Goal: Task Accomplishment & Management: Use online tool/utility

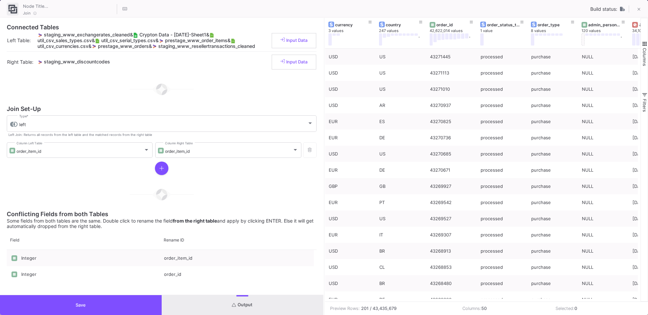
click at [77, 300] on button "Save" at bounding box center [81, 305] width 162 height 20
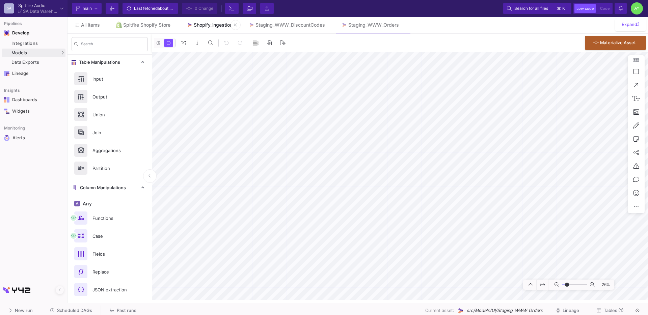
click at [204, 21] on link "Shopify_ingestion" at bounding box center [209, 25] width 62 height 16
type input "-8"
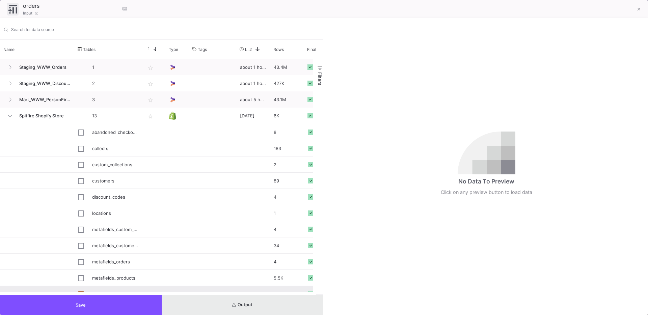
click at [243, 302] on span "Output" at bounding box center [242, 304] width 21 height 5
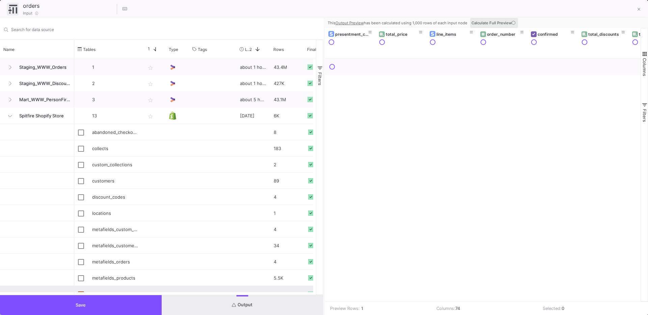
click at [499, 25] on span "Calculate Full Preview" at bounding box center [493, 23] width 45 height 5
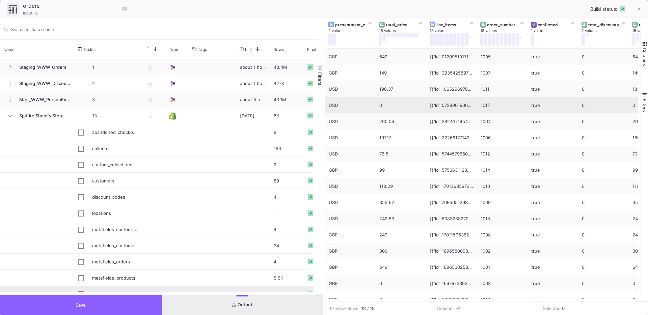
click at [117, 298] on button "Save" at bounding box center [81, 305] width 162 height 20
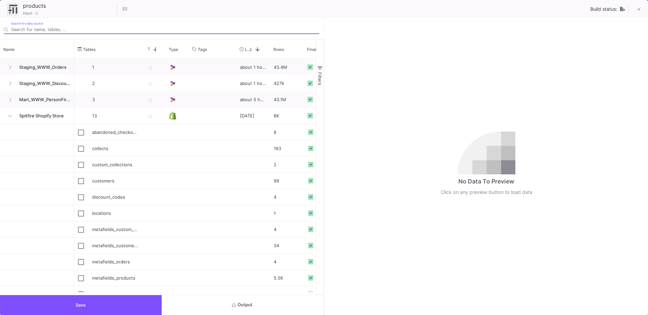
click at [239, 300] on button "Output" at bounding box center [243, 305] width 162 height 20
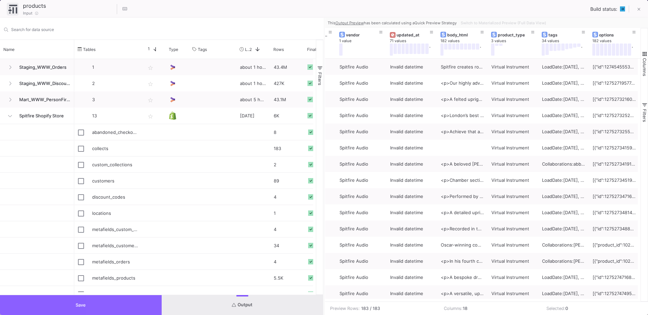
click at [115, 304] on button "Save" at bounding box center [81, 305] width 162 height 20
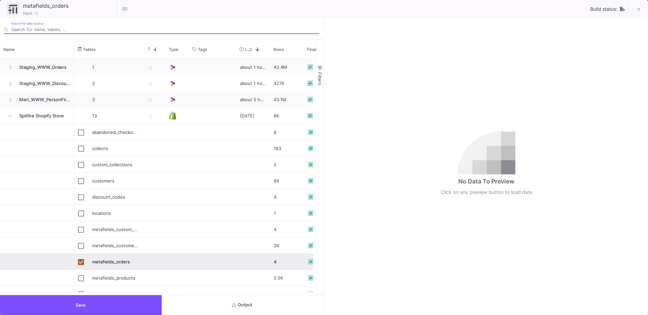
click at [244, 306] on span "Output" at bounding box center [242, 304] width 21 height 5
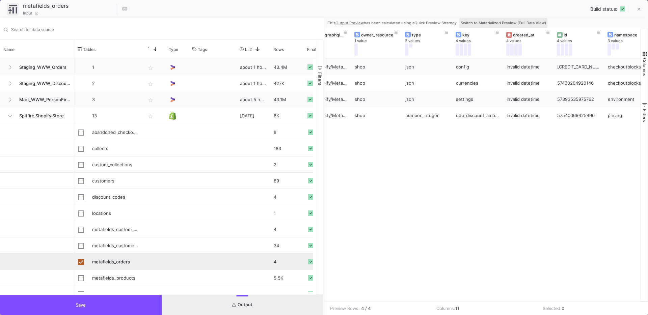
click at [527, 22] on span "Switch to Materialized Preview (Full Data View)" at bounding box center [502, 23] width 85 height 5
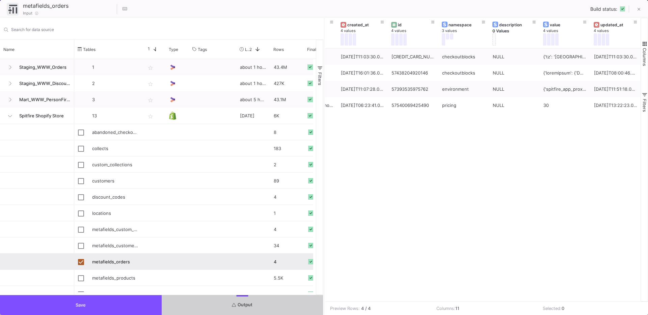
click at [116, 299] on button "Save" at bounding box center [81, 305] width 162 height 20
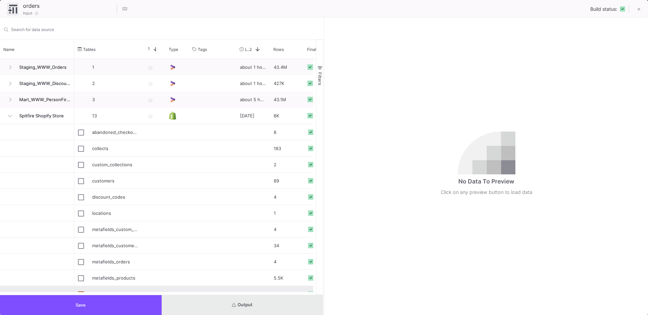
click at [247, 309] on button "Output" at bounding box center [243, 305] width 162 height 20
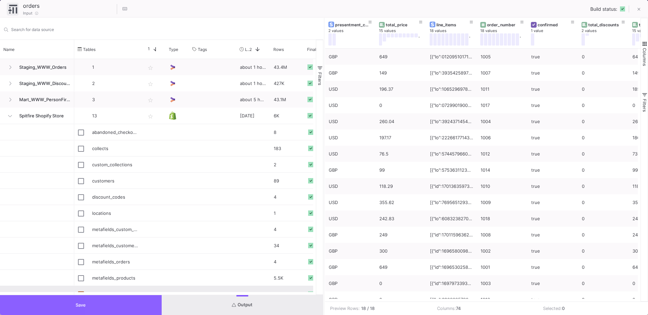
click at [103, 304] on button "Save" at bounding box center [81, 305] width 162 height 20
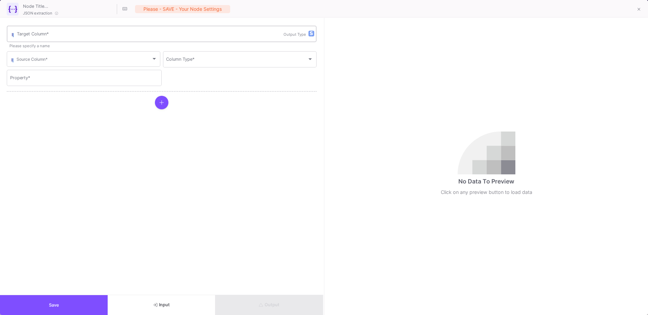
click at [55, 33] on input "Target Column *" at bounding box center [150, 34] width 266 height 5
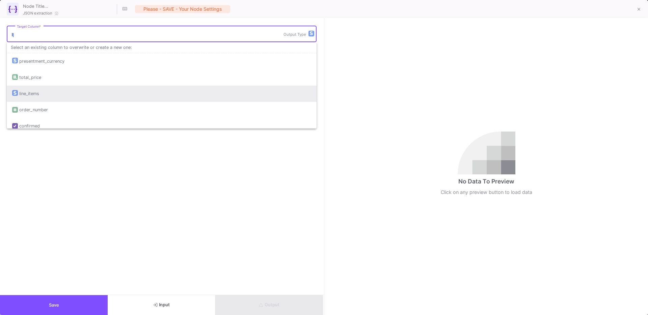
click at [45, 92] on div "line_items" at bounding box center [161, 94] width 299 height 16
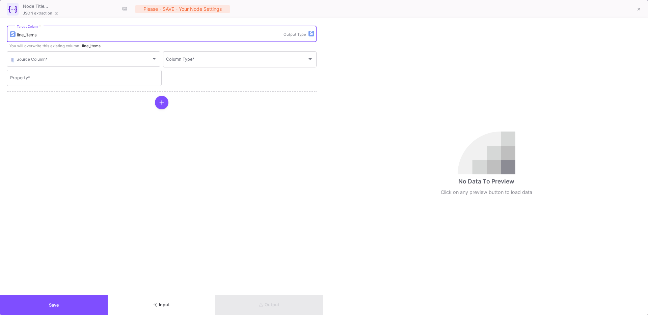
click at [71, 139] on form "line_items Target Column * Output Type You will overwrite this existing column …" at bounding box center [161, 156] width 323 height 277
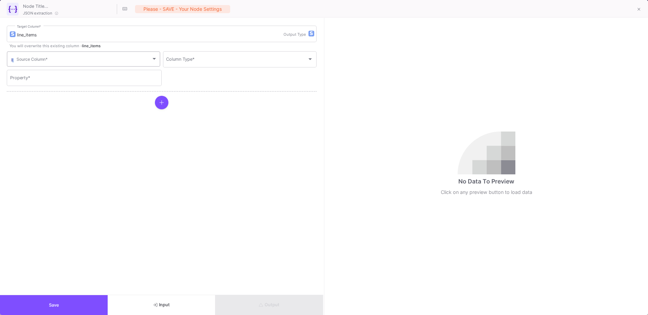
click at [149, 59] on span at bounding box center [84, 60] width 135 height 5
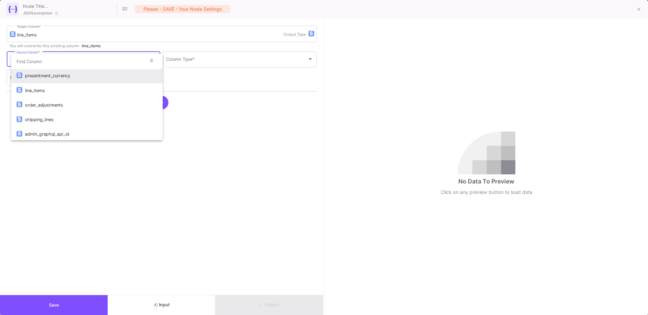
click at [232, 175] on div at bounding box center [324, 157] width 648 height 315
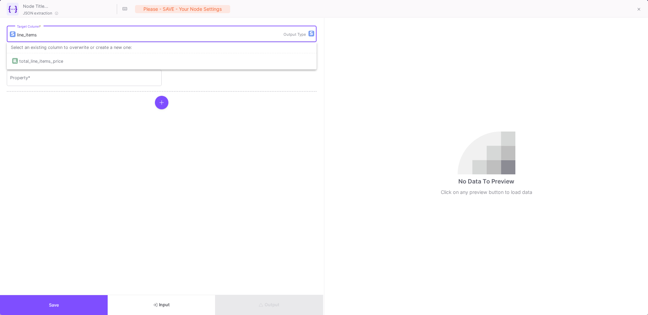
click at [84, 35] on input "line_items" at bounding box center [150, 34] width 266 height 5
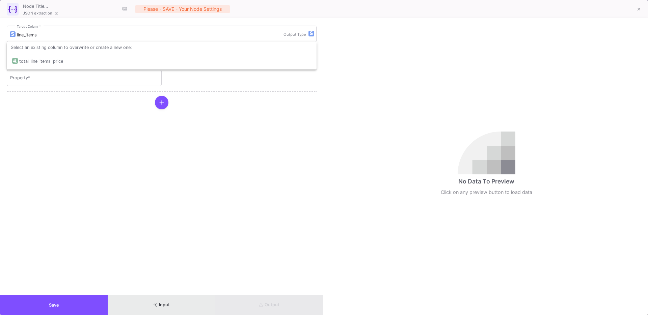
click at [165, 303] on span "Input" at bounding box center [161, 304] width 17 height 5
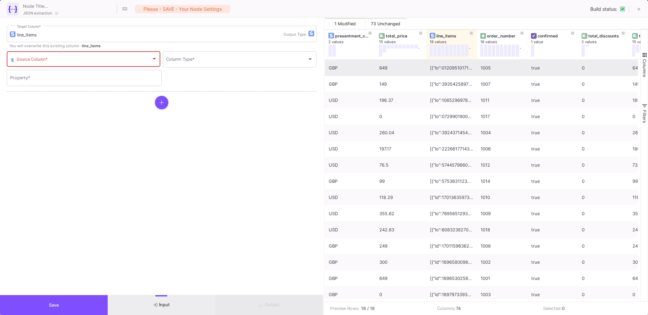
click at [433, 68] on div at bounding box center [451, 68] width 43 height 16
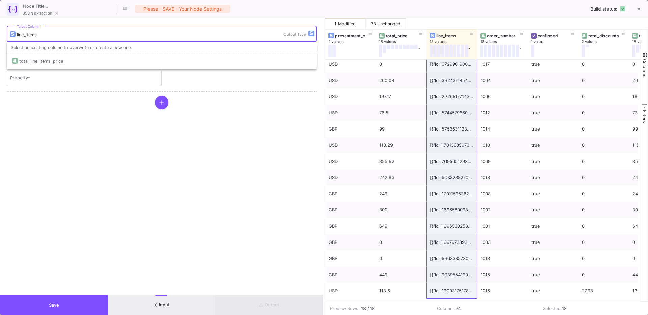
click at [38, 35] on input "line_items" at bounding box center [150, 34] width 266 height 5
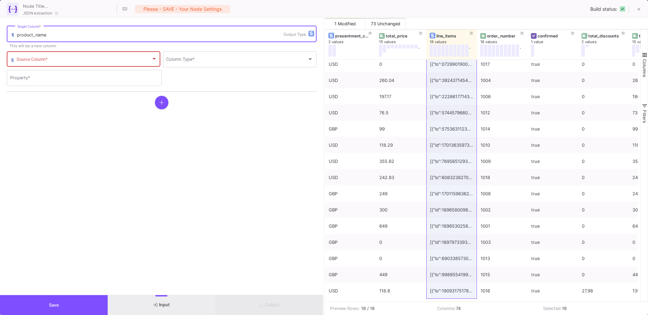
type input "product_name"
click at [33, 62] on span at bounding box center [84, 60] width 135 height 5
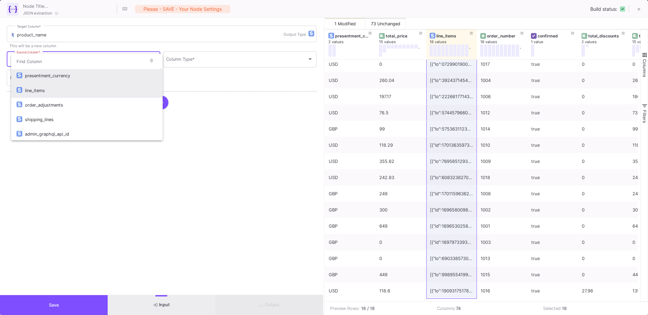
click at [35, 86] on div "line_items" at bounding box center [91, 90] width 132 height 15
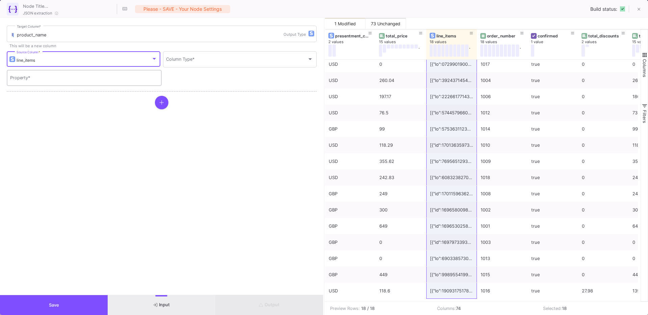
click at [46, 77] on input "Property *" at bounding box center [84, 78] width 148 height 5
type input "name"
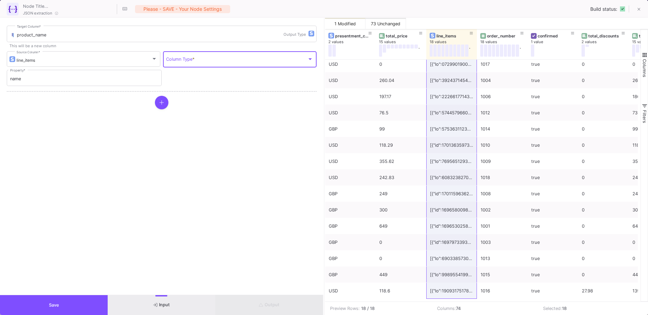
click at [199, 62] on span at bounding box center [236, 60] width 141 height 5
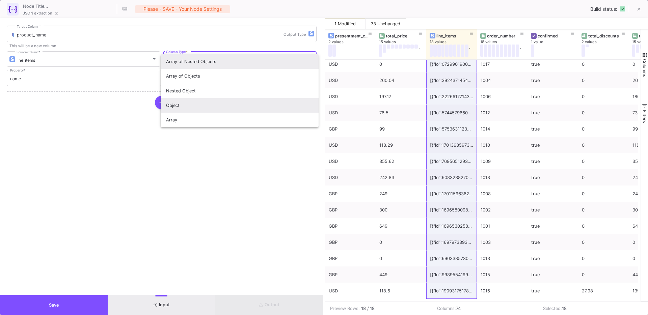
click at [190, 104] on span "Object" at bounding box center [239, 105] width 147 height 15
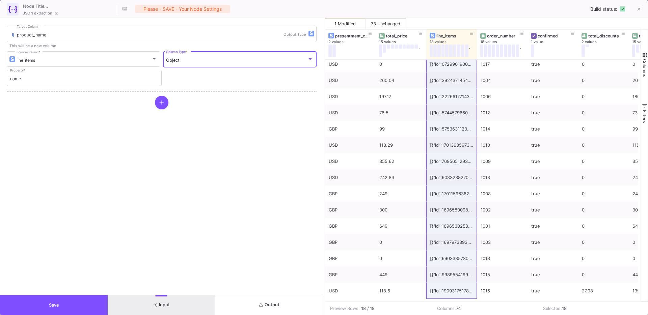
click at [258, 308] on button "Output" at bounding box center [269, 305] width 108 height 20
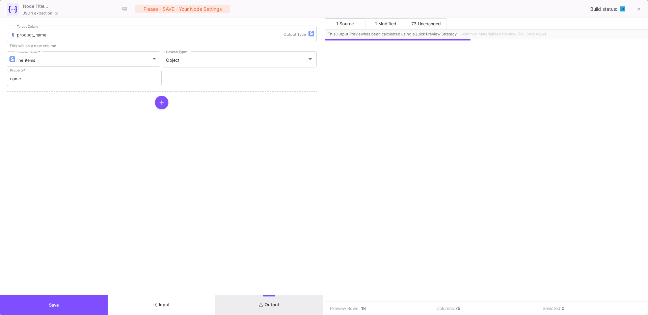
scroll to position [0, 3479]
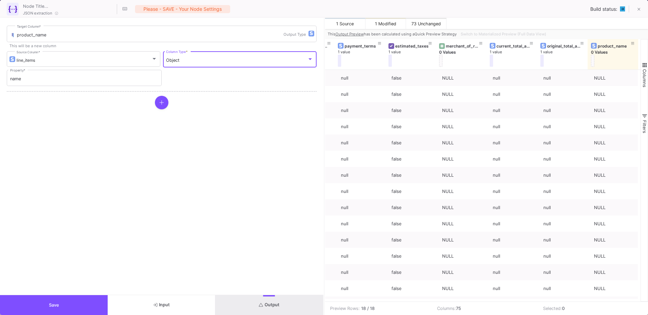
click at [188, 58] on div "Object" at bounding box center [236, 60] width 141 height 5
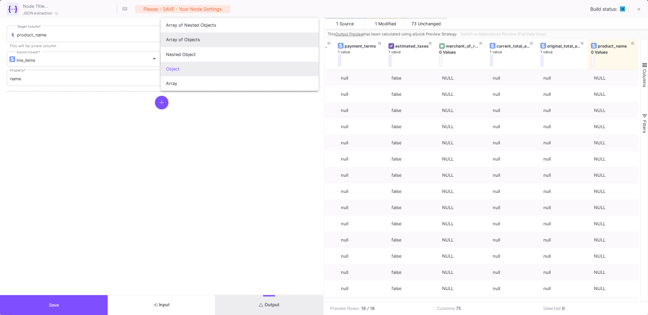
click at [191, 41] on span "Array of Objects" at bounding box center [239, 39] width 147 height 15
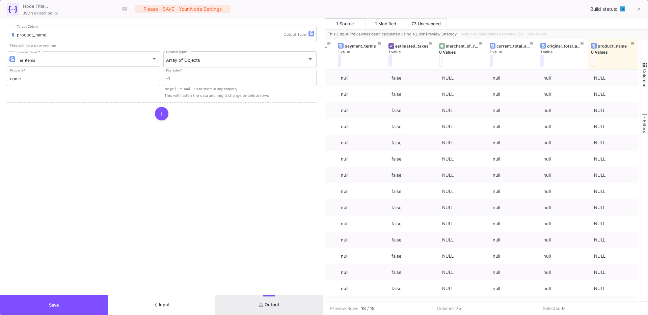
click at [207, 64] on div "Array of Objects Column Type *" at bounding box center [239, 59] width 147 height 18
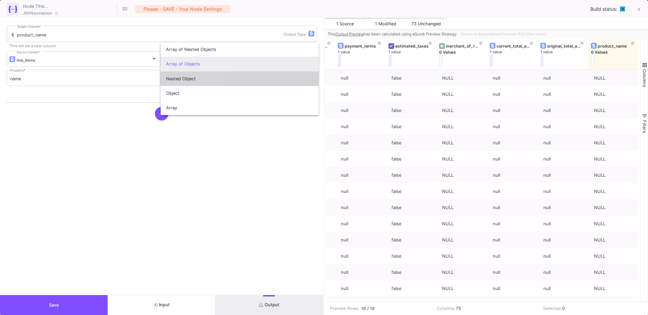
click at [189, 80] on span "Nested Object" at bounding box center [239, 79] width 147 height 15
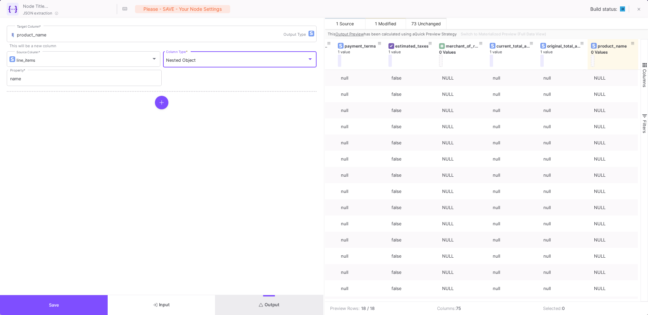
click at [265, 298] on button "Output" at bounding box center [269, 305] width 108 height 20
click at [187, 64] on div "Nested Object Column Type *" at bounding box center [239, 59] width 147 height 18
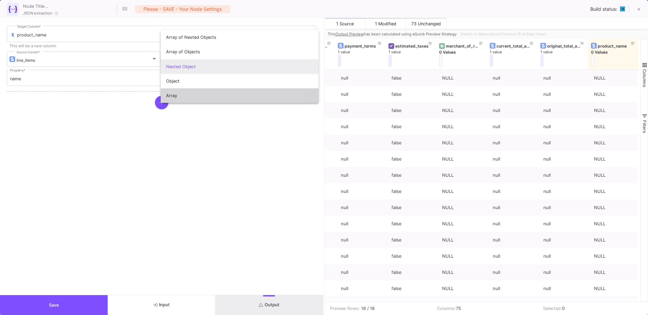
click at [182, 96] on span "Array" at bounding box center [239, 95] width 147 height 15
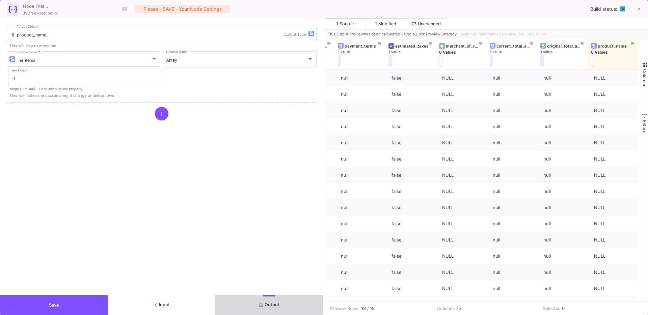
click at [265, 299] on button "Output" at bounding box center [269, 305] width 108 height 20
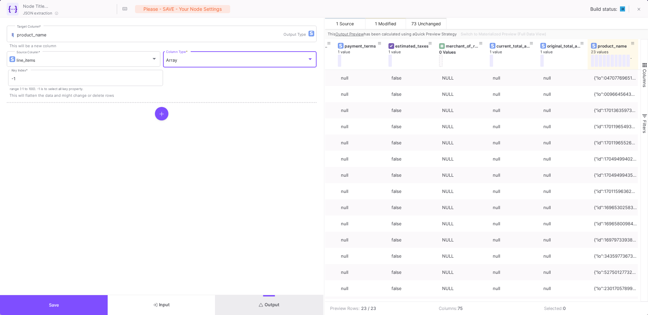
click at [207, 59] on div "Array" at bounding box center [236, 60] width 141 height 5
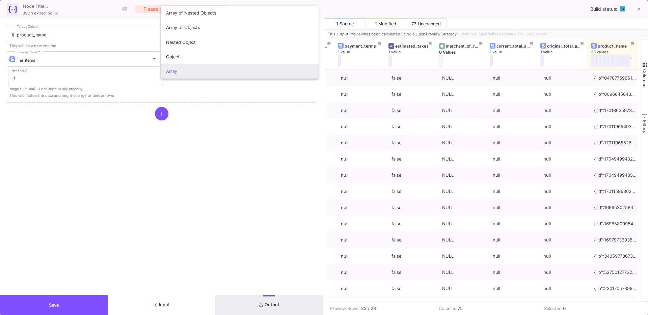
click at [576, 101] on div at bounding box center [324, 157] width 648 height 315
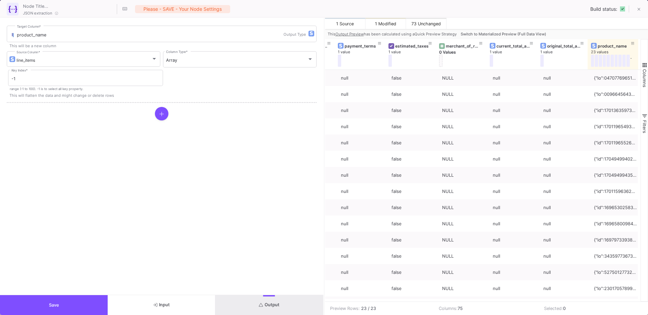
click at [211, 145] on form "product_name Target Column * Output Type This will be a new column line_items S…" at bounding box center [161, 156] width 323 height 277
click at [234, 64] on div "Array Column Type *" at bounding box center [239, 59] width 147 height 18
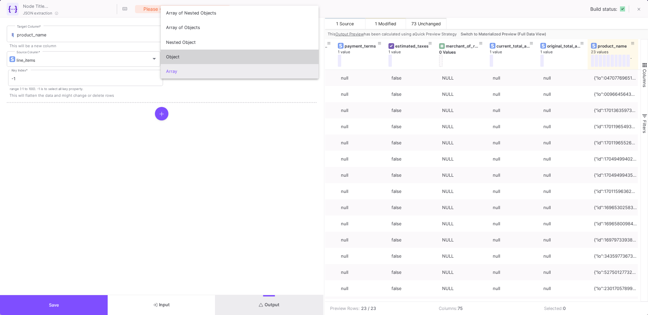
click at [199, 57] on span "Object" at bounding box center [239, 57] width 147 height 15
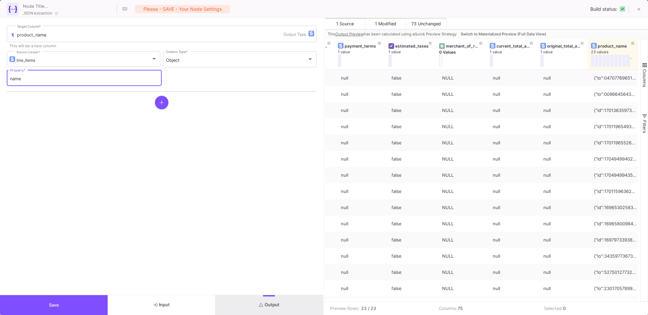
click at [90, 78] on input "name" at bounding box center [84, 78] width 148 height 5
click at [198, 57] on div "Object Column Type *" at bounding box center [239, 59] width 147 height 18
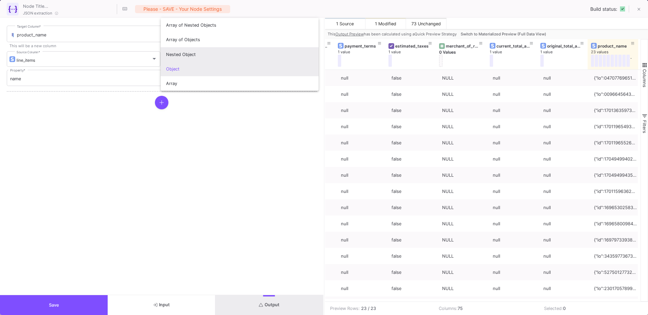
click at [194, 56] on span "Nested Object" at bounding box center [239, 54] width 147 height 15
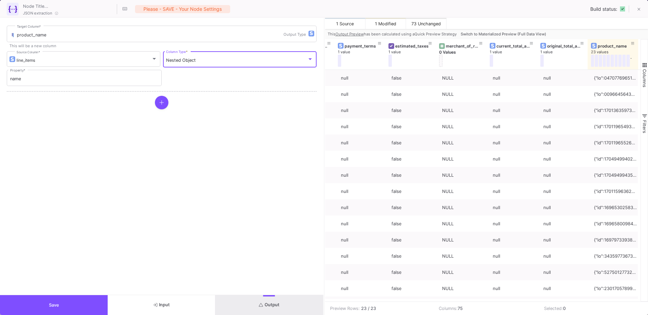
click at [259, 306] on icon "submit" at bounding box center [261, 305] width 4 height 4
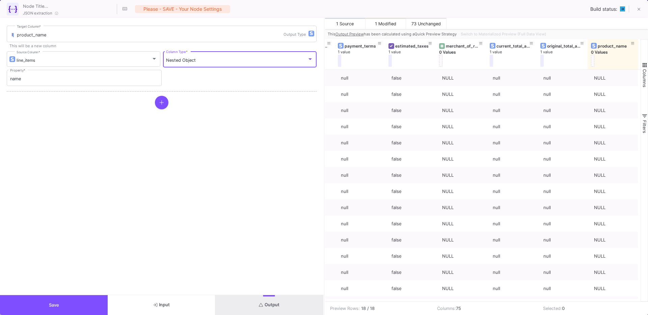
click at [264, 60] on div "Nested Object" at bounding box center [236, 60] width 141 height 5
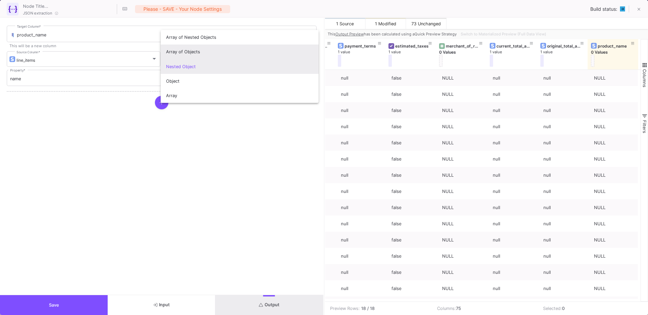
click at [222, 57] on span "Array of Objects" at bounding box center [239, 52] width 147 height 15
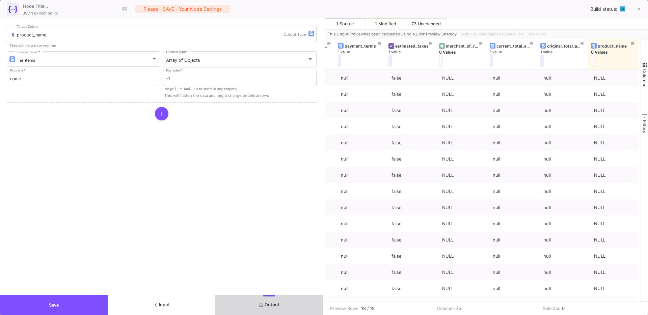
click at [254, 310] on button "Output" at bounding box center [269, 305] width 108 height 20
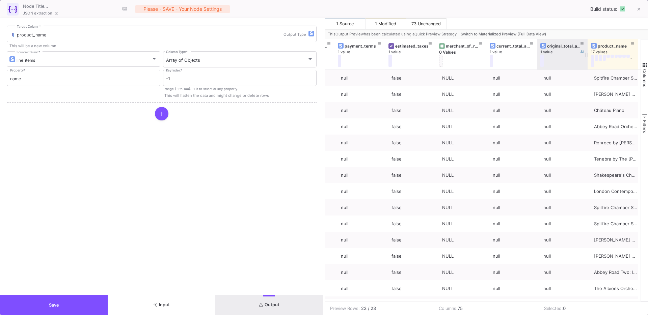
drag, startPoint x: 586, startPoint y: 63, endPoint x: 539, endPoint y: 67, distance: 47.1
click at [539, 67] on div "original_total_additional_fees_set 1 value" at bounding box center [562, 54] width 51 height 30
drag, startPoint x: 637, startPoint y: 67, endPoint x: 647, endPoint y: 74, distance: 12.8
click at [647, 74] on div "current_total_tax 9 values total_outstanding 1 value payment_terms 1 value esti…" at bounding box center [486, 170] width 323 height 262
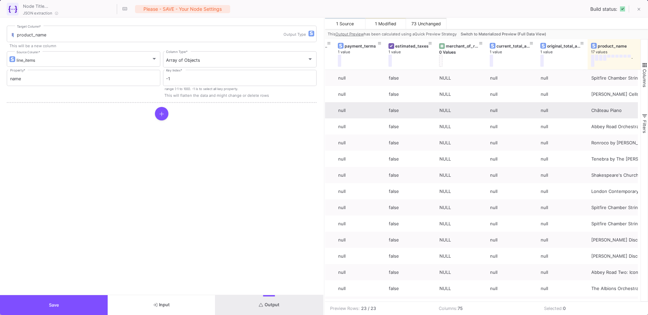
scroll to position [0, 3492]
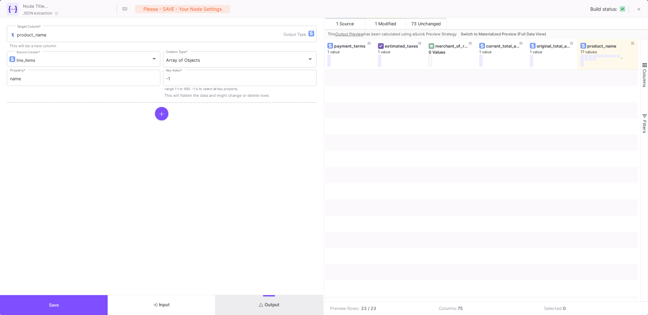
scroll to position [0, 3492]
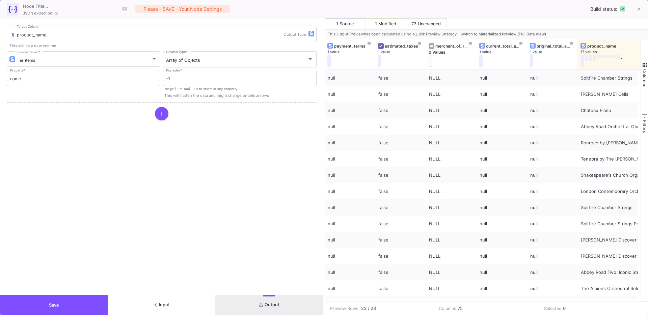
drag, startPoint x: 637, startPoint y: 62, endPoint x: 647, endPoint y: 62, distance: 10.5
click at [647, 62] on div "current_total_tax 9 values total_outstanding 1 value payment_terms 1 value esti…" at bounding box center [486, 170] width 323 height 262
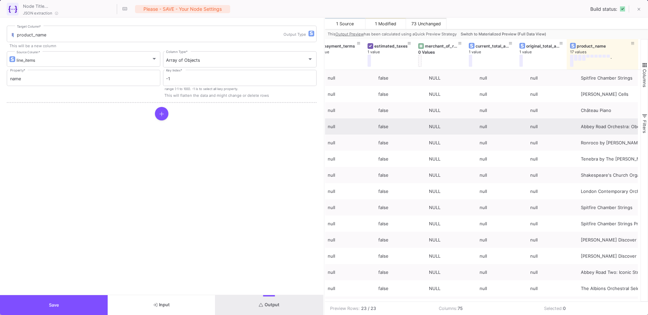
scroll to position [0, 3503]
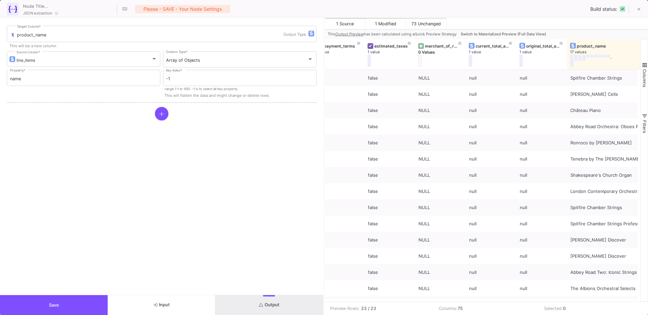
drag, startPoint x: 636, startPoint y: 58, endPoint x: 647, endPoint y: 58, distance: 11.1
click at [647, 58] on div "current_total_tax 9 values total_outstanding 1 value payment_terms 1 value esti…" at bounding box center [486, 170] width 323 height 262
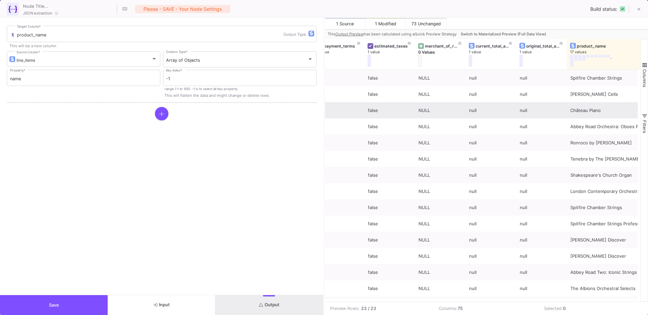
scroll to position [0, 3514]
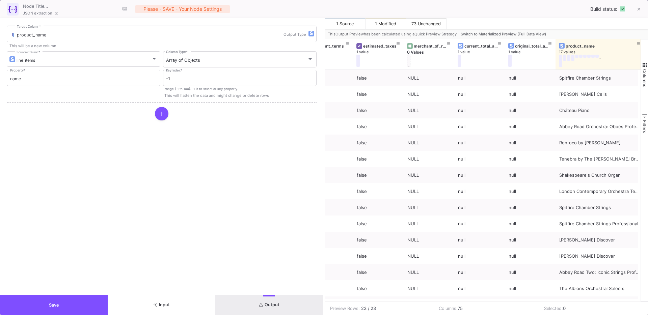
drag, startPoint x: 637, startPoint y: 58, endPoint x: 647, endPoint y: 58, distance: 10.8
click at [647, 58] on div "total_outstanding 1 value payment_terms 1 value estimated_taxes 1 value merchan…" at bounding box center [486, 170] width 323 height 262
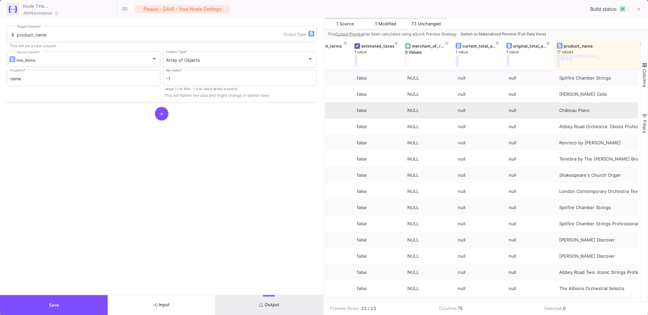
scroll to position [0, 3525]
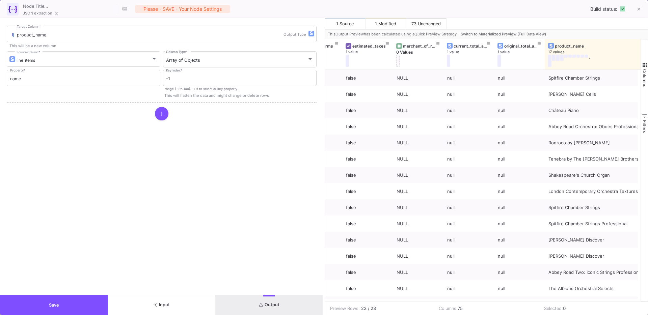
drag, startPoint x: 637, startPoint y: 66, endPoint x: 647, endPoint y: 65, distance: 10.5
click at [647, 65] on div "total_outstanding 1 value payment_terms 1 value estimated_taxes 1 value merchan…" at bounding box center [486, 170] width 323 height 262
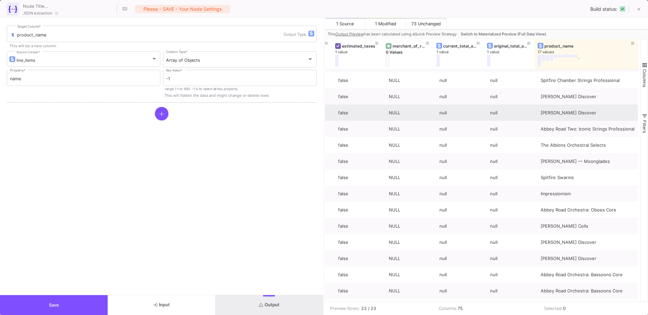
scroll to position [0, 0]
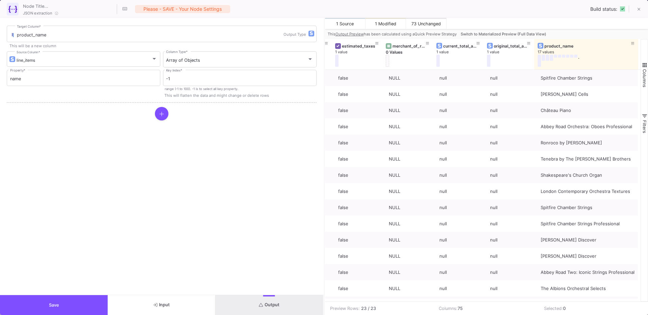
click at [511, 32] on span "Switch to Materialized Preview (Full Data View)" at bounding box center [502, 34] width 85 height 5
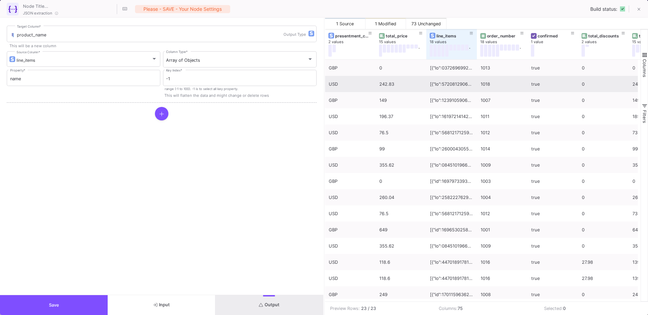
click at [448, 84] on div at bounding box center [451, 84] width 43 height 16
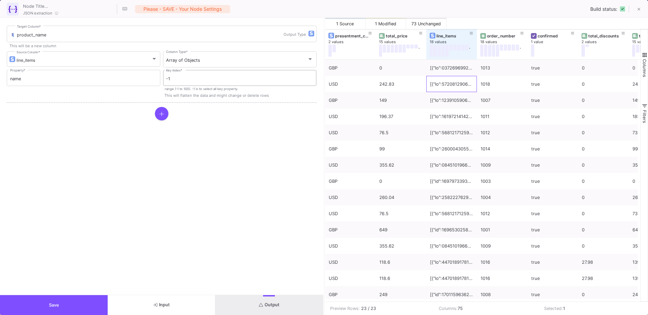
click at [206, 80] on input "-1" at bounding box center [239, 78] width 147 height 5
type input "2"
click at [276, 300] on button "Output" at bounding box center [269, 305] width 108 height 20
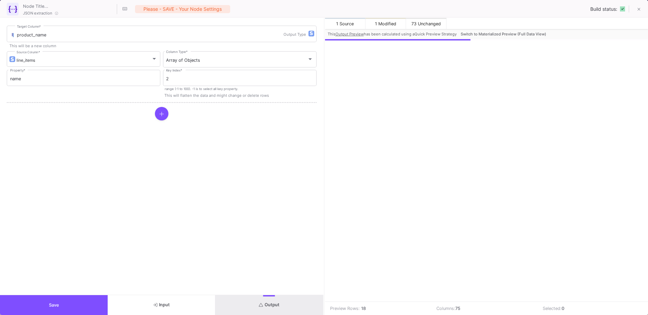
scroll to position [0, 3479]
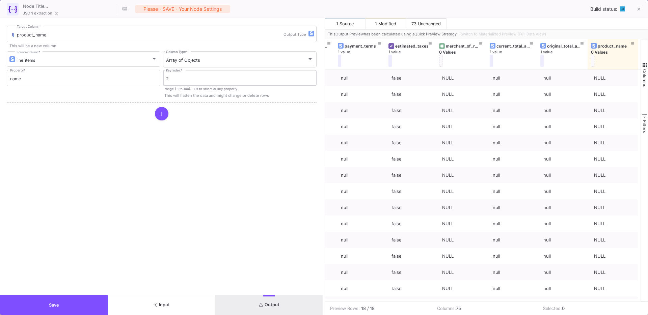
click at [189, 79] on input "2" at bounding box center [239, 78] width 147 height 5
type input "1"
click at [279, 301] on button "Output" at bounding box center [269, 305] width 108 height 20
click at [214, 81] on input "1" at bounding box center [239, 78] width 147 height 5
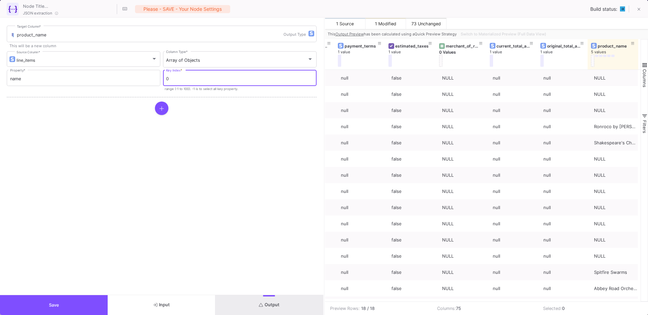
type input "0"
click at [276, 309] on button "Output" at bounding box center [269, 305] width 108 height 20
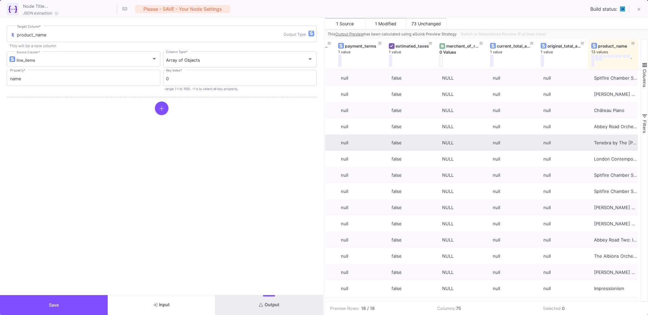
scroll to position [0, 3481]
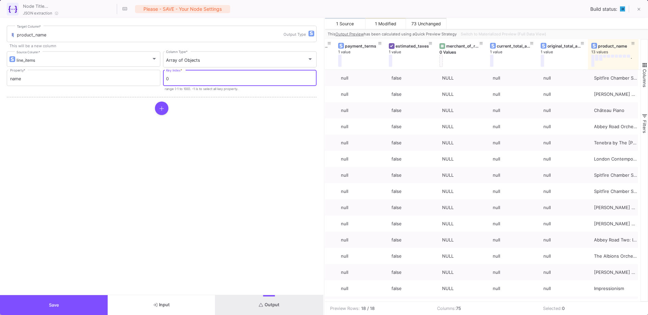
click at [191, 80] on input "0" at bounding box center [239, 78] width 147 height 5
type input "-1"
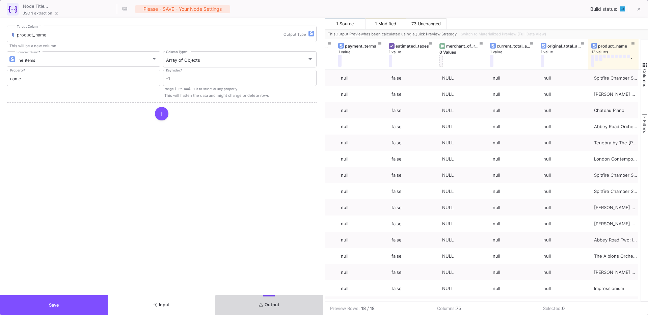
click at [281, 308] on button "Output" at bounding box center [269, 305] width 108 height 20
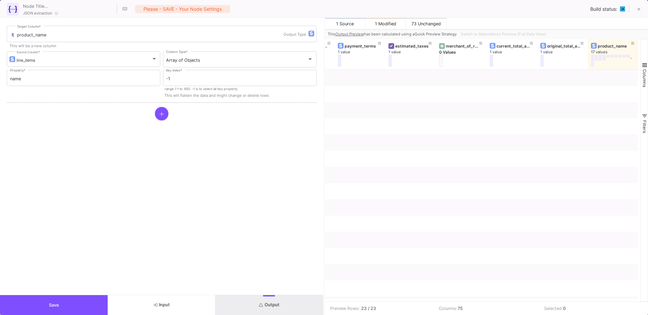
scroll to position [0, 3479]
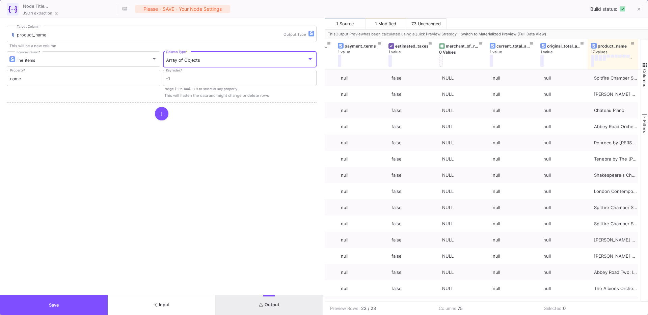
click at [243, 62] on div "Array of Objects" at bounding box center [236, 60] width 141 height 5
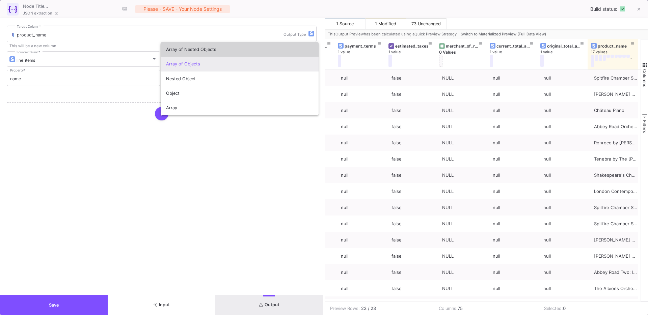
click at [226, 50] on span "Array of Nested Objects" at bounding box center [239, 49] width 147 height 15
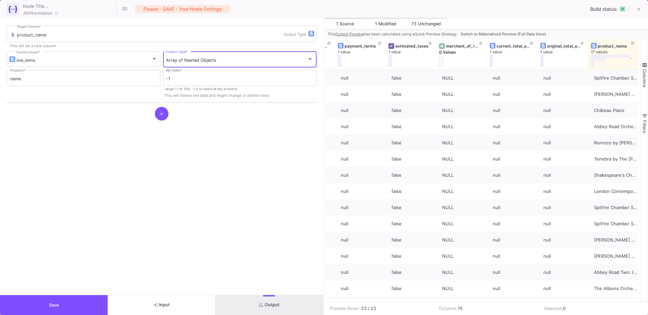
click at [279, 301] on button "Output" at bounding box center [269, 305] width 108 height 20
drag, startPoint x: 637, startPoint y: 63, endPoint x: 647, endPoint y: 63, distance: 10.5
click at [647, 63] on div "current_total_tax 9 values total_outstanding 1 value payment_terms 1 value esti…" at bounding box center [486, 170] width 323 height 262
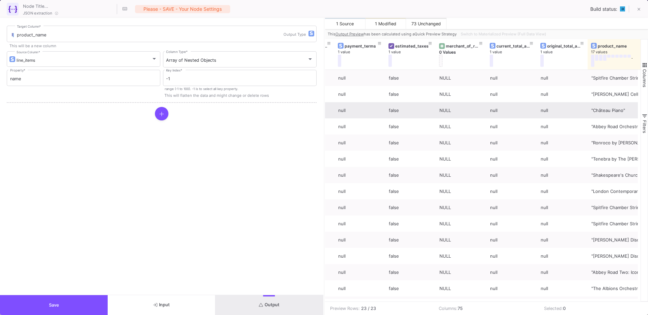
scroll to position [0, 3492]
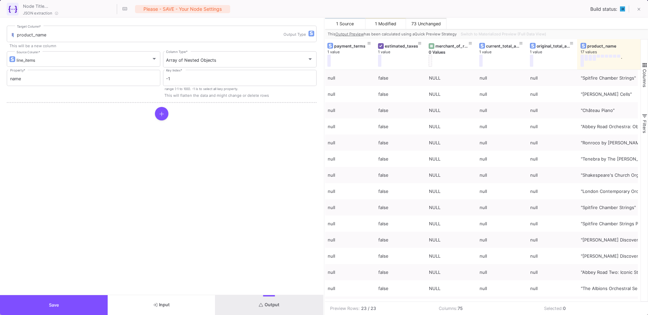
drag, startPoint x: 637, startPoint y: 61, endPoint x: 647, endPoint y: 60, distance: 10.2
click at [647, 60] on div "current_total_tax 9 values total_outstanding 1 value payment_terms 1 value esti…" at bounding box center [486, 170] width 323 height 262
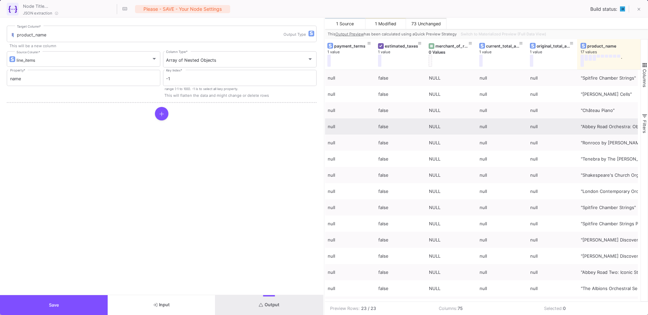
scroll to position [0, 3502]
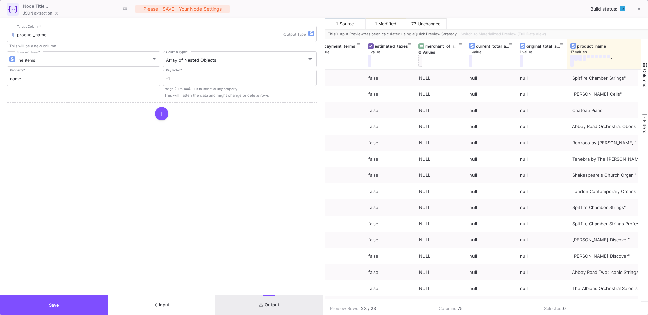
drag, startPoint x: 637, startPoint y: 65, endPoint x: 647, endPoint y: 65, distance: 10.5
click at [647, 65] on div "current_total_tax 9 values total_outstanding 1 value payment_terms 1 value esti…" at bounding box center [486, 170] width 323 height 262
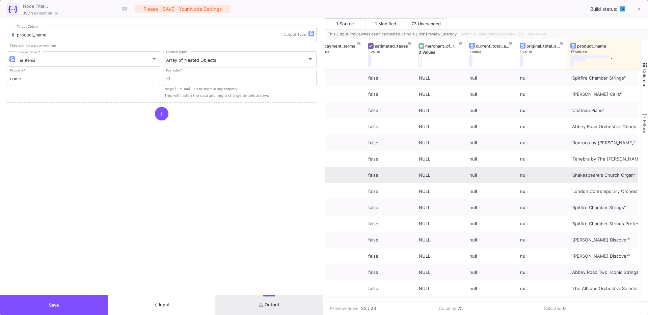
scroll to position [0, 3513]
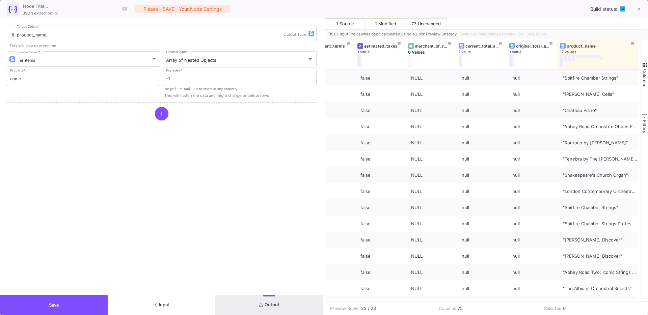
drag, startPoint x: 637, startPoint y: 67, endPoint x: 647, endPoint y: 67, distance: 10.8
click at [647, 67] on div "total_outstanding 1 value payment_terms 1 value estimated_taxes 1 value merchan…" at bounding box center [486, 170] width 323 height 262
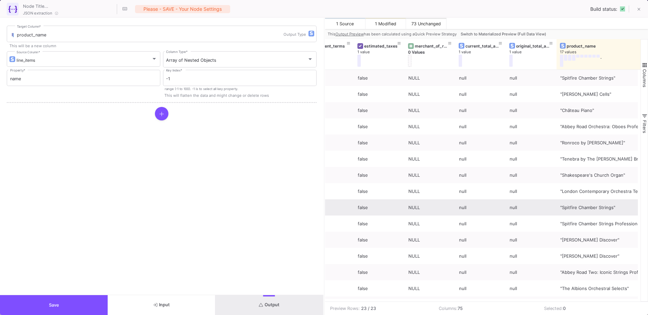
scroll to position [0, 3524]
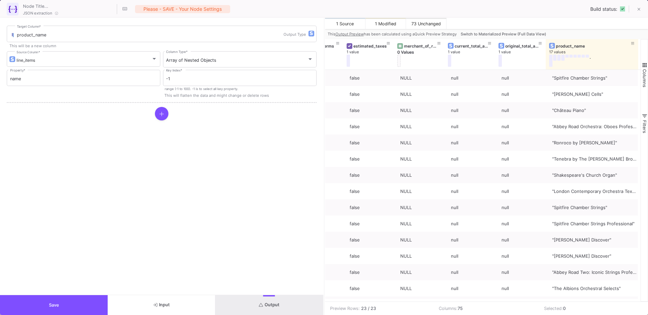
drag, startPoint x: 636, startPoint y: 66, endPoint x: 647, endPoint y: 66, distance: 11.1
click at [647, 66] on div "total_outstanding 1 value payment_terms 1 value estimated_taxes 1 value merchan…" at bounding box center [486, 170] width 323 height 262
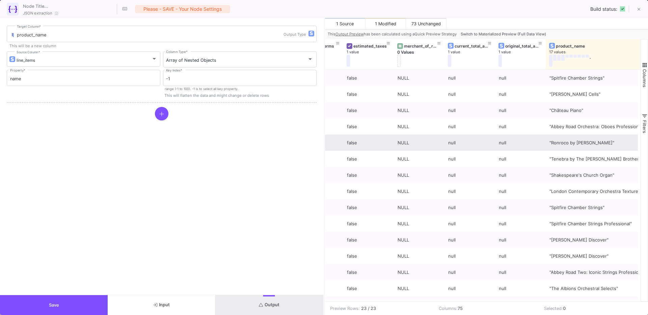
scroll to position [0, 3535]
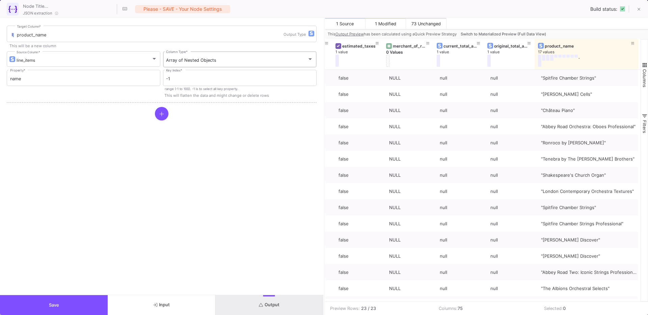
click at [237, 60] on div "Array of Nested Objects" at bounding box center [236, 60] width 141 height 5
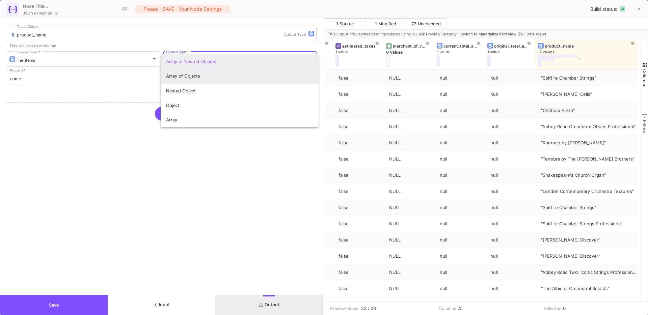
click at [212, 76] on span "Array of Objects" at bounding box center [239, 76] width 147 height 15
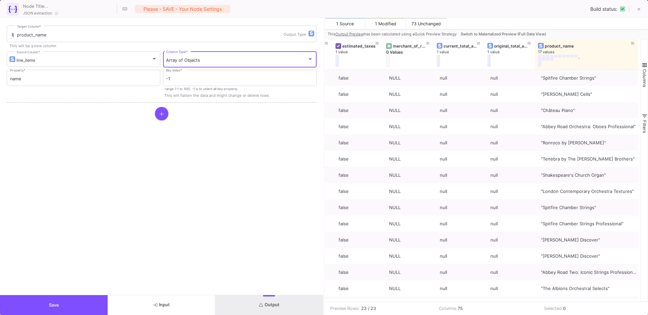
click at [259, 306] on icon "submit" at bounding box center [261, 305] width 4 height 4
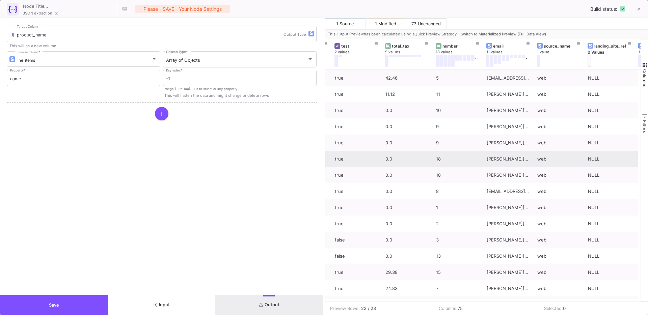
scroll to position [0, 1058]
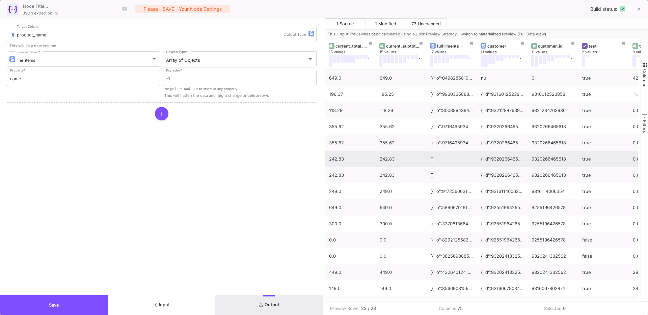
click at [502, 33] on span "Switch to Materialized Preview (Full Data View)" at bounding box center [502, 34] width 85 height 5
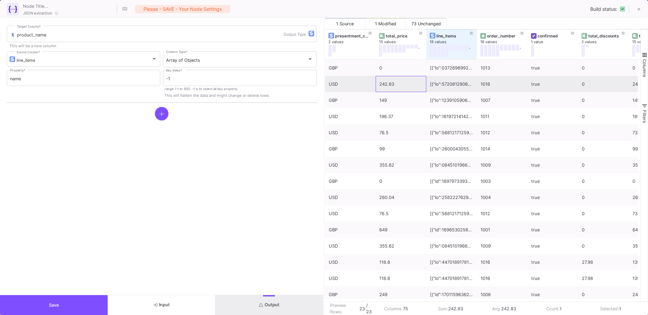
click at [391, 90] on div "242.83" at bounding box center [400, 84] width 43 height 16
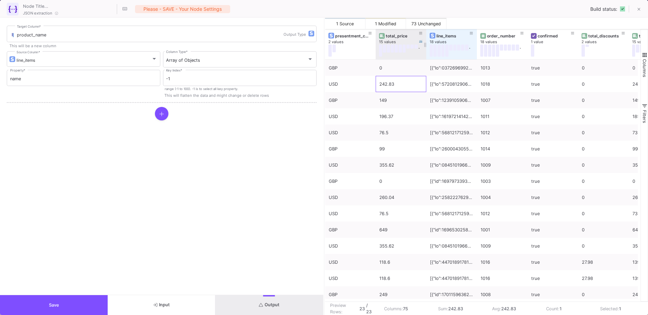
click at [397, 35] on div "total_price" at bounding box center [402, 35] width 33 height 5
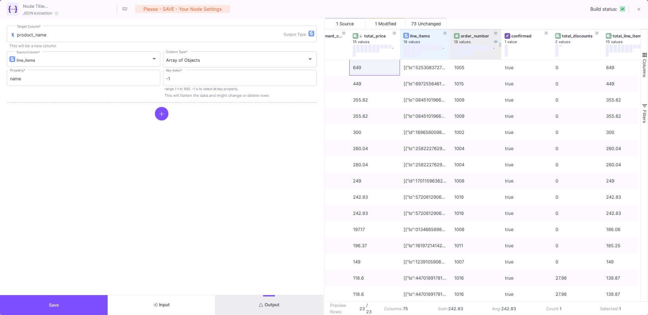
click at [480, 37] on div "order_number" at bounding box center [476, 35] width 33 height 5
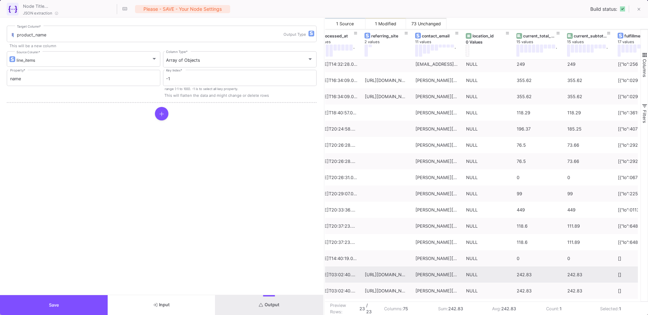
scroll to position [0, 826]
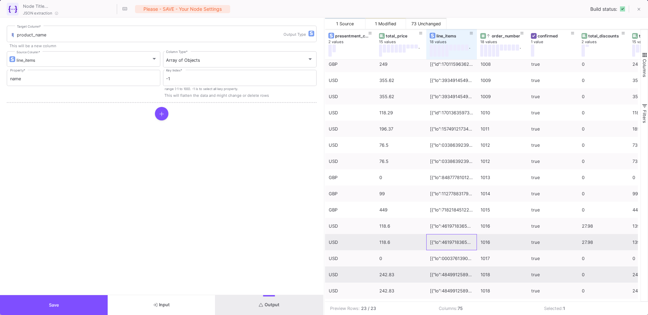
click at [450, 243] on div at bounding box center [451, 242] width 43 height 16
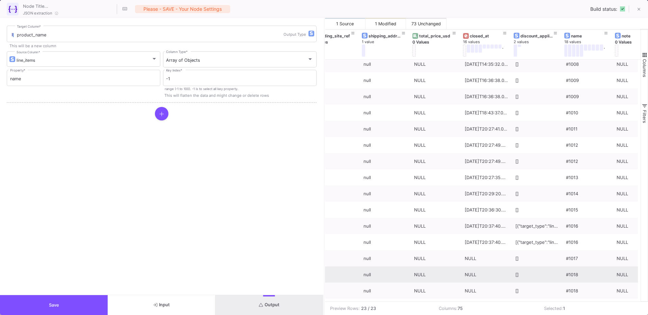
scroll to position [0, 1586]
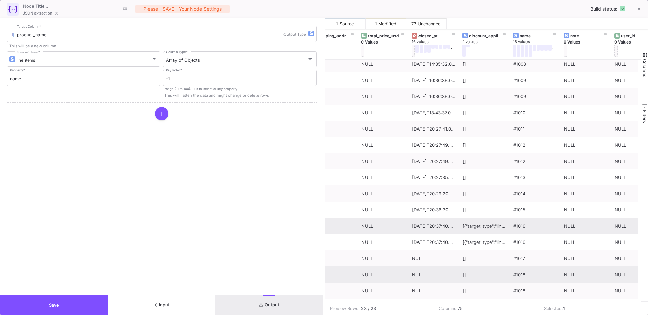
click at [473, 228] on div "[{"target_type":"line_item","type":"discount_code","value":20.0,"value_type":"p…" at bounding box center [483, 226] width 43 height 16
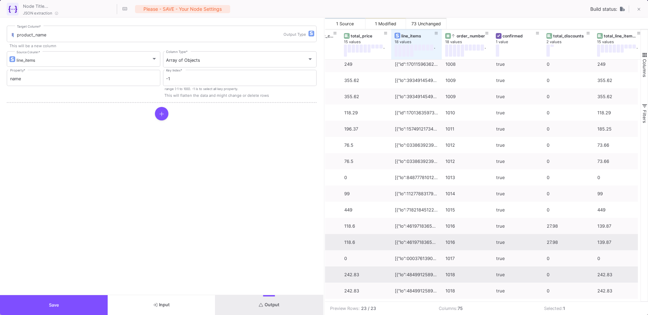
scroll to position [0, 0]
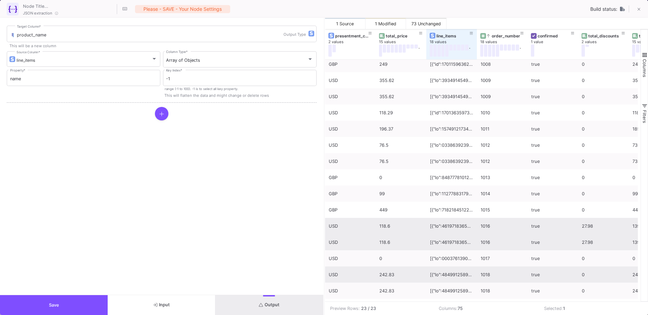
click at [574, 226] on div "true" at bounding box center [552, 226] width 51 height 16
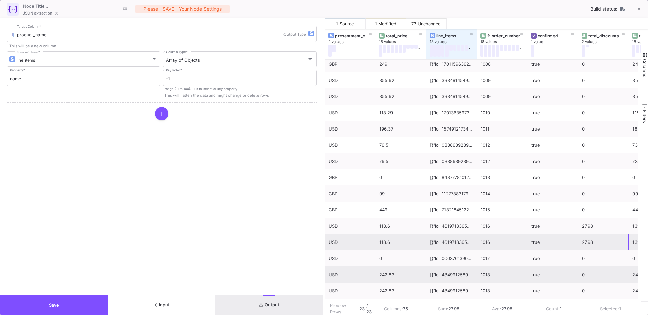
click at [595, 236] on div "27.98" at bounding box center [603, 242] width 43 height 16
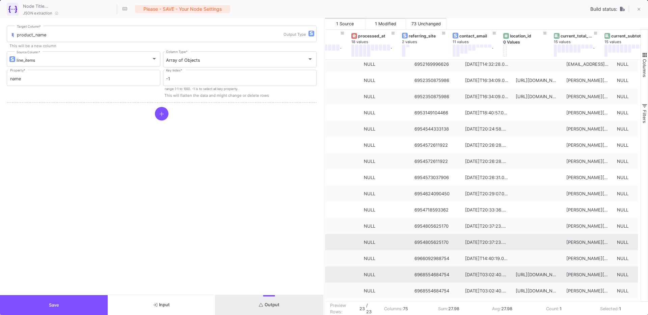
scroll to position [0, 790]
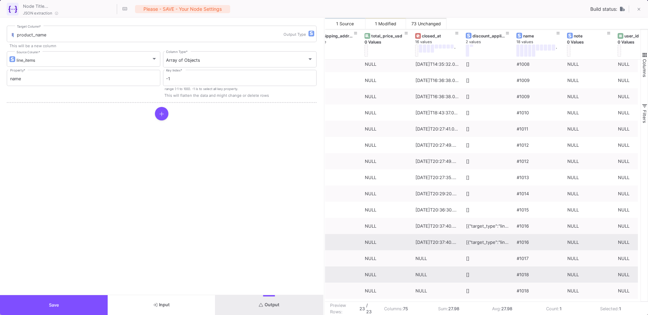
click at [488, 241] on div "[{"target_type":"line_item","type":"discount_code","value":20.0,"value_type":"p…" at bounding box center [487, 242] width 43 height 16
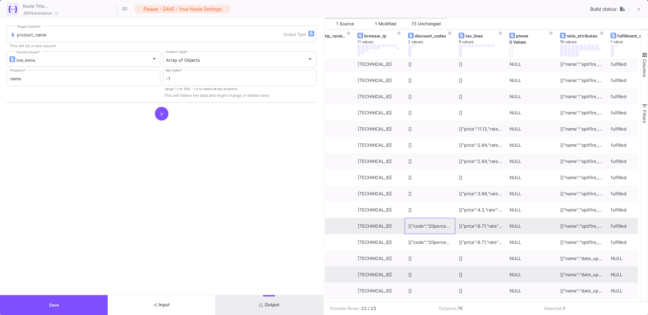
click at [434, 226] on div "[{"code":"20percentoff","amount":27.98,"type":"percentage"}]" at bounding box center [429, 226] width 43 height 16
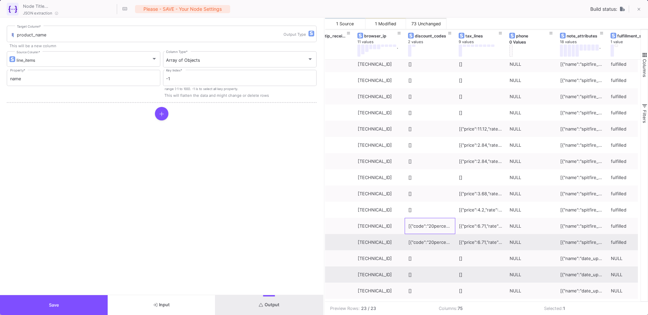
click at [418, 241] on div "[{"code":"20percentoff","amount":27.98,"type":"percentage"}]" at bounding box center [429, 242] width 43 height 16
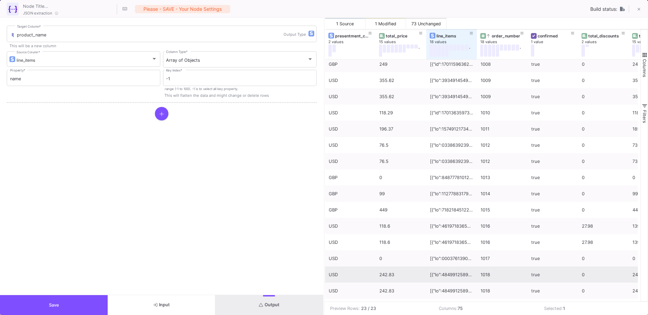
click at [84, 297] on button "Save" at bounding box center [54, 305] width 108 height 20
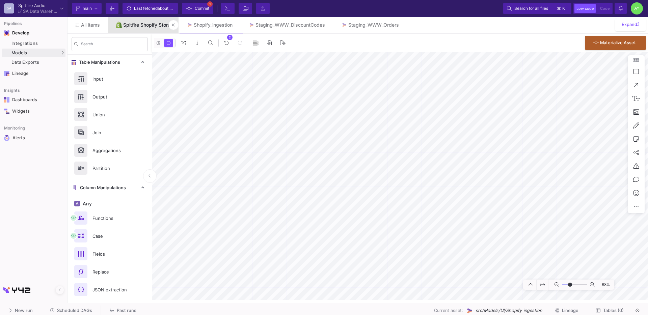
click at [143, 25] on div "Spitfire Shopify Store" at bounding box center [146, 24] width 47 height 5
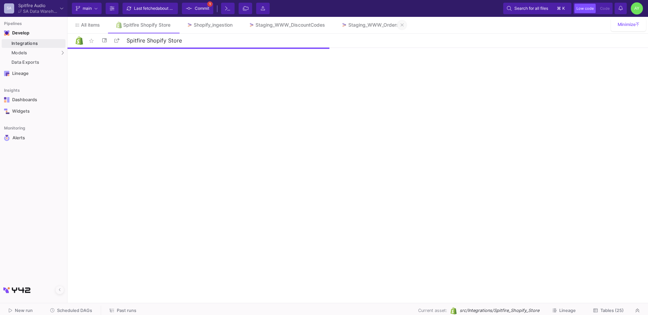
click at [402, 27] on button at bounding box center [402, 25] width 10 height 10
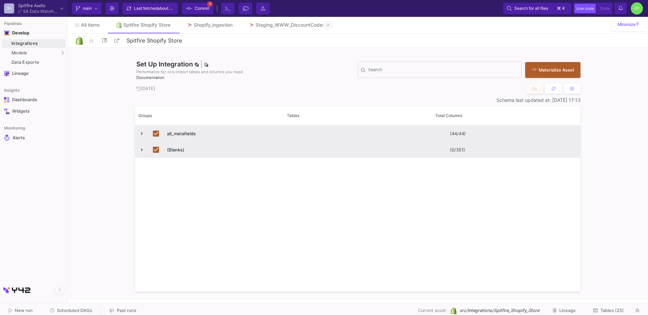
click at [327, 26] on button at bounding box center [328, 25] width 10 height 10
click at [598, 306] on button "Tables (25)" at bounding box center [608, 311] width 47 height 10
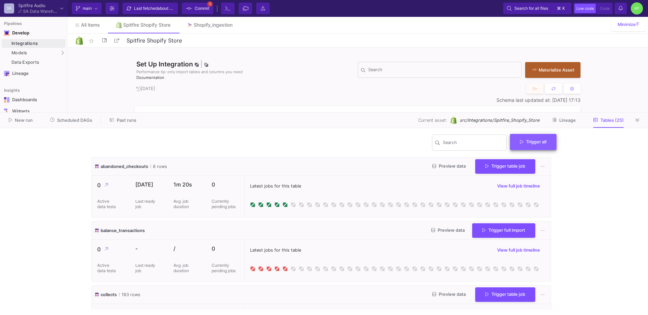
click at [523, 138] on button "Trigger all" at bounding box center [533, 142] width 47 height 16
click at [526, 158] on button "Full import" at bounding box center [535, 158] width 55 height 16
click at [639, 121] on icon at bounding box center [637, 120] width 4 height 4
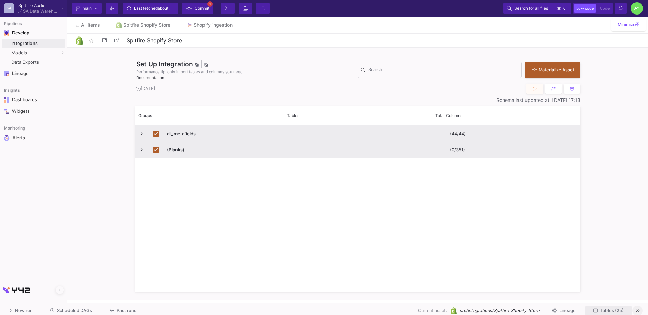
click at [615, 309] on span "Tables (25)" at bounding box center [611, 310] width 23 height 5
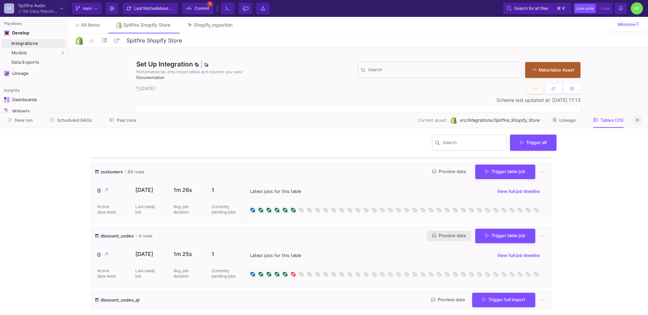
click at [445, 234] on span "Preview data" at bounding box center [448, 235] width 33 height 5
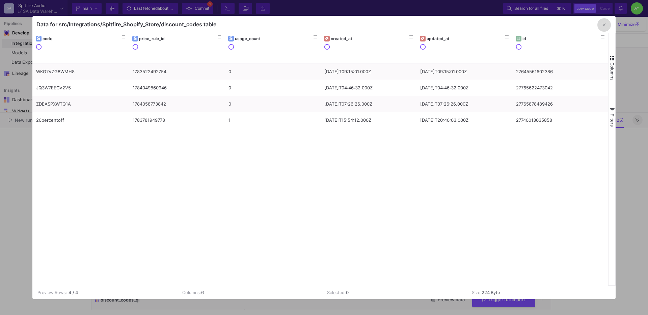
click at [603, 26] on icon "button" at bounding box center [603, 25] width 3 height 4
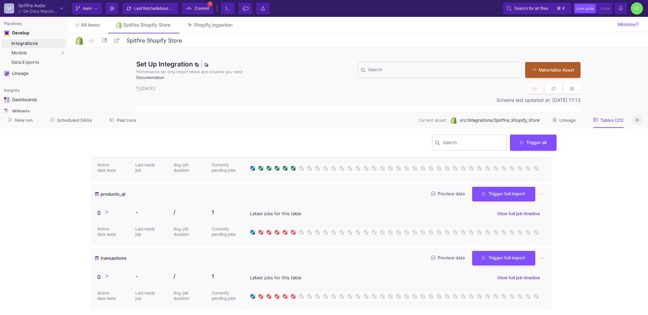
click at [638, 119] on icon at bounding box center [637, 119] width 4 height 3
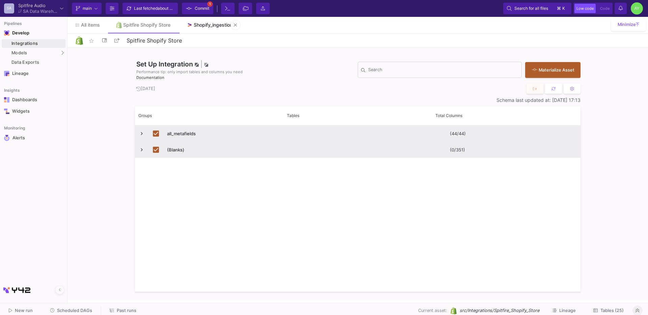
click at [207, 24] on div "Shopify_ingestion" at bounding box center [213, 24] width 39 height 5
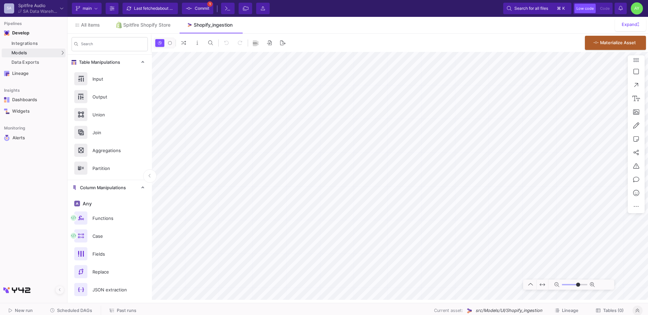
type input "-23"
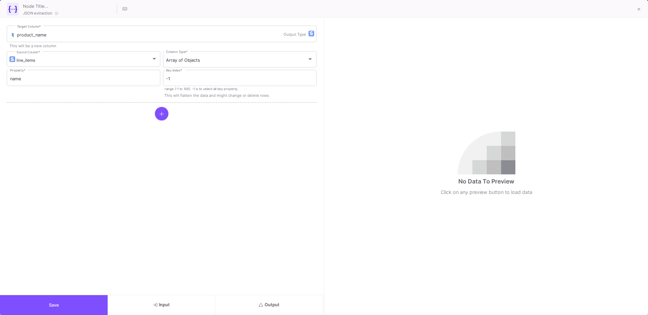
click at [268, 311] on button "Output" at bounding box center [269, 305] width 108 height 20
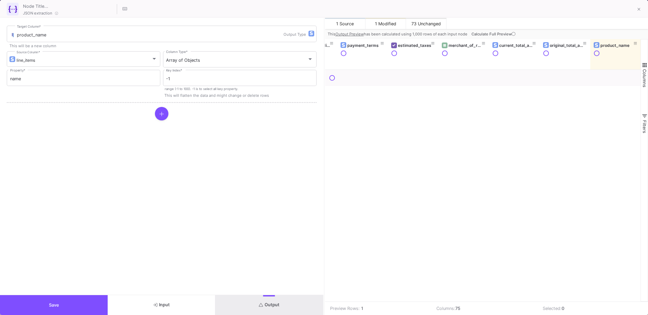
scroll to position [0, 3479]
click at [509, 33] on span "Calculate Full Preview" at bounding box center [493, 34] width 45 height 5
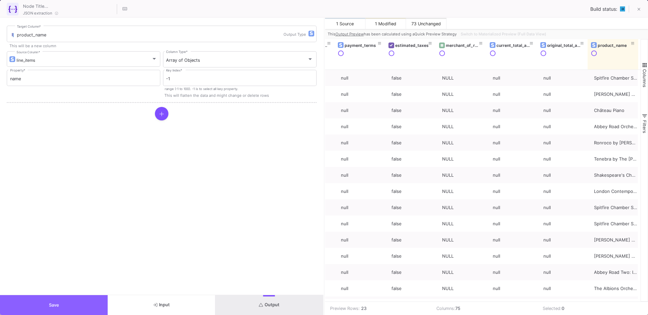
click at [83, 305] on button "Save" at bounding box center [54, 305] width 108 height 20
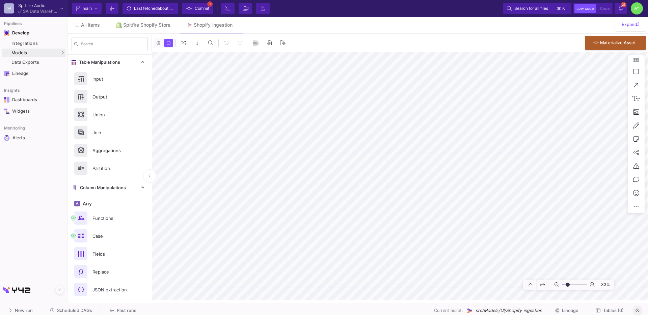
click at [622, 6] on span "23" at bounding box center [623, 4] width 5 height 5
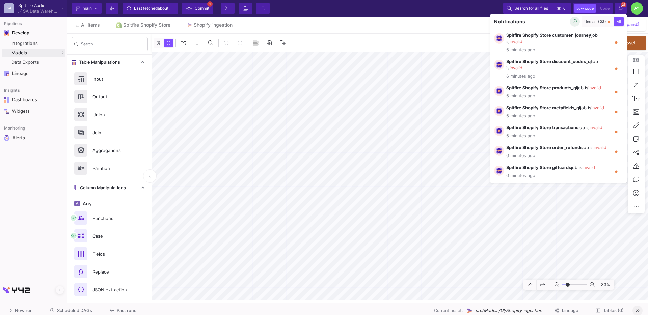
click at [577, 19] on button "button" at bounding box center [574, 22] width 10 height 10
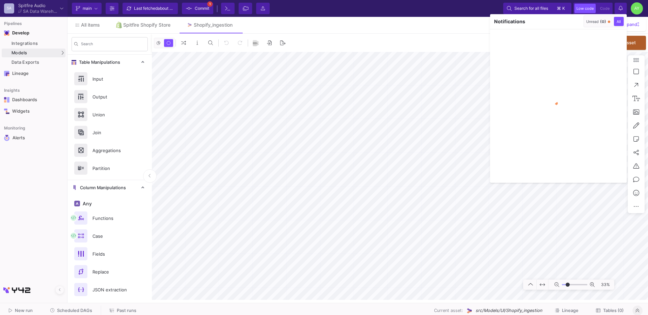
click at [457, 118] on div at bounding box center [324, 157] width 648 height 315
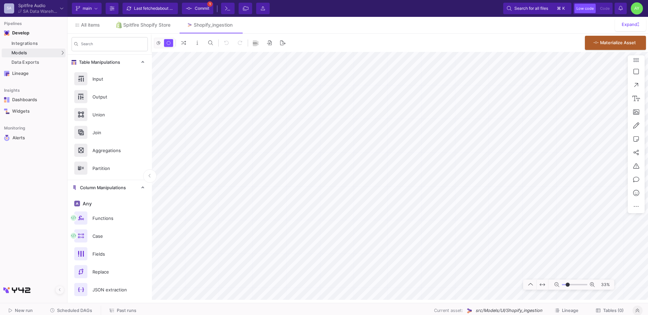
click at [622, 12] on button "Notifications" at bounding box center [620, 8] width 12 height 11
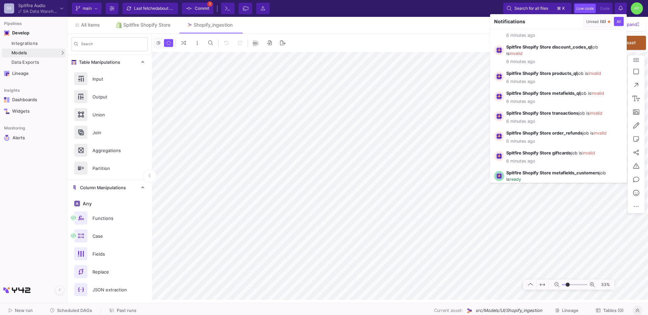
scroll to position [19, 0]
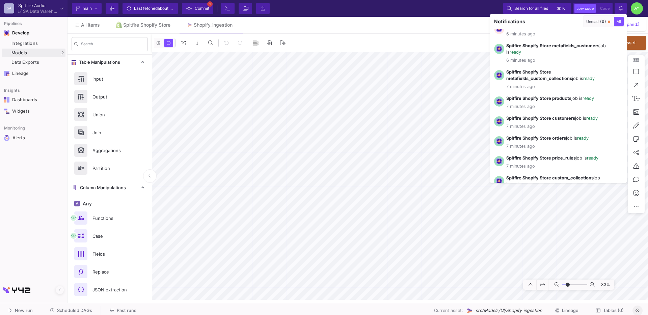
click at [446, 179] on div at bounding box center [324, 157] width 648 height 315
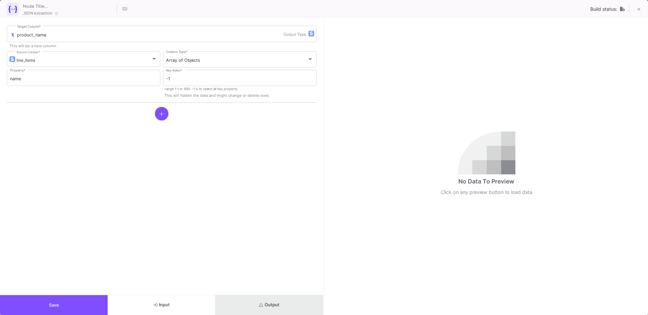
click at [257, 303] on button "Output" at bounding box center [269, 305] width 108 height 20
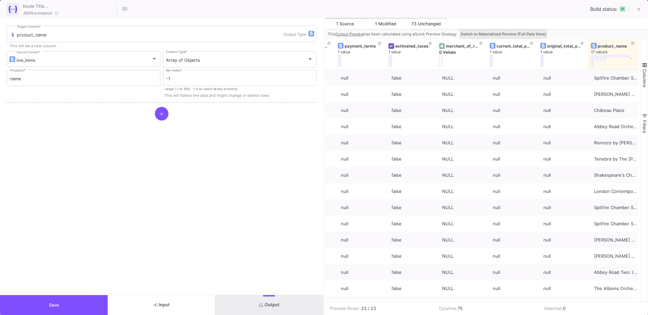
click at [514, 35] on span "Switch to Materialized Preview (Full Data View)" at bounding box center [502, 34] width 85 height 5
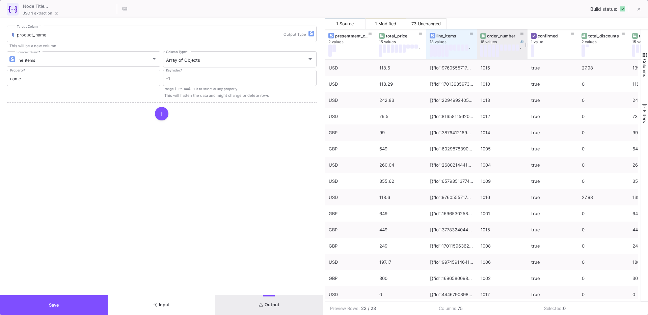
click at [497, 37] on div "order_number" at bounding box center [503, 35] width 33 height 5
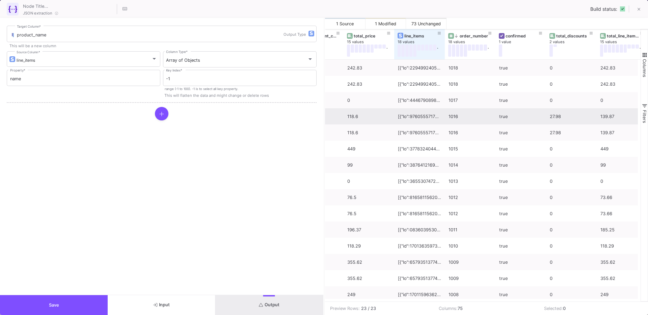
scroll to position [0, 34]
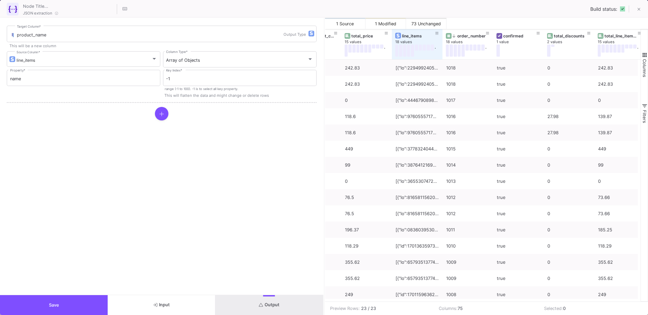
click at [163, 114] on icon at bounding box center [161, 113] width 5 height 5
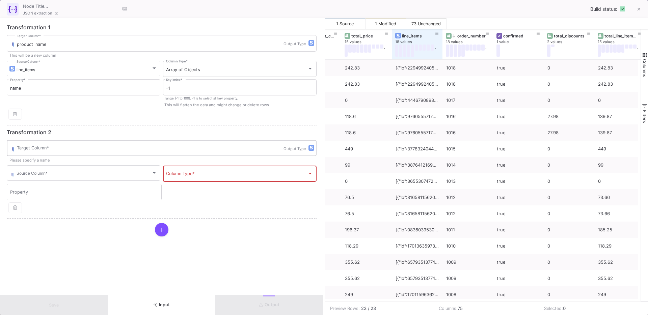
click at [69, 153] on div "Target Column *" at bounding box center [150, 148] width 266 height 18
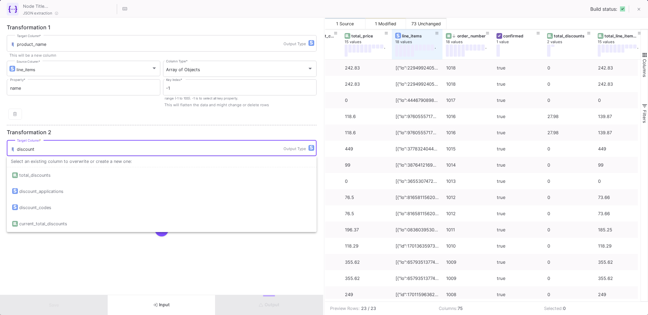
type input "discount"
click at [44, 261] on form "Transformation 1 product_name Target Column * Output Type This will be a new co…" at bounding box center [161, 156] width 323 height 277
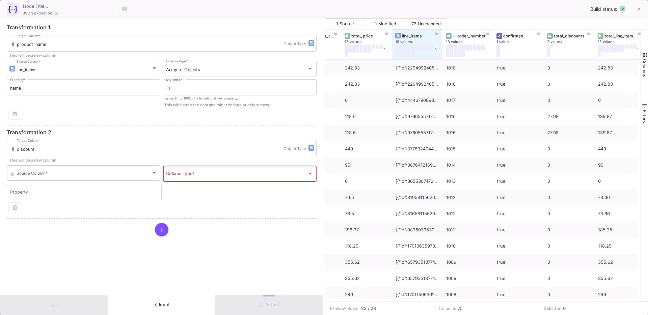
click at [41, 171] on div "Source Column *" at bounding box center [87, 172] width 141 height 17
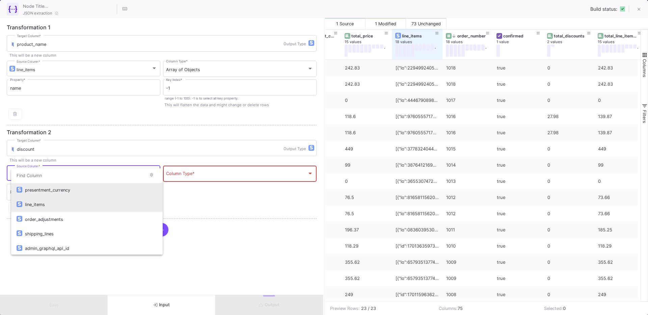
click at [32, 200] on div "line_items" at bounding box center [91, 204] width 132 height 15
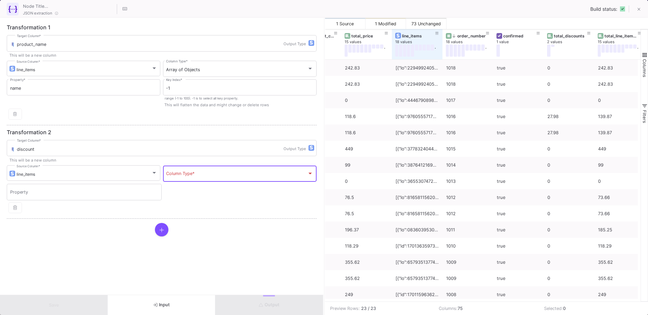
click at [201, 172] on span at bounding box center [236, 174] width 141 height 5
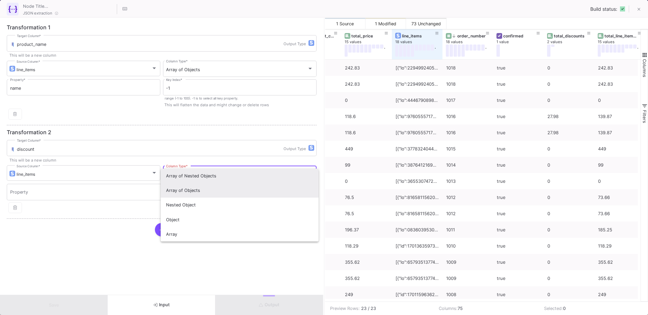
click at [188, 194] on span "Array of Objects" at bounding box center [239, 190] width 147 height 15
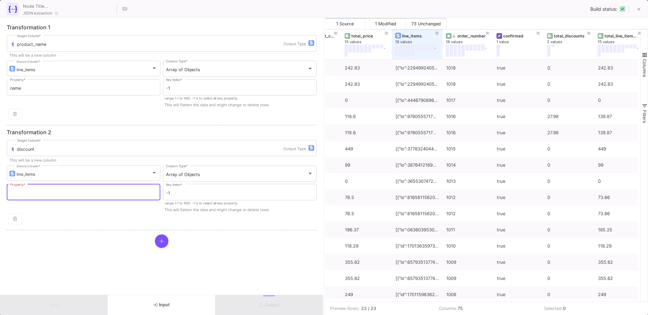
click at [132, 195] on input "Property *" at bounding box center [83, 193] width 147 height 5
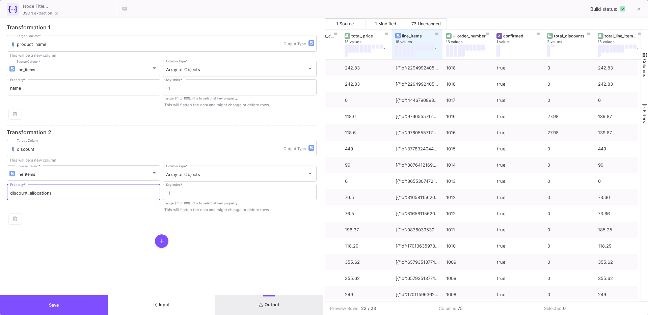
type input "discount_allocations"
click at [276, 302] on span "Output" at bounding box center [269, 304] width 21 height 5
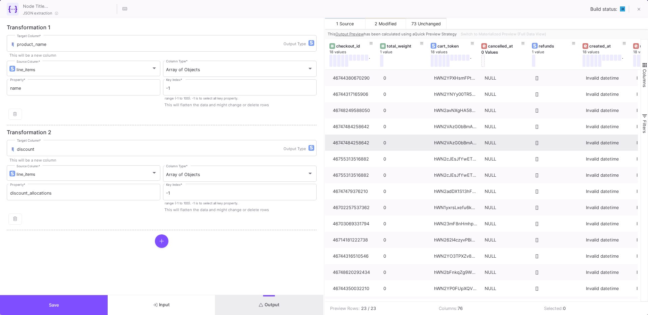
scroll to position [0, 0]
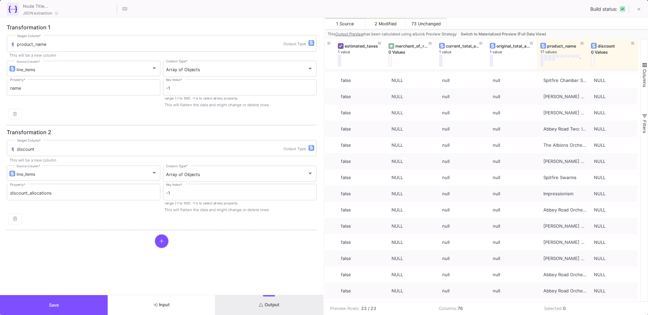
click at [515, 34] on span "Switch to Materialized Preview (Full Data View)" at bounding box center [502, 34] width 85 height 5
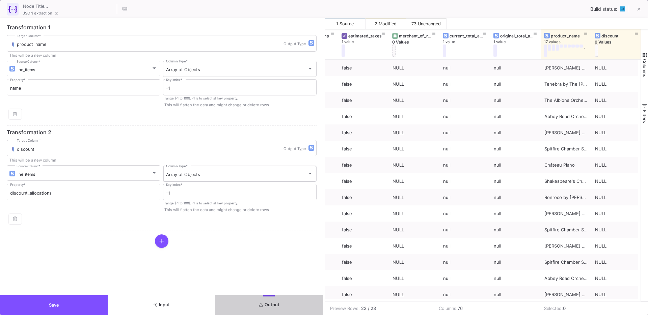
click at [199, 172] on div "Array of Objects" at bounding box center [236, 174] width 141 height 5
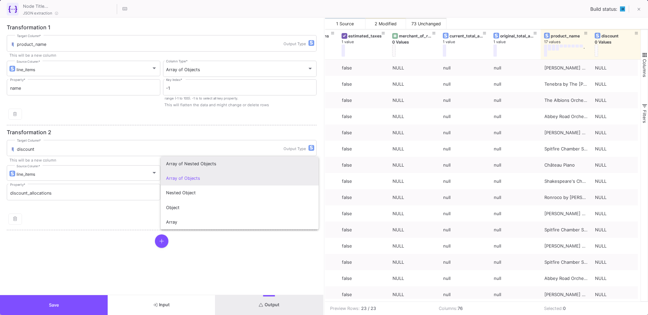
click at [196, 166] on span "Array of Nested Objects" at bounding box center [239, 164] width 147 height 15
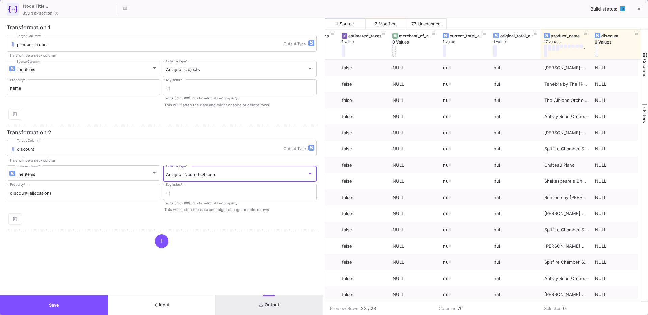
click at [259, 303] on icon "submit" at bounding box center [261, 305] width 4 height 4
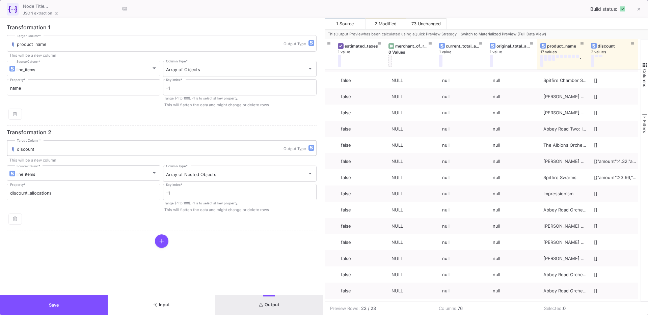
click at [49, 150] on input "discount" at bounding box center [150, 149] width 266 height 5
type input "discount_prestage"
click at [54, 258] on form "Transformation 1 product_name Target Column * Output Type This will be a new co…" at bounding box center [161, 156] width 323 height 277
click at [164, 238] on button at bounding box center [161, 240] width 13 height 13
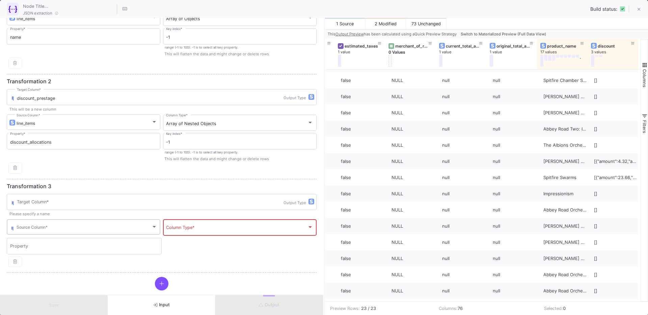
click at [67, 233] on div "Source Column *" at bounding box center [87, 226] width 141 height 17
click at [217, 243] on div at bounding box center [324, 157] width 648 height 315
click at [13, 259] on icon "button" at bounding box center [15, 261] width 4 height 4
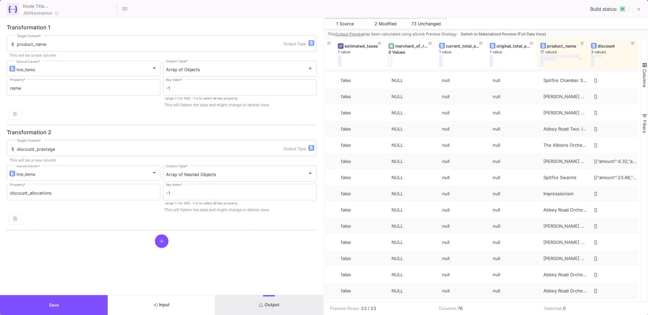
click at [50, 301] on button "Save" at bounding box center [54, 305] width 108 height 20
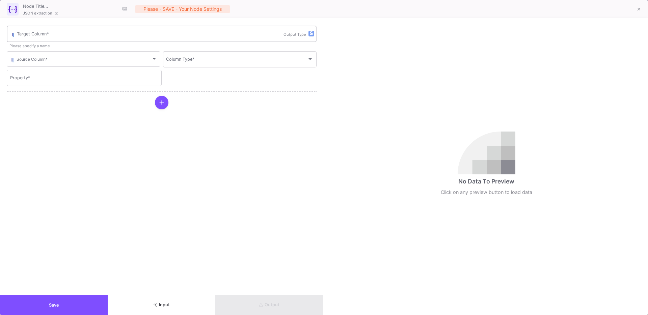
click at [42, 34] on input "Target Column *" at bounding box center [150, 34] width 266 height 5
type input "discount_amount"
click at [34, 64] on div "Source Column *" at bounding box center [87, 58] width 141 height 17
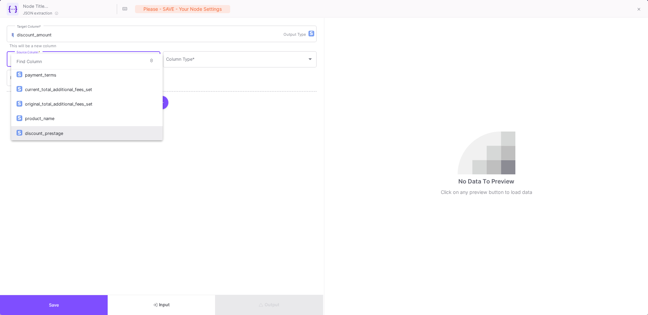
click at [60, 131] on div "discount_prestage" at bounding box center [91, 133] width 132 height 15
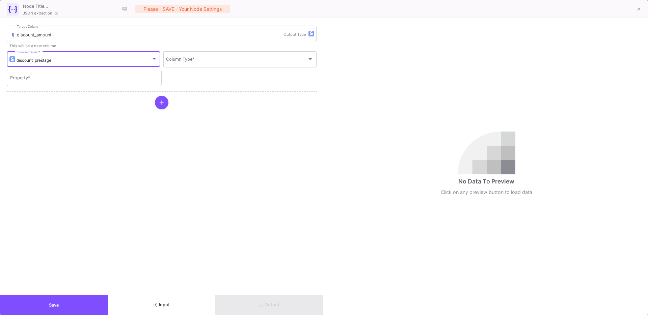
click at [188, 61] on span at bounding box center [236, 60] width 141 height 5
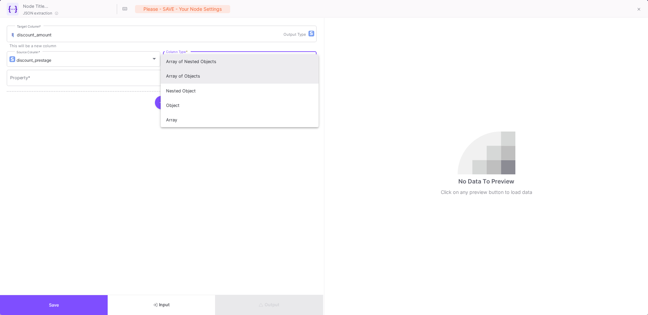
click at [189, 75] on span "Array of Objects" at bounding box center [239, 76] width 147 height 15
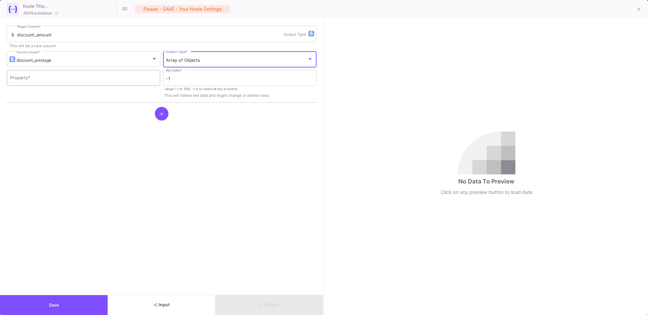
click at [142, 74] on div "Property *" at bounding box center [83, 77] width 147 height 18
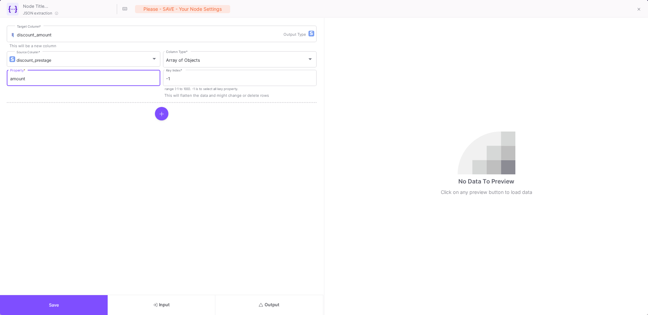
type input "amount"
click at [208, 178] on form "discount_amount Target Column * Output Type This will be a new column discount_…" at bounding box center [161, 156] width 323 height 277
click at [273, 305] on span "Output" at bounding box center [269, 304] width 21 height 5
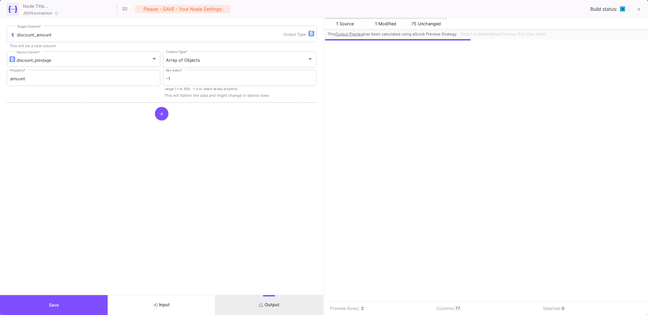
scroll to position [0, 3580]
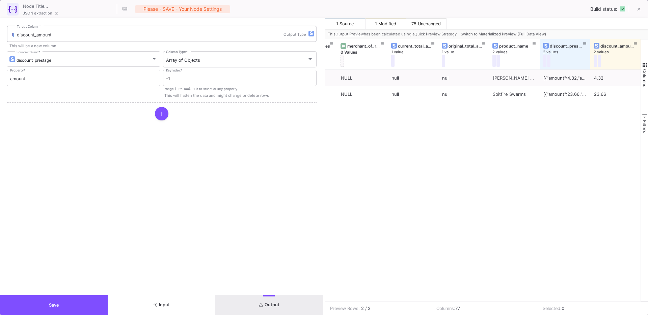
click at [312, 37] on div "discount_amount Target Column * Output Type" at bounding box center [162, 34] width 310 height 18
click at [311, 32] on img "button" at bounding box center [311, 33] width 3 height 4
click at [324, 61] on span "float" at bounding box center [326, 60] width 10 height 16
click at [249, 300] on button "Output" at bounding box center [269, 305] width 108 height 20
click at [65, 300] on button "Save" at bounding box center [54, 305] width 108 height 20
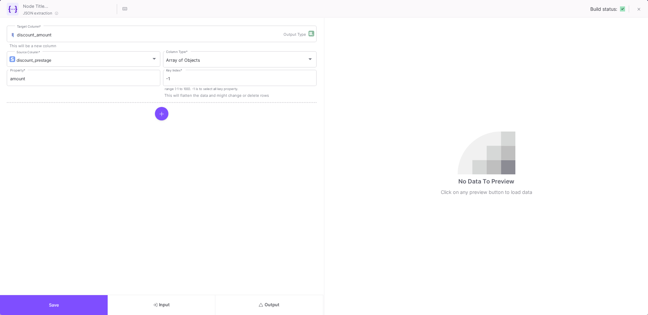
click at [251, 300] on button "Output" at bounding box center [269, 305] width 108 height 20
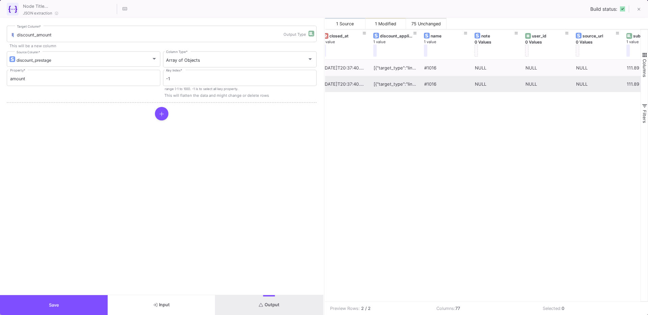
scroll to position [0, 1451]
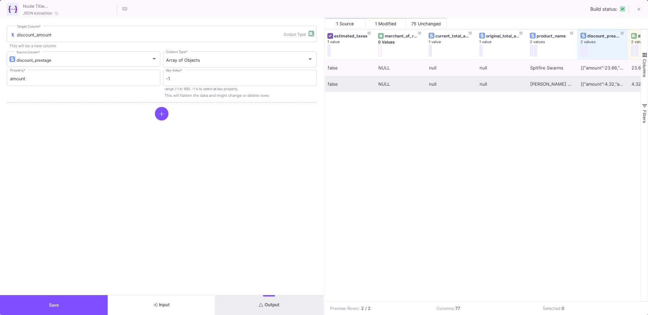
click at [160, 297] on button "Input" at bounding box center [162, 305] width 108 height 20
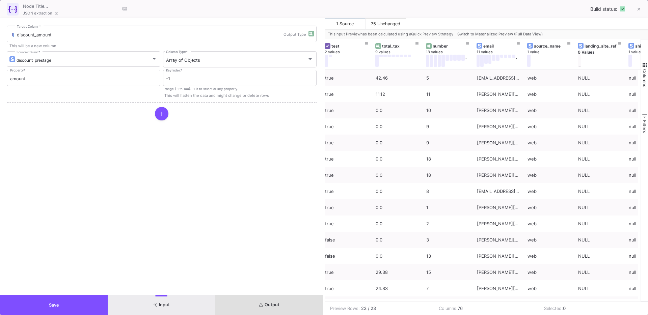
click at [71, 301] on button "Save" at bounding box center [54, 305] width 108 height 20
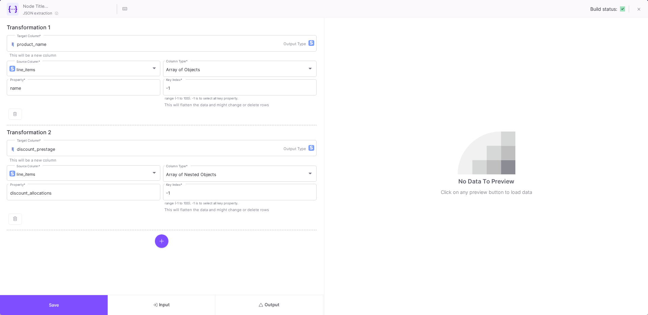
click at [151, 234] on div at bounding box center [162, 240] width 310 height 13
click at [166, 240] on button at bounding box center [161, 240] width 13 height 13
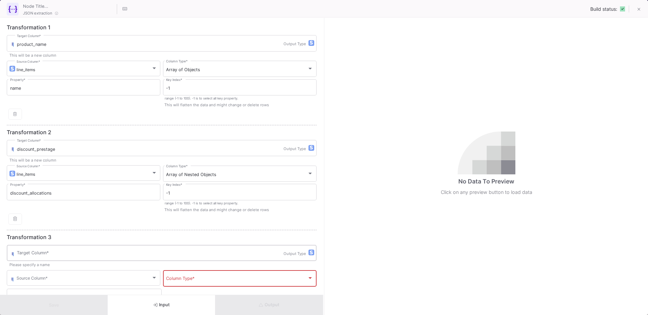
click at [82, 255] on input "Target Column *" at bounding box center [150, 253] width 266 height 5
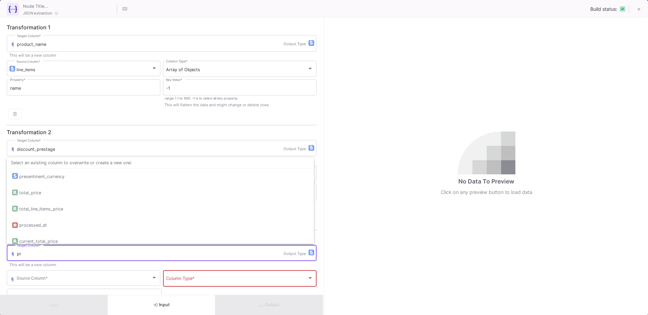
type input "p"
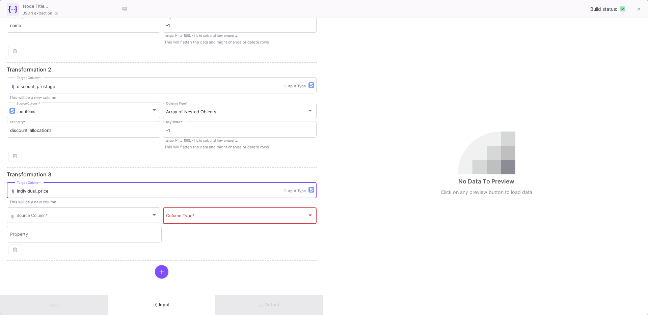
type input "individual_price"
click at [310, 191] on img "button" at bounding box center [311, 190] width 3 height 4
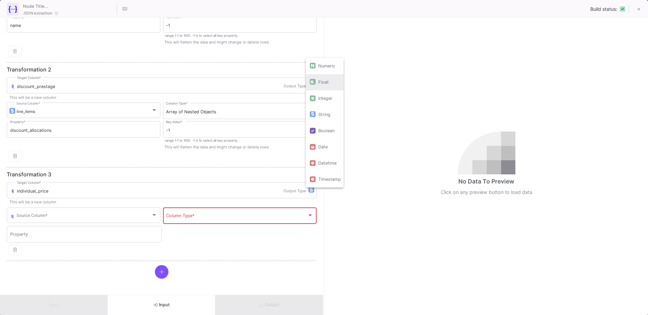
click at [322, 80] on span "float" at bounding box center [323, 82] width 10 height 16
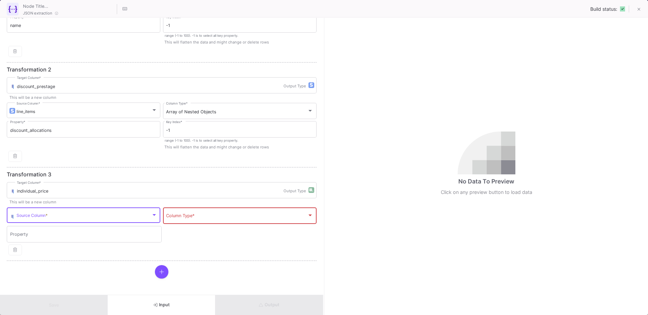
click at [51, 217] on span at bounding box center [84, 216] width 135 height 5
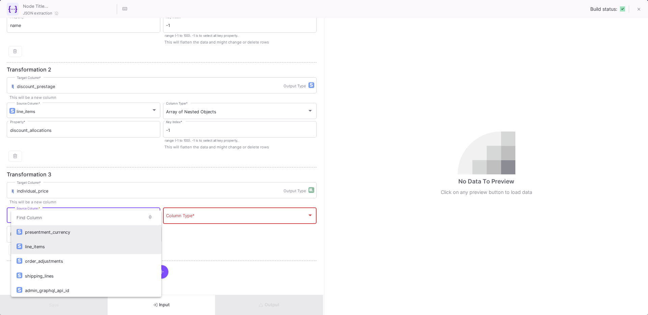
click at [46, 244] on div "line_items" at bounding box center [90, 246] width 131 height 15
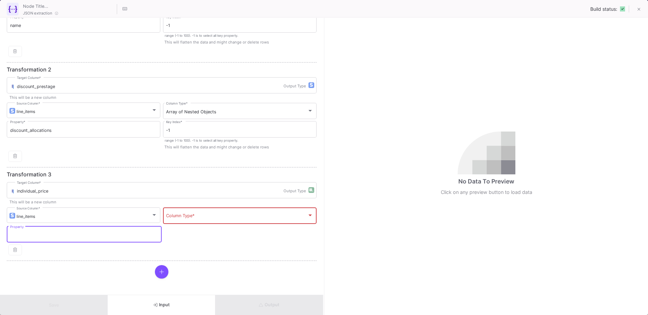
click at [99, 233] on input "Property" at bounding box center [84, 235] width 148 height 5
type input "price"
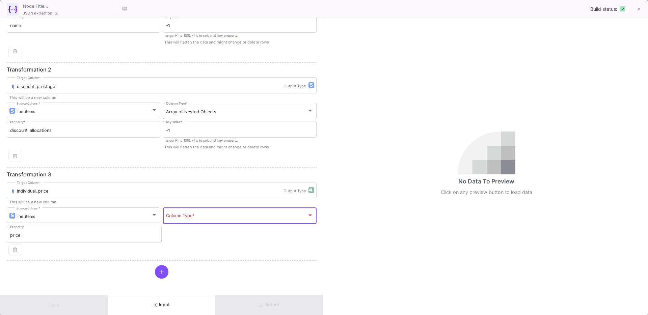
click at [187, 214] on span at bounding box center [236, 216] width 141 height 5
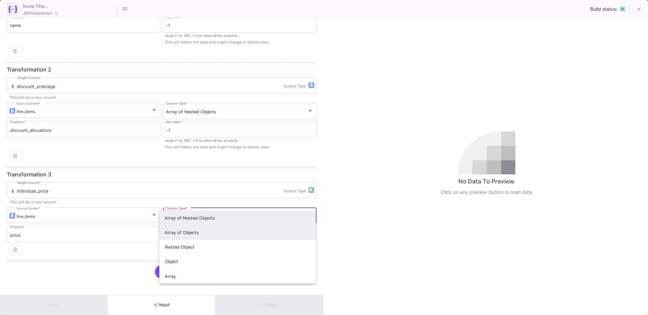
click at [186, 235] on span "Array of Objects" at bounding box center [238, 232] width 146 height 15
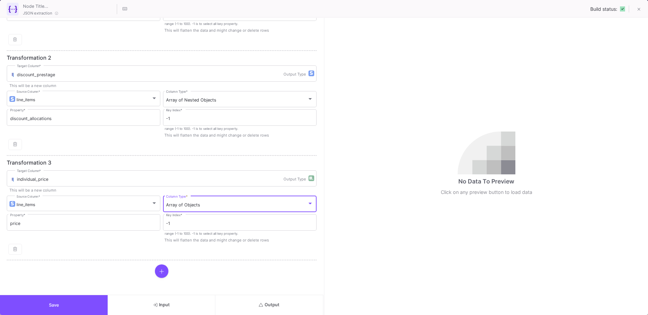
click at [267, 305] on span "Output" at bounding box center [269, 304] width 21 height 5
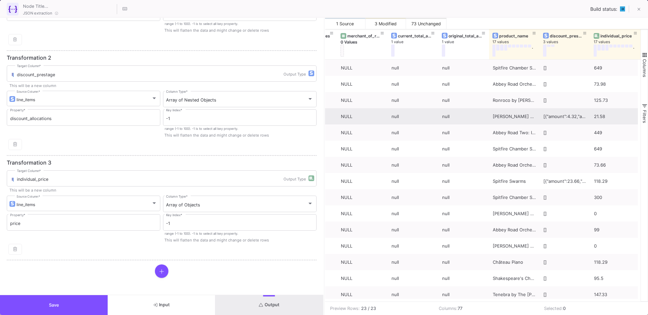
scroll to position [11, 0]
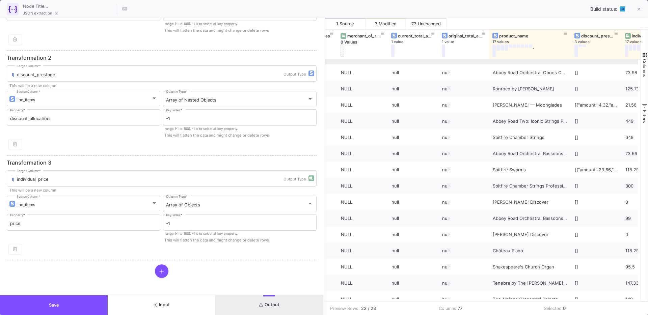
drag, startPoint x: 538, startPoint y: 57, endPoint x: 554, endPoint y: 64, distance: 16.8
click at [554, 64] on div "payment_terms 1 value estimated_taxes 1 value merchant_of_record_app_id 0 Value…" at bounding box center [483, 165] width 316 height 273
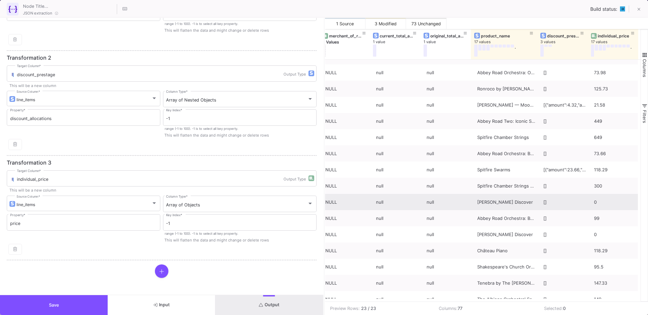
scroll to position [0, 3598]
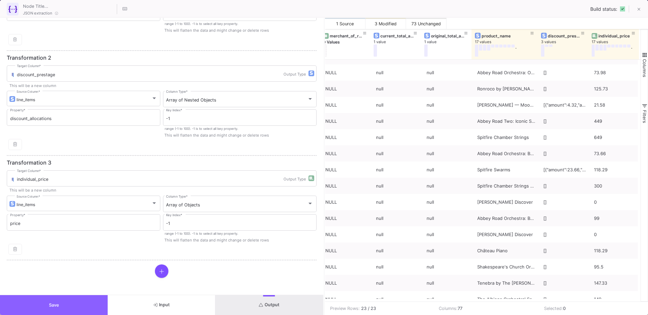
click at [41, 297] on button "Save" at bounding box center [54, 305] width 108 height 20
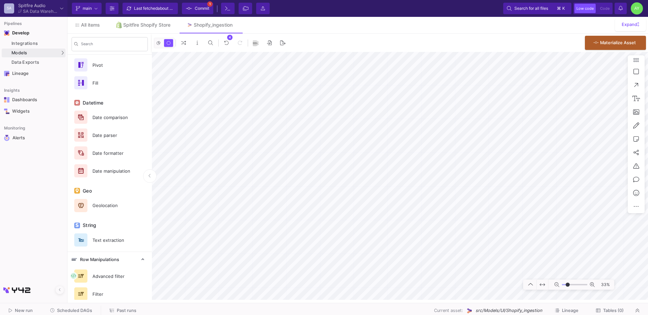
scroll to position [320, 0]
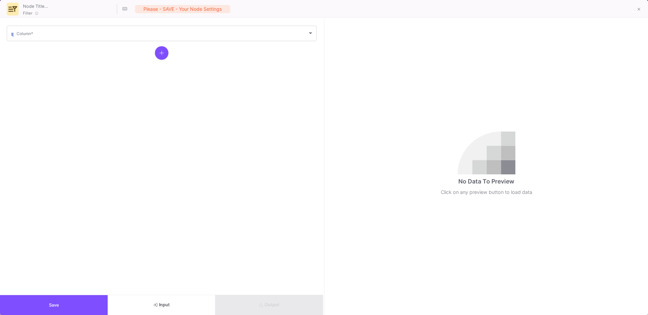
click at [155, 298] on button "Input" at bounding box center [162, 305] width 108 height 20
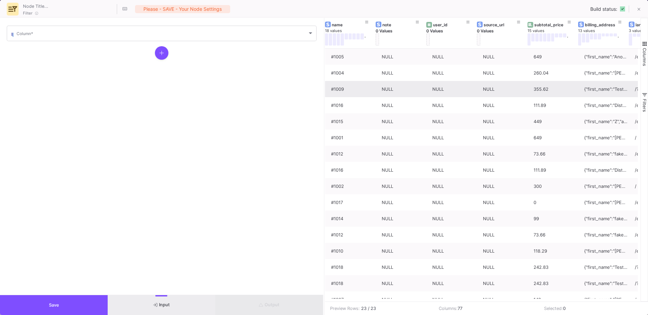
scroll to position [0, 0]
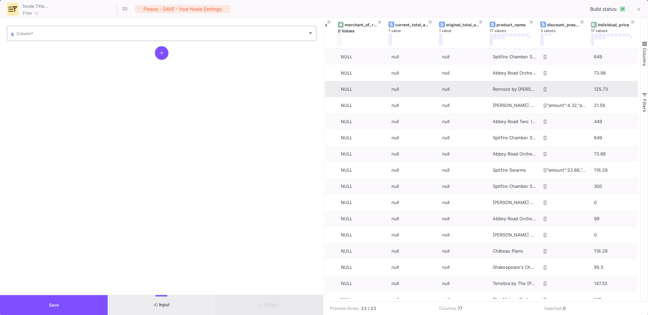
click at [37, 35] on span at bounding box center [162, 34] width 291 height 5
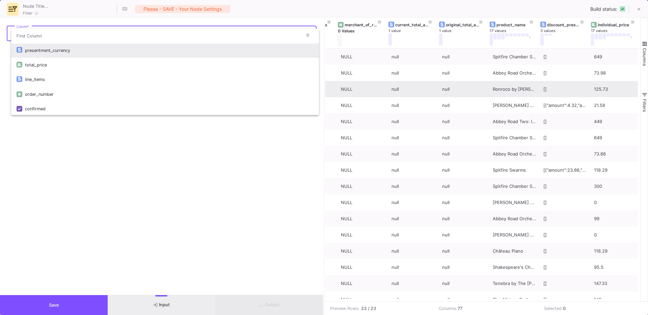
click at [37, 35] on input "dropdown search" at bounding box center [156, 35] width 290 height 15
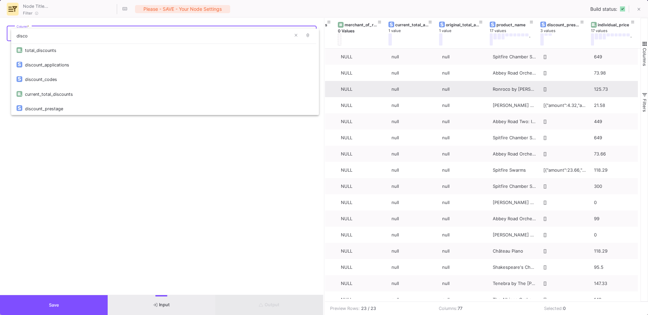
type input "disco"
click at [392, 173] on div at bounding box center [324, 157] width 648 height 315
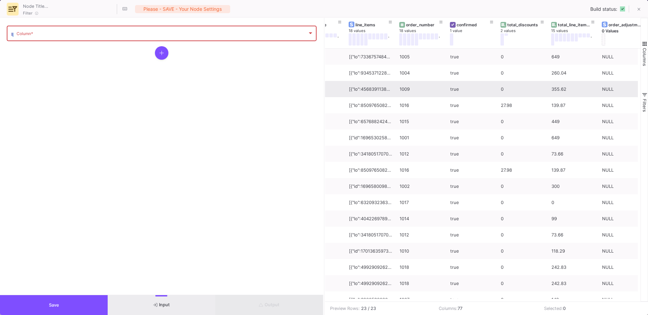
click at [79, 41] on mat-form-field "Column *" at bounding box center [162, 34] width 310 height 18
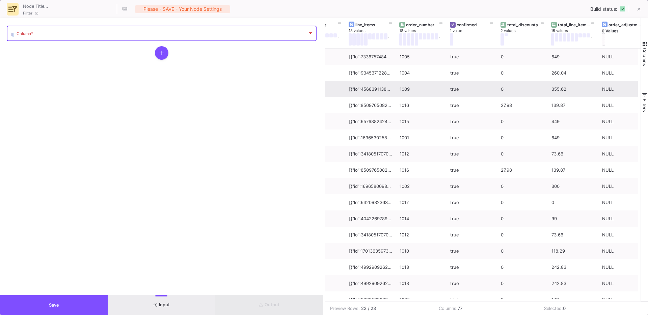
click at [62, 35] on span at bounding box center [162, 34] width 291 height 5
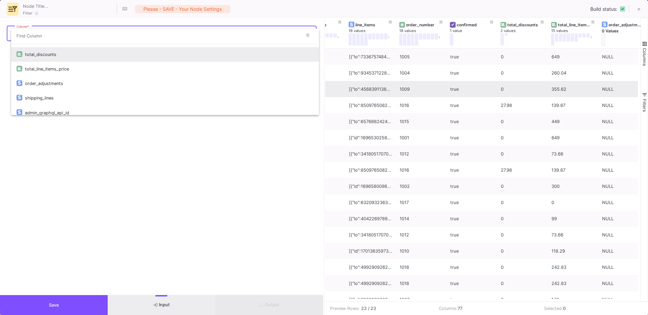
click at [38, 57] on div "total_discounts" at bounding box center [169, 54] width 288 height 15
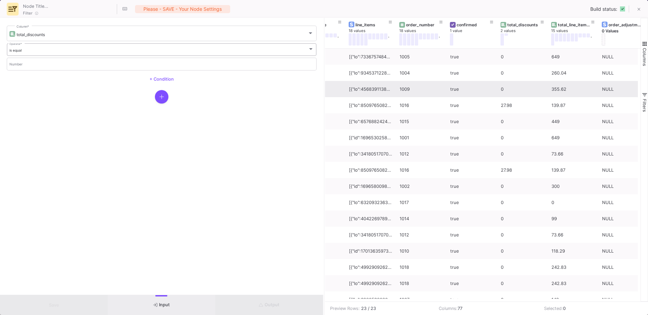
click at [21, 51] on span "is equal" at bounding box center [15, 50] width 12 height 4
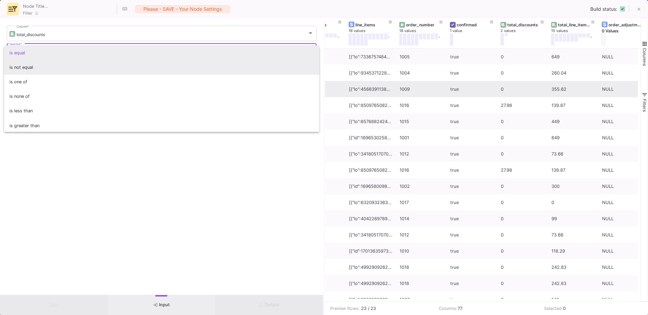
click at [40, 70] on span "is not equal" at bounding box center [161, 67] width 305 height 15
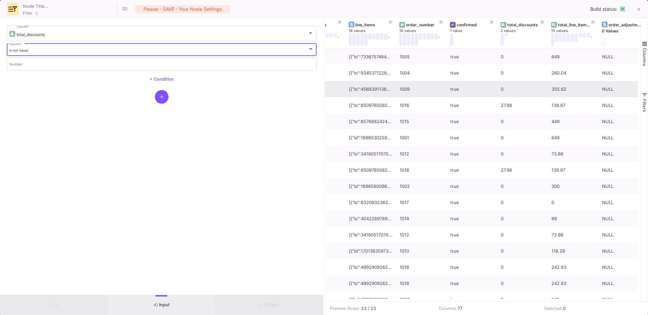
click at [33, 70] on mat-form-field "Number" at bounding box center [162, 64] width 310 height 15
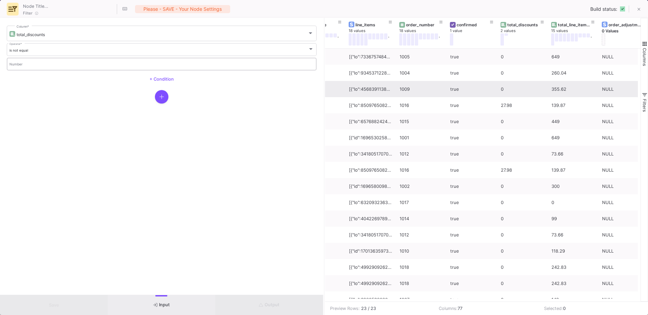
click at [26, 68] on div "Number" at bounding box center [161, 64] width 305 height 14
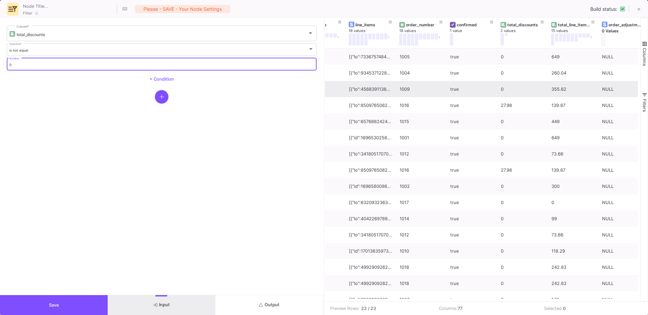
type input "0"
click at [94, 186] on form "total_discounts Column * is not equal Operator * 0 Number + Condition" at bounding box center [161, 156] width 323 height 277
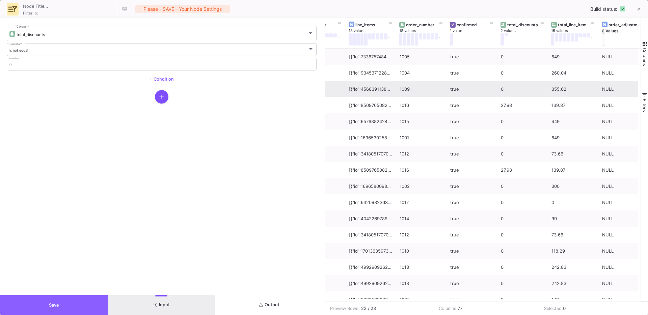
click at [51, 297] on button "Save" at bounding box center [54, 305] width 108 height 20
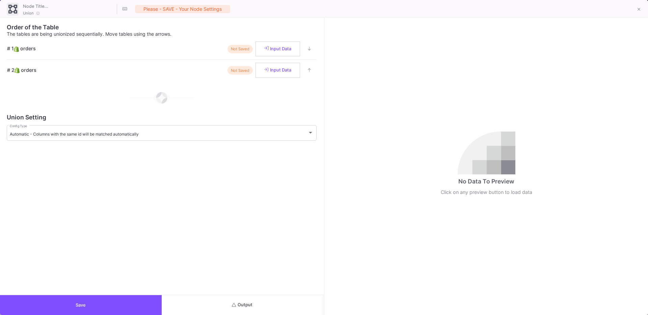
click at [259, 308] on button "Output" at bounding box center [243, 305] width 162 height 20
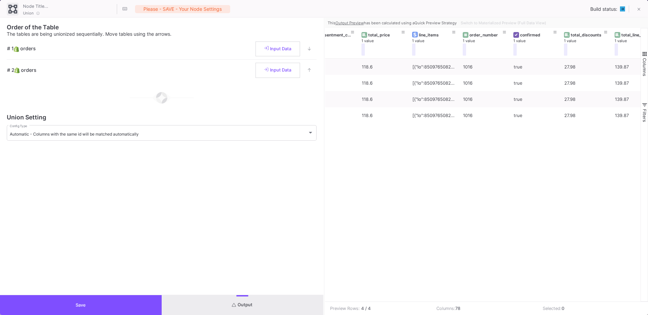
click at [60, 297] on button "Save" at bounding box center [81, 305] width 162 height 20
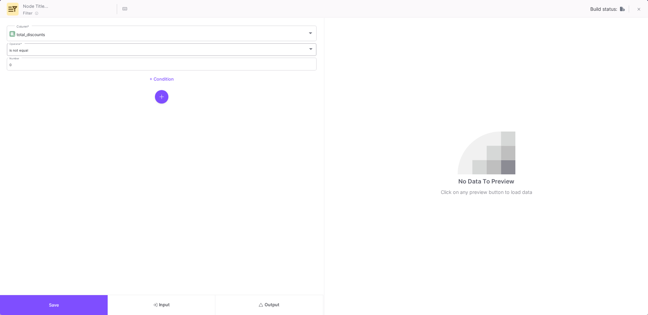
click at [39, 53] on div "is not equal Operator *" at bounding box center [161, 49] width 305 height 14
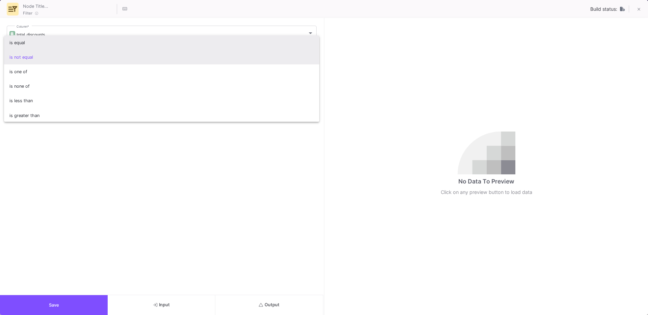
click at [20, 47] on span "is equal" at bounding box center [161, 42] width 305 height 15
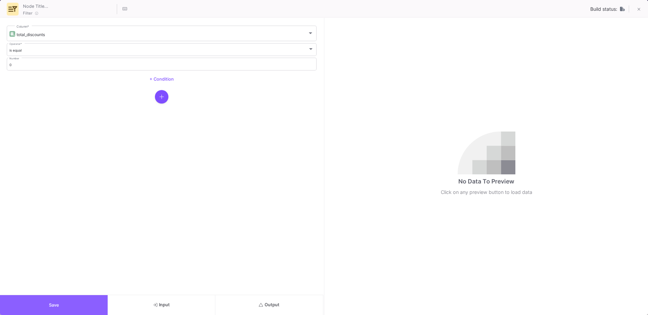
click at [47, 302] on button "Save" at bounding box center [54, 305] width 108 height 20
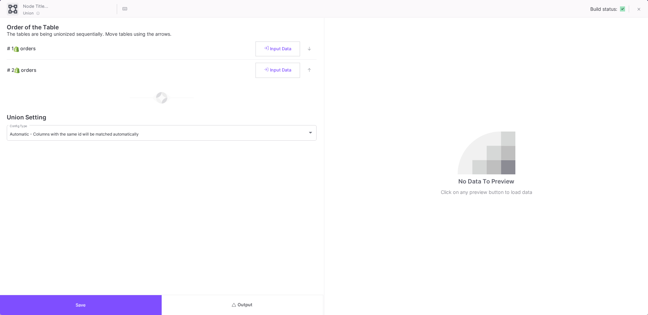
click at [257, 302] on button "Output" at bounding box center [243, 305] width 162 height 20
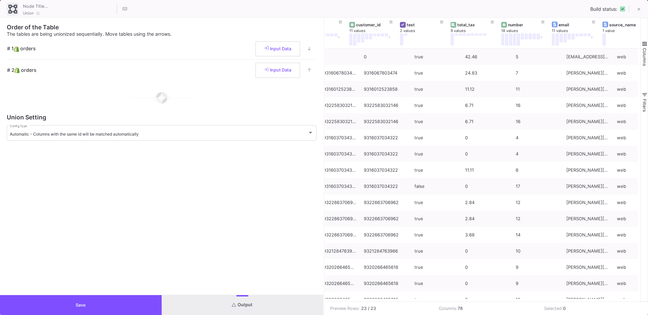
scroll to position [0, 1221]
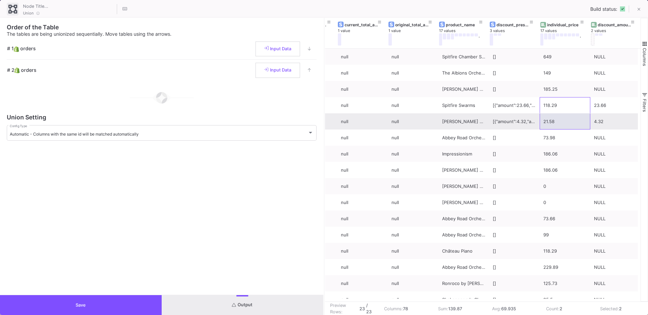
drag, startPoint x: 545, startPoint y: 104, endPoint x: 542, endPoint y: 119, distance: 15.1
click at [597, 121] on div "4.32" at bounding box center [615, 122] width 43 height 16
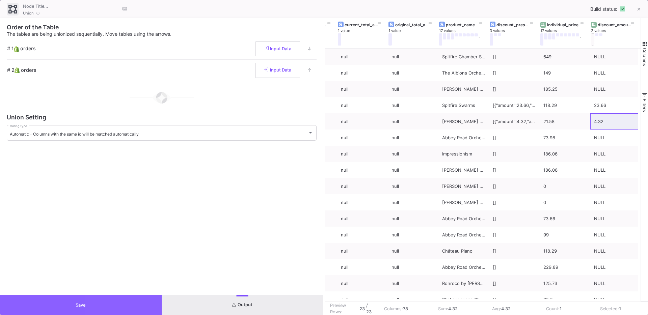
click at [106, 305] on button "Save" at bounding box center [81, 305] width 162 height 20
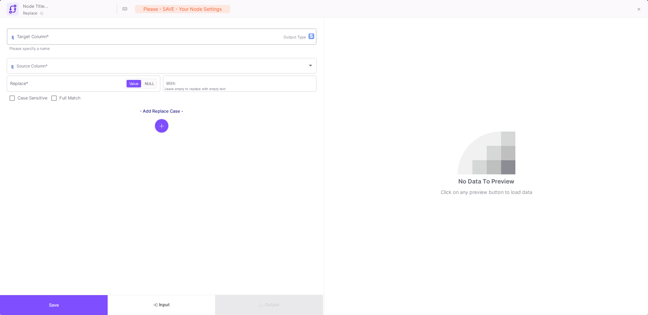
click at [68, 33] on div "Target Column *" at bounding box center [150, 36] width 266 height 18
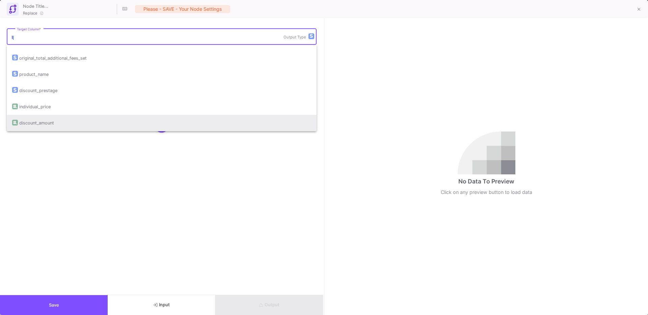
click at [39, 122] on div "discount_amount" at bounding box center [36, 123] width 35 height 16
type input "discount_amount"
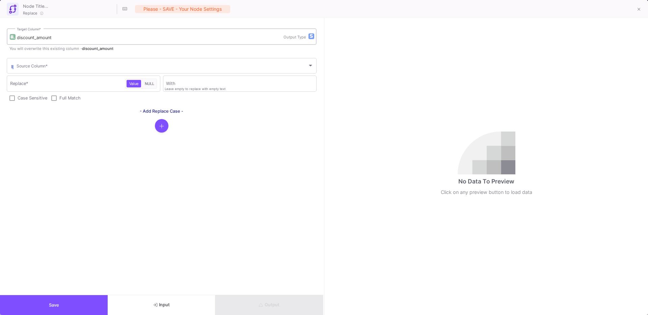
click at [311, 33] on div "button" at bounding box center [311, 36] width 6 height 6
click at [319, 77] on p "float" at bounding box center [327, 79] width 32 height 16
click at [62, 68] on span at bounding box center [162, 66] width 291 height 5
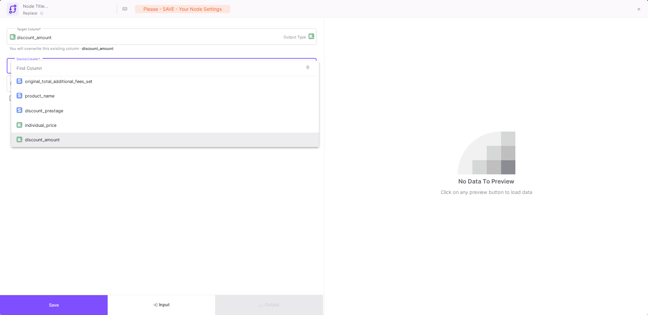
click at [45, 143] on div "discount_amount" at bounding box center [169, 140] width 288 height 15
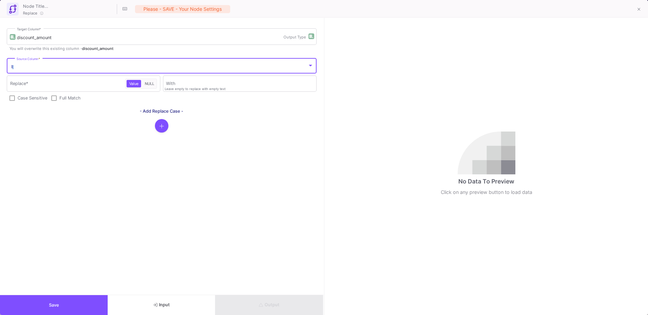
scroll to position [1065, 0]
click at [149, 82] on span "NULL" at bounding box center [149, 83] width 12 height 5
type input "null"
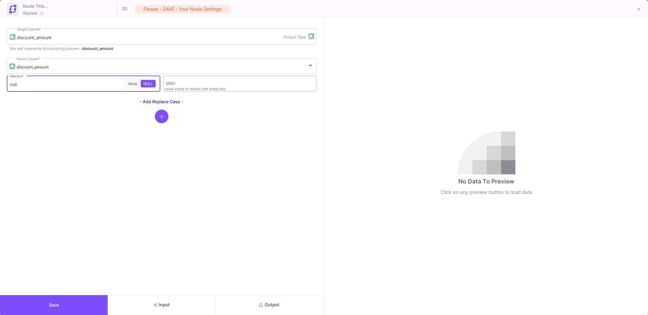
click at [178, 83] on input "With" at bounding box center [239, 84] width 147 height 5
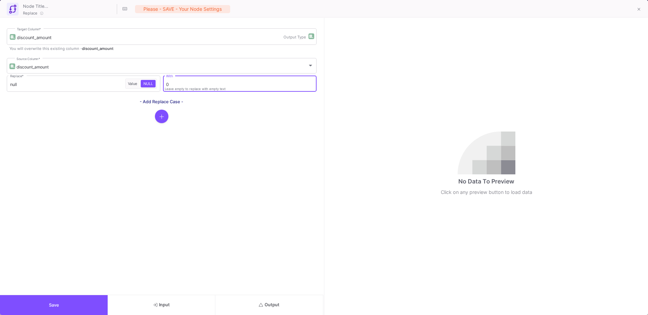
type input "0"
click at [267, 298] on button "Output" at bounding box center [269, 305] width 108 height 20
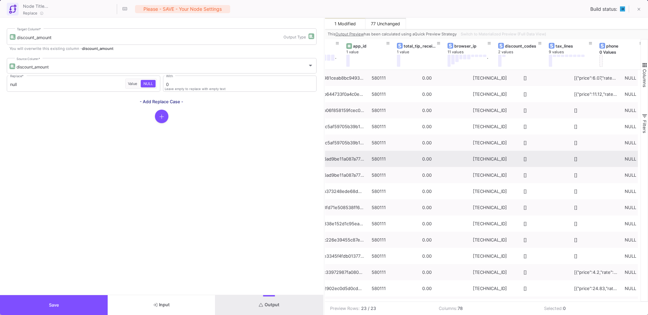
scroll to position [0, 2250]
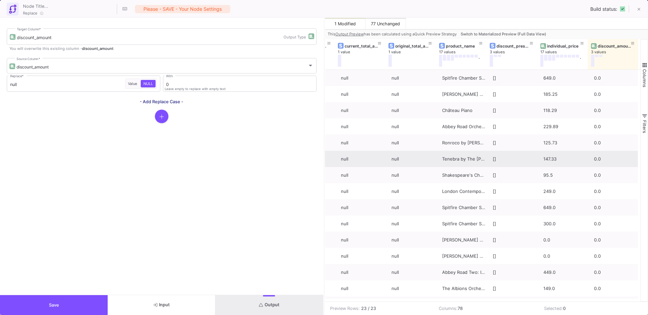
click at [69, 304] on button "Save" at bounding box center [54, 305] width 108 height 20
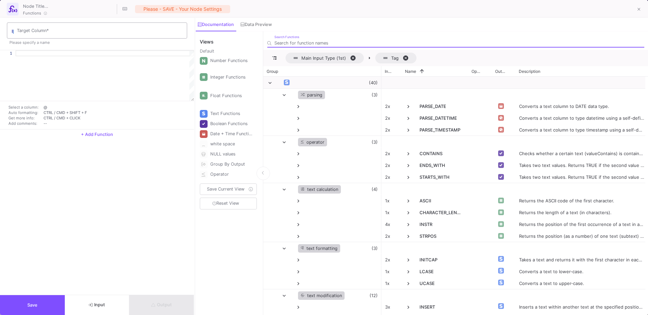
click at [54, 34] on input "Target Column *" at bounding box center [100, 31] width 167 height 5
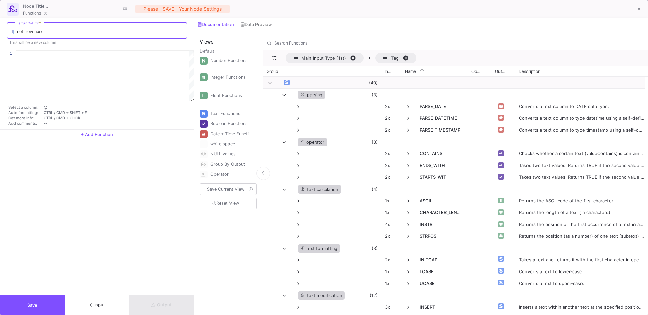
type input "net_revenue"
click at [63, 53] on div at bounding box center [105, 53] width 178 height 6
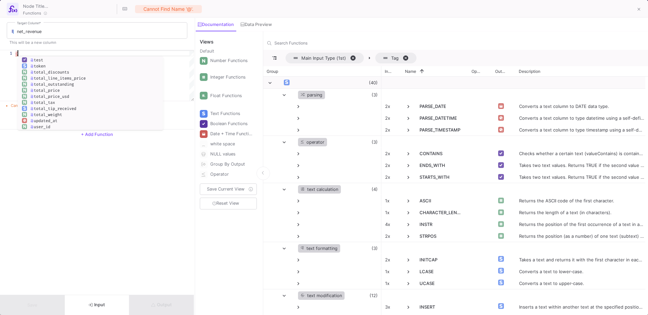
click at [110, 304] on button "Input" at bounding box center [97, 305] width 65 height 20
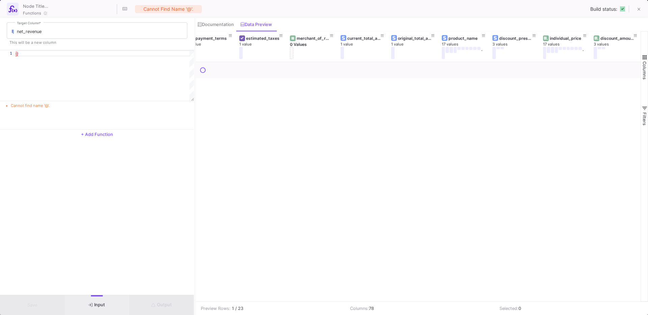
click at [46, 55] on div "@" at bounding box center [105, 53] width 178 height 6
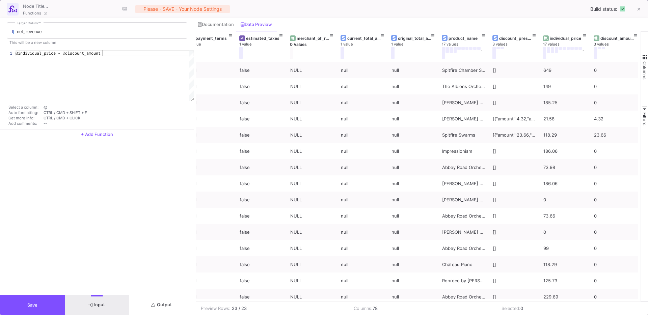
type textarea "@individual_price - @discount_amount"
click at [167, 299] on button "Output" at bounding box center [161, 305] width 65 height 20
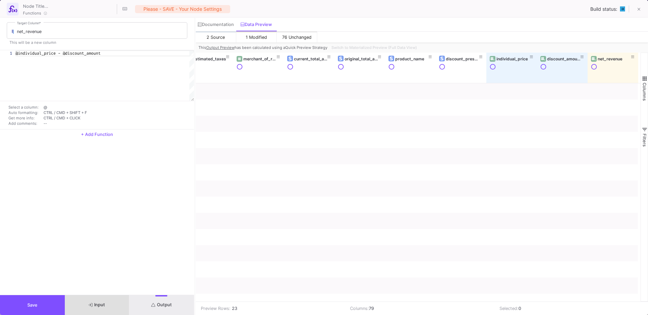
scroll to position [0, 3555]
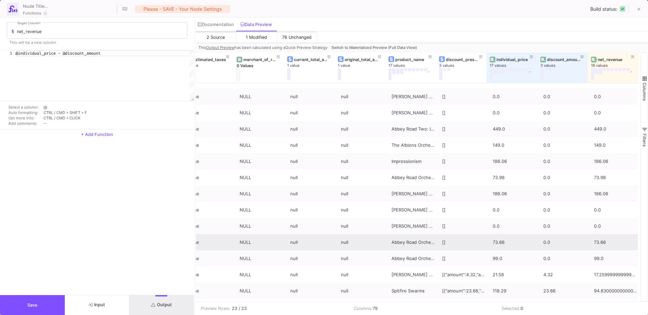
click at [33, 302] on button "Save" at bounding box center [32, 305] width 65 height 20
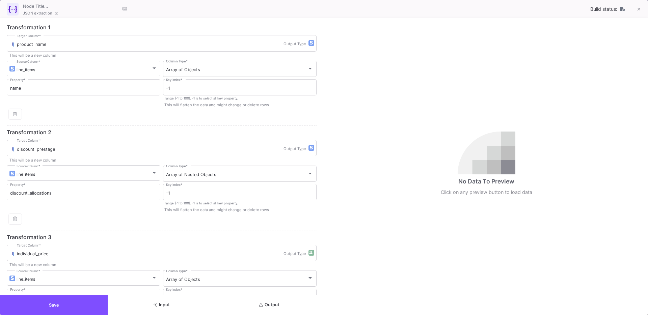
click at [264, 299] on button "Output" at bounding box center [269, 305] width 108 height 20
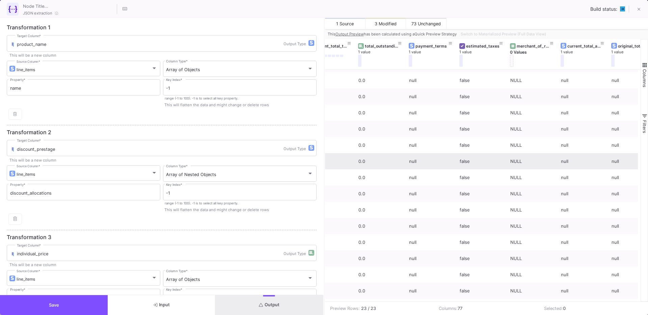
scroll to position [0, 3382]
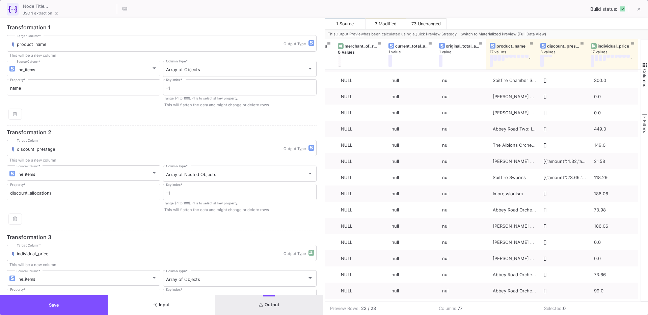
click at [64, 312] on button "Save" at bounding box center [54, 305] width 108 height 20
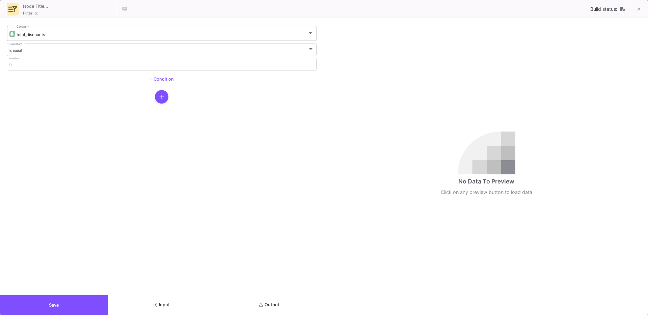
click at [32, 31] on div "total_discounts Column *" at bounding box center [165, 33] width 297 height 17
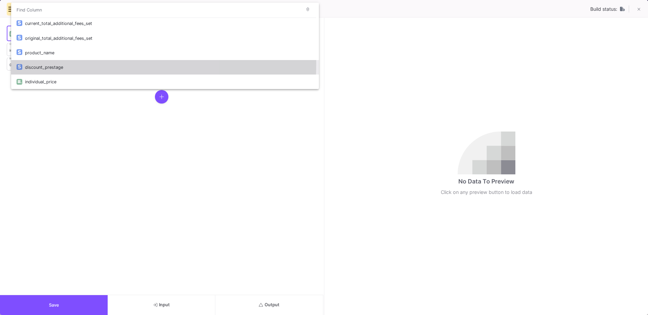
click at [53, 64] on div "discount_prestage" at bounding box center [169, 67] width 288 height 15
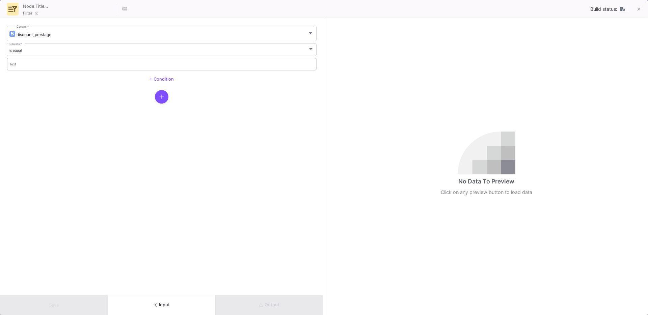
click at [19, 63] on input "Text" at bounding box center [161, 65] width 305 height 4
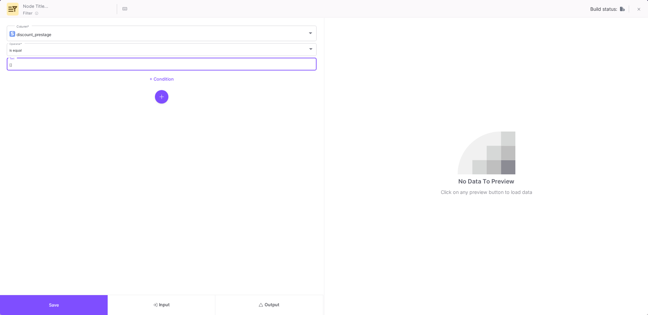
type input "[]"
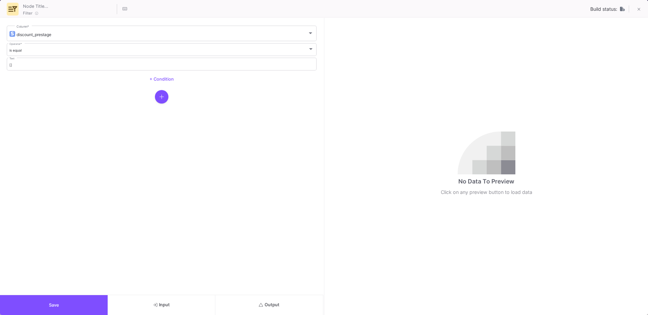
click at [249, 293] on form "discount_prestage Column * is equal Operator * [] Text + Condition" at bounding box center [161, 156] width 323 height 277
click at [255, 299] on button "Output" at bounding box center [269, 305] width 108 height 20
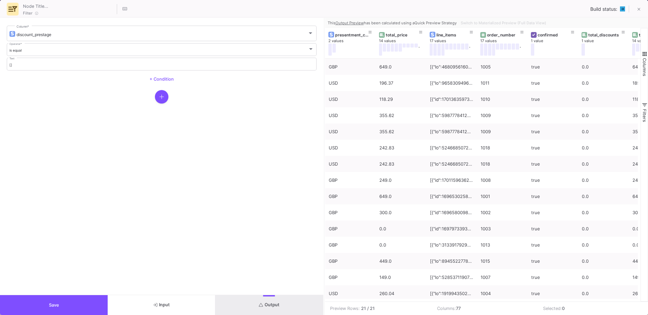
click at [59, 307] on span "Save" at bounding box center [54, 305] width 10 height 5
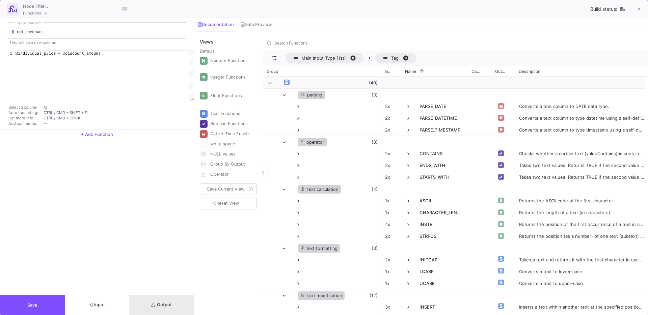
click at [175, 307] on button "Output" at bounding box center [161, 305] width 65 height 20
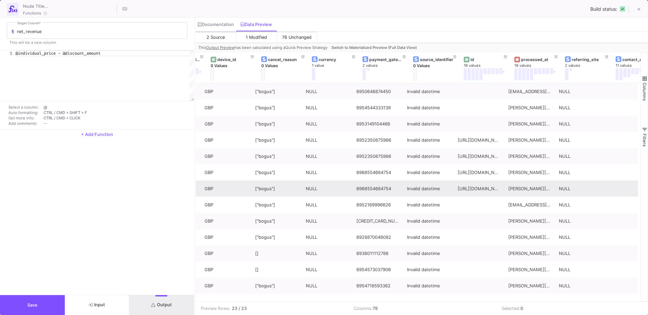
scroll to position [0, 281]
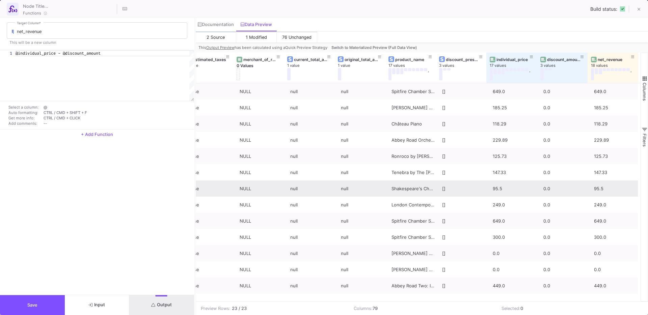
click at [39, 302] on button "Save" at bounding box center [32, 305] width 65 height 20
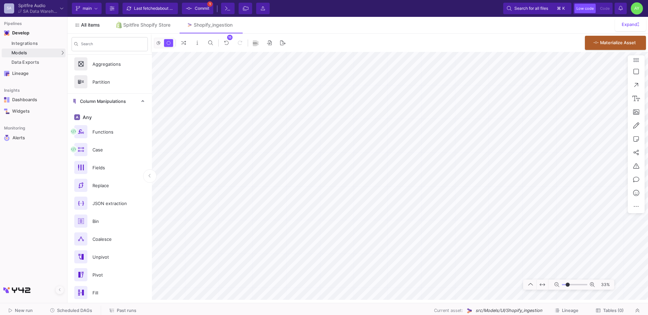
click at [89, 23] on span "All items" at bounding box center [90, 24] width 19 height 5
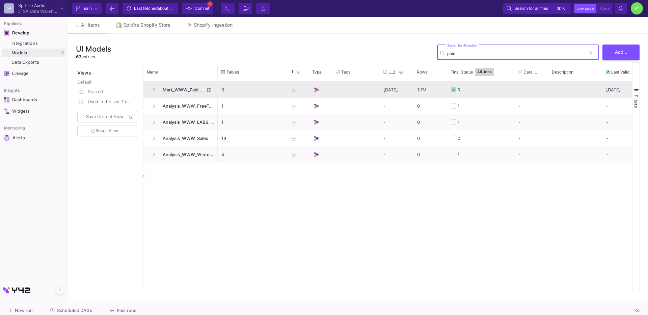
type input "paid"
click at [181, 94] on span "Mart_WWW_PaidOrdersEnriched" at bounding box center [182, 90] width 46 height 16
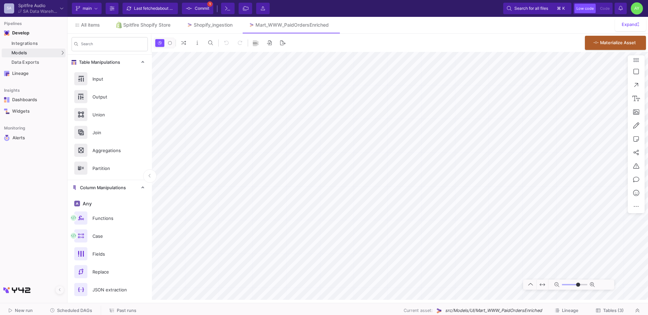
type input "-41"
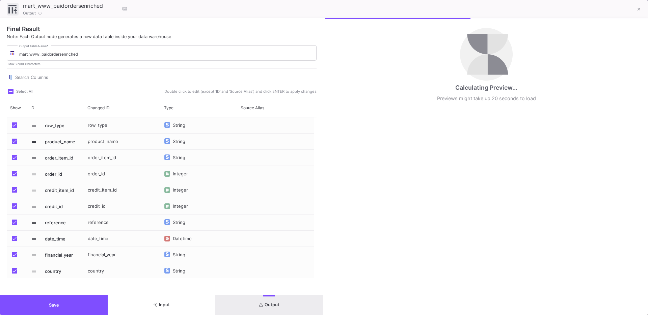
click at [272, 307] on span "Output" at bounding box center [269, 304] width 21 height 5
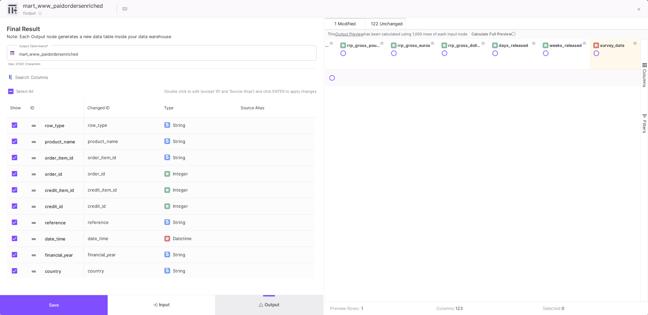
click at [493, 33] on span "Calculate Full Preview" at bounding box center [493, 34] width 45 height 5
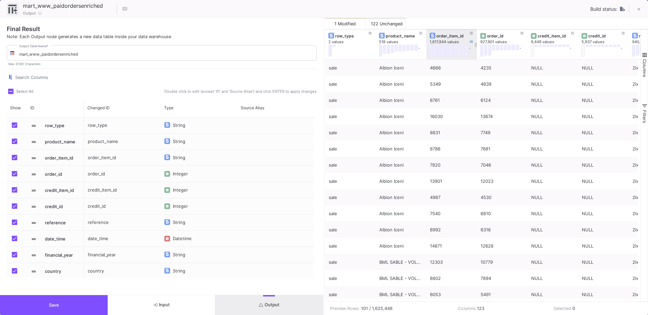
click at [446, 37] on div "order_item_id" at bounding box center [452, 35] width 33 height 5
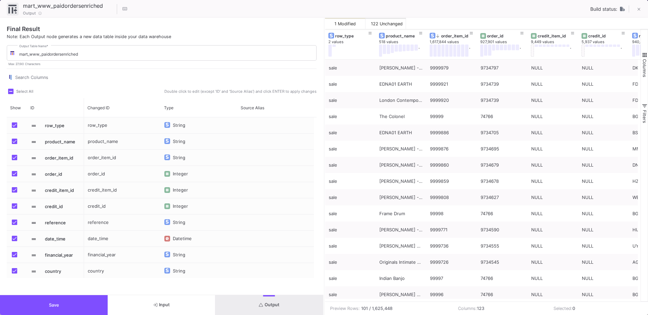
click at [54, 294] on div "Final Result Note: Each Output node generates a new data table inside your data…" at bounding box center [161, 156] width 323 height 277
click at [51, 307] on span "Save" at bounding box center [54, 305] width 10 height 5
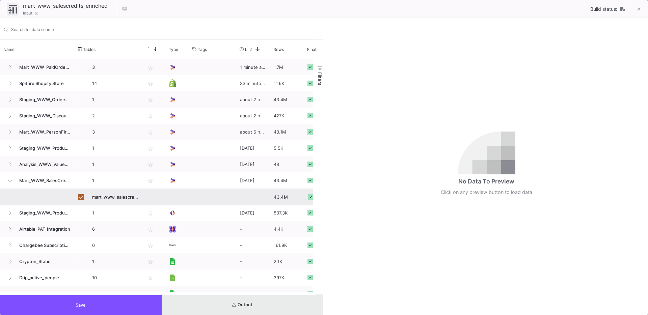
click at [239, 296] on button "Output" at bounding box center [243, 305] width 162 height 20
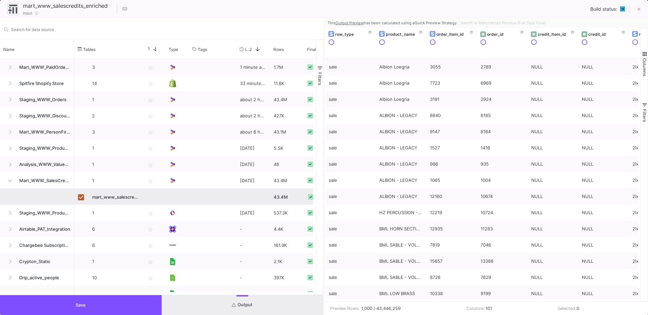
click at [76, 300] on button "Save" at bounding box center [81, 305] width 162 height 20
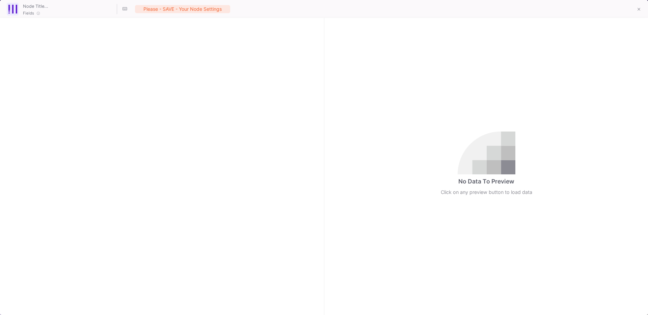
checkbox input "true"
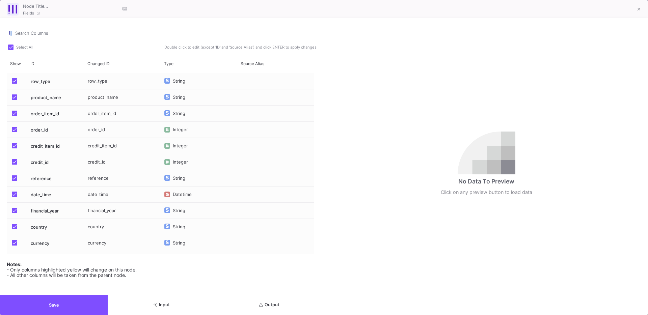
click at [167, 113] on img "Press SPACE to select this row." at bounding box center [167, 113] width 3 height 4
click at [168, 114] on img "Press SPACE to select this row." at bounding box center [167, 113] width 3 height 4
click at [179, 137] on span "Numeric" at bounding box center [186, 137] width 18 height 5
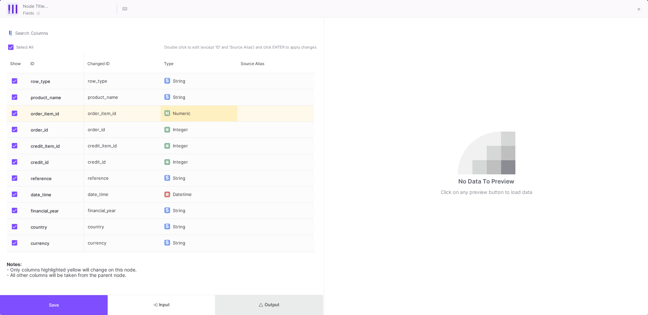
click at [267, 310] on button "Output" at bounding box center [269, 305] width 108 height 20
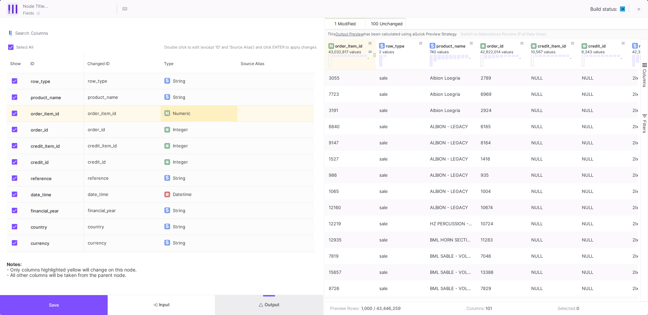
click at [349, 46] on div "order_item_id" at bounding box center [351, 46] width 33 height 5
click at [237, 272] on div "Notes: - Only columns highlighted yellow will change on this node. - All other …" at bounding box center [162, 268] width 310 height 20
click at [331, 60] on button at bounding box center [329, 61] width 3 height 12
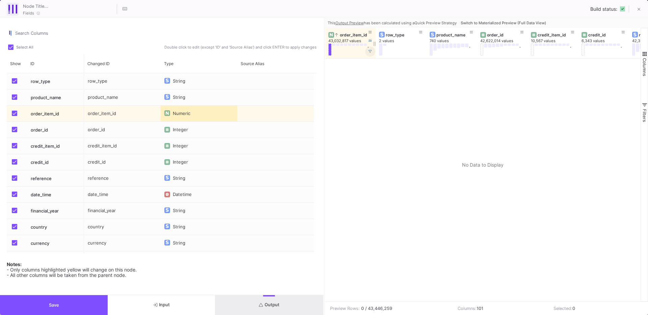
click at [371, 51] on icon at bounding box center [369, 51] width 3 height 3
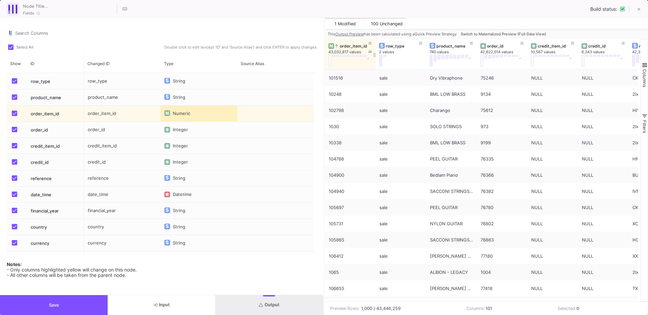
click at [492, 31] on button "Switch to Materialized Preview (Full Data View)" at bounding box center [503, 34] width 88 height 10
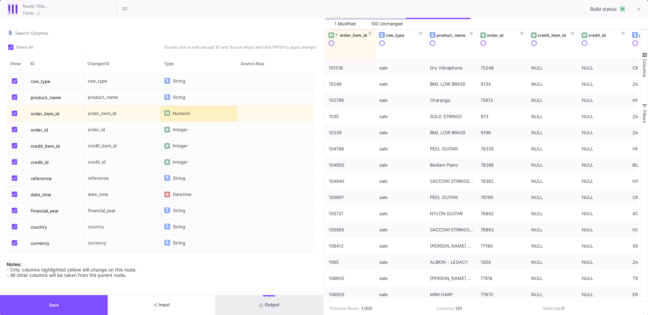
scroll to position [75, 0]
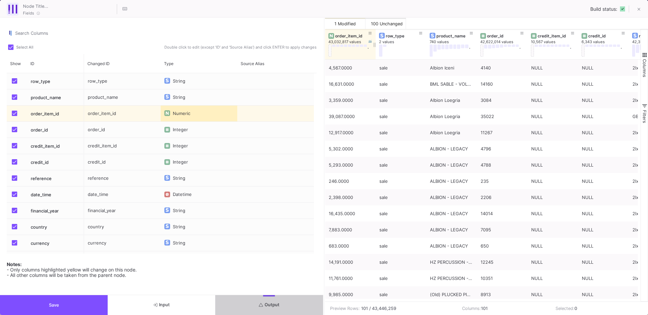
click at [342, 37] on div "order_item_id" at bounding box center [351, 35] width 33 height 5
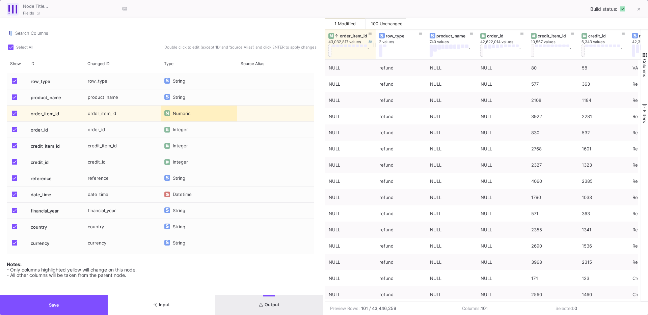
click at [342, 37] on div "order_item_id" at bounding box center [351, 35] width 33 height 5
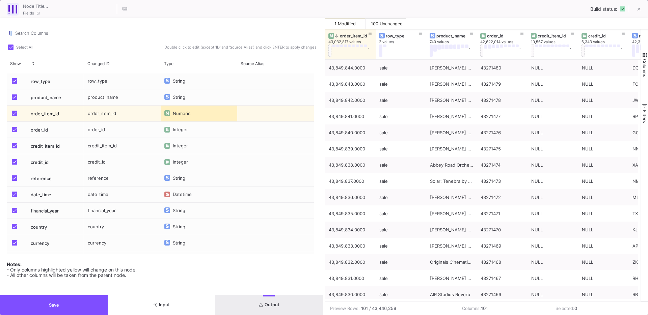
click at [47, 298] on button "Save" at bounding box center [54, 305] width 108 height 20
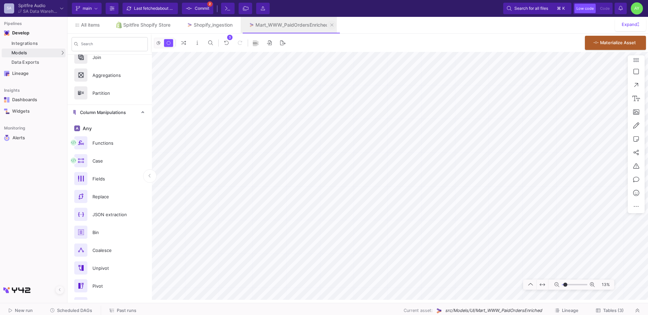
click at [333, 25] on icon at bounding box center [331, 25] width 3 height 5
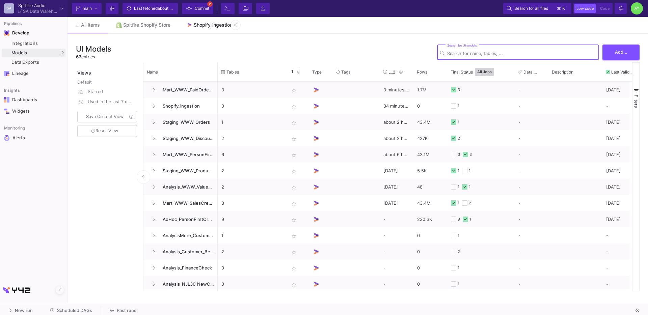
click at [209, 25] on div "Shopify_ingestion" at bounding box center [213, 24] width 39 height 5
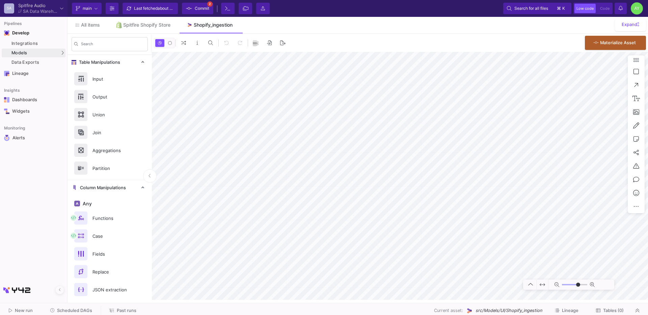
type input "-23"
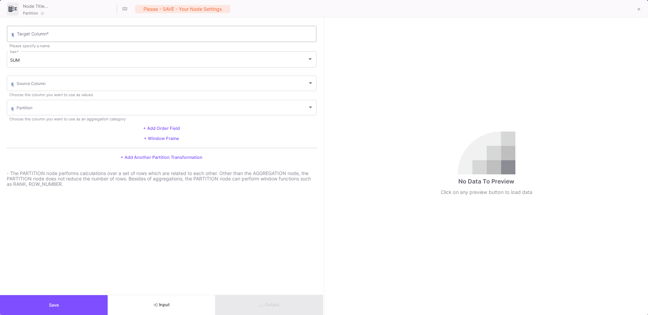
click at [46, 27] on div "Target Column *" at bounding box center [165, 34] width 296 height 18
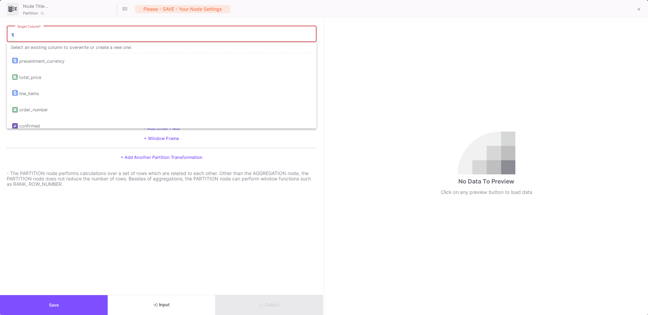
click at [45, 32] on div "Target Column *" at bounding box center [165, 34] width 296 height 18
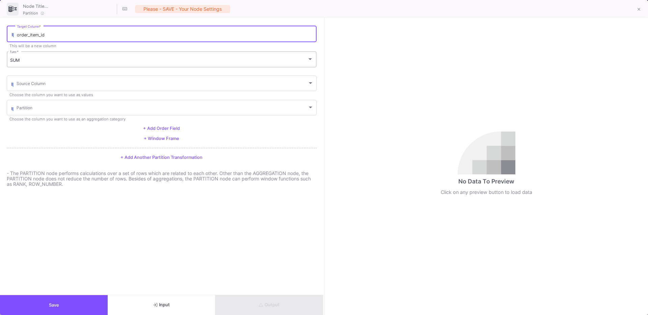
type input "order_item_id"
click at [24, 62] on div "SUM" at bounding box center [158, 60] width 297 height 5
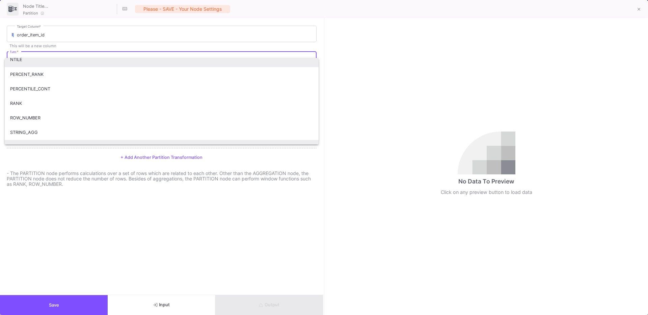
scroll to position [191, 0]
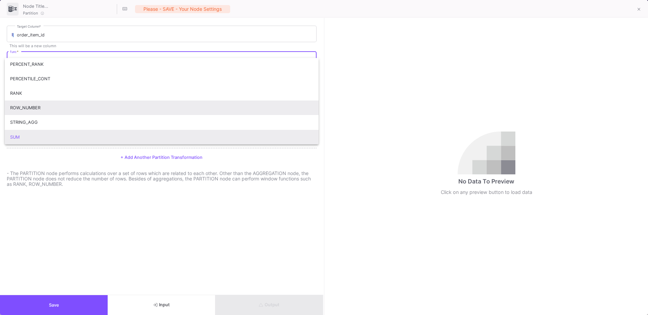
click at [40, 112] on span "ROW_NUMBER" at bounding box center [161, 108] width 303 height 15
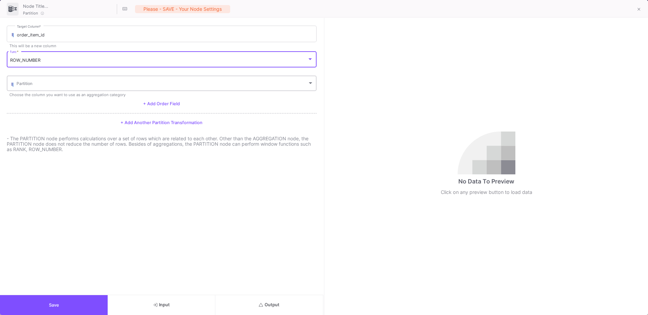
click at [47, 86] on span at bounding box center [162, 84] width 291 height 5
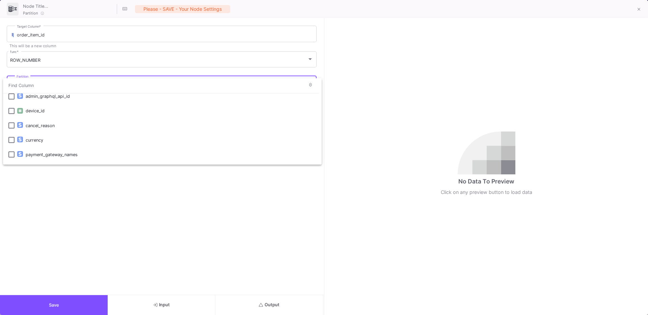
scroll to position [0, 0]
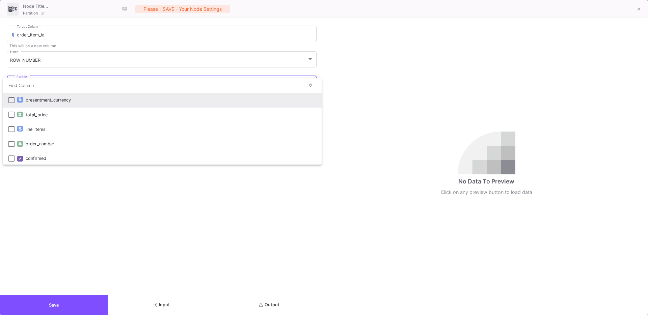
click at [75, 216] on div at bounding box center [324, 157] width 648 height 315
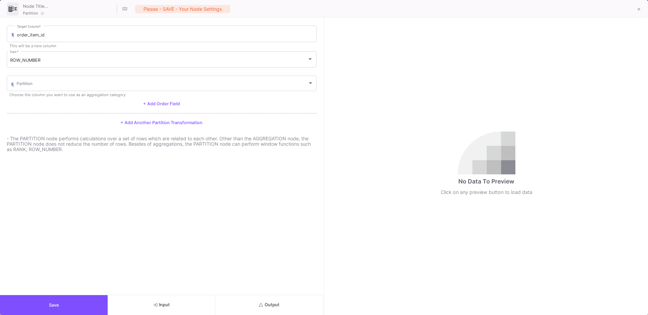
click at [158, 106] on span "+ Add Order Field" at bounding box center [161, 103] width 37 height 5
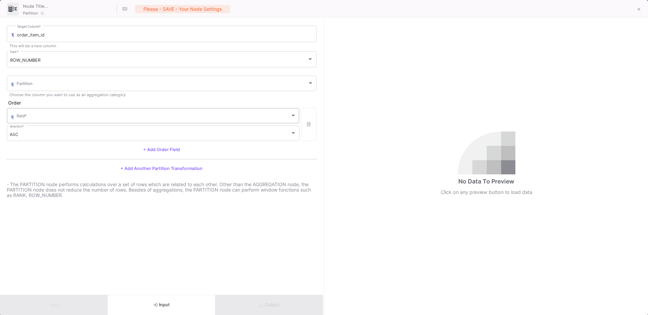
click at [67, 117] on span at bounding box center [154, 116] width 274 height 5
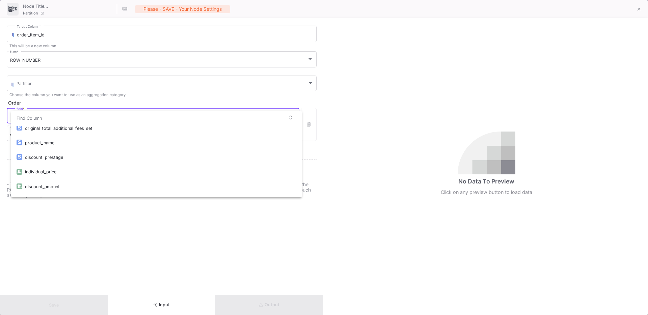
scroll to position [1079, 0]
click at [153, 304] on div at bounding box center [324, 157] width 648 height 315
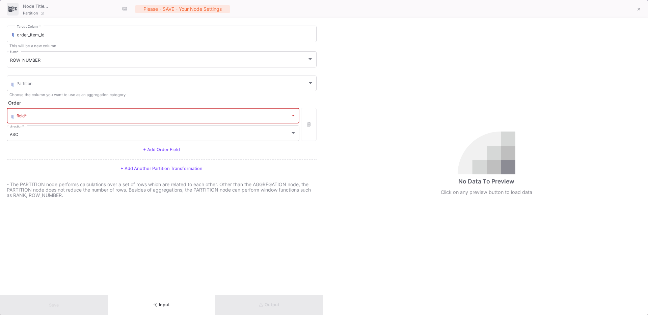
click at [146, 304] on button "Input" at bounding box center [162, 305] width 108 height 20
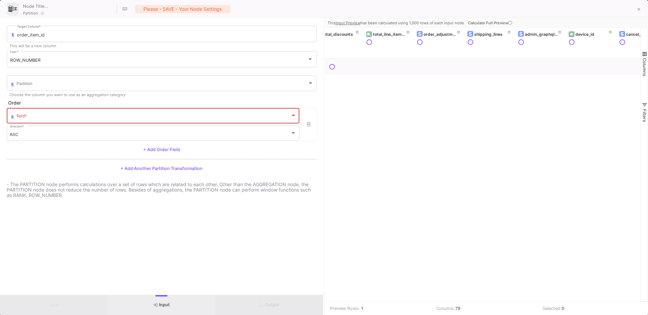
scroll to position [0, 0]
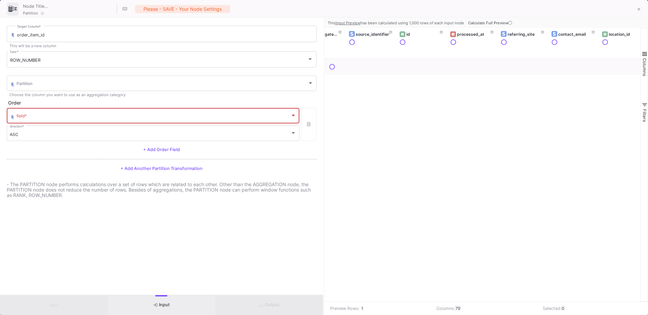
click at [491, 21] on span "Calculate Full Preview" at bounding box center [490, 23] width 45 height 5
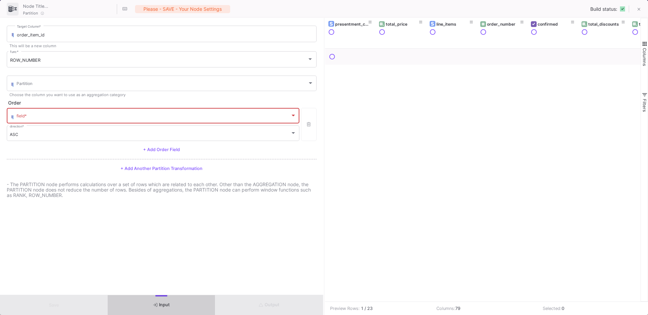
click at [643, 50] on span "Columns" at bounding box center [644, 57] width 5 height 18
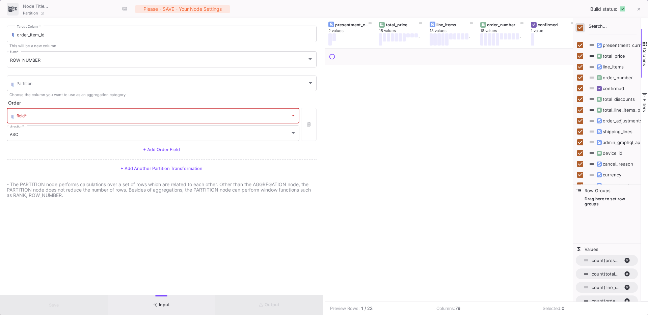
click at [579, 29] on input "Toggle Select All Columns" at bounding box center [580, 28] width 6 height 6
checkbox input "false"
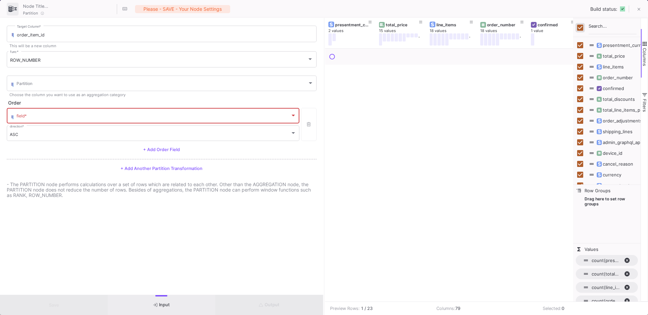
checkbox input "false"
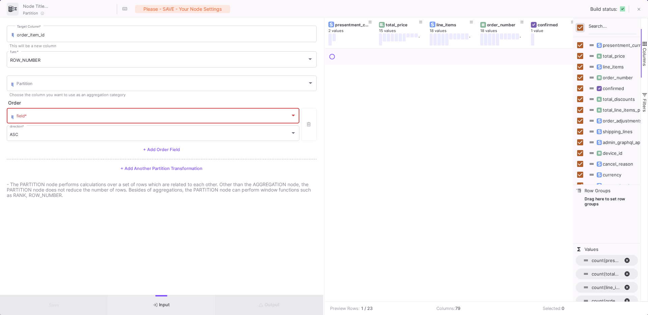
checkbox input "false"
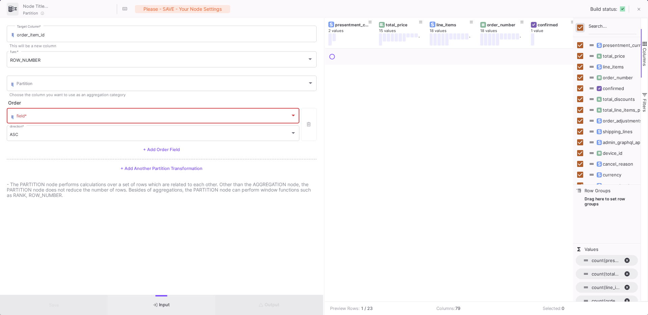
checkbox input "false"
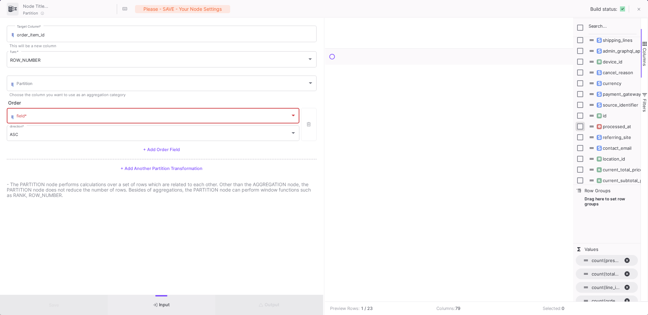
click at [581, 126] on input "Press SPACE to toggle visibility (hidden)" at bounding box center [580, 126] width 6 height 6
checkbox input "true"
checkbox input "false"
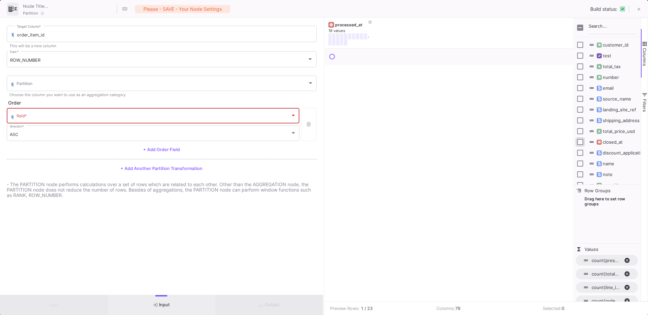
click at [579, 140] on input "Press SPACE to toggle visibility (hidden)" at bounding box center [580, 142] width 6 height 6
checkbox input "true"
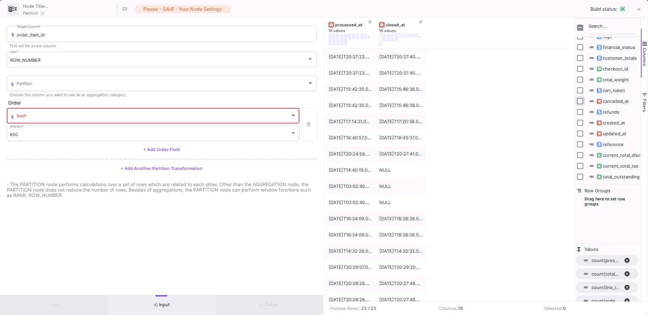
click at [581, 100] on input "Press SPACE to toggle visibility (hidden)" at bounding box center [580, 101] width 6 height 6
checkbox input "true"
click at [581, 121] on input "Press SPACE to toggle visibility (hidden)" at bounding box center [580, 123] width 6 height 6
checkbox input "true"
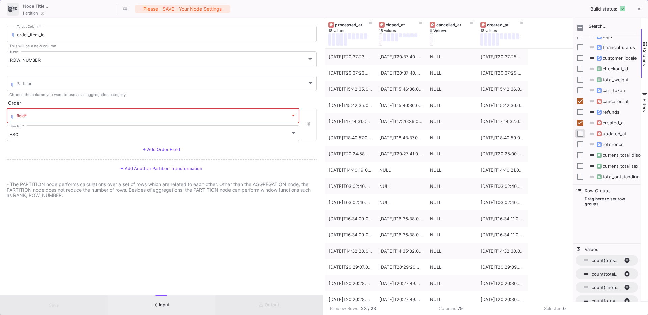
click at [581, 135] on input "Press SPACE to toggle visibility (hidden)" at bounding box center [580, 134] width 6 height 6
checkbox input "true"
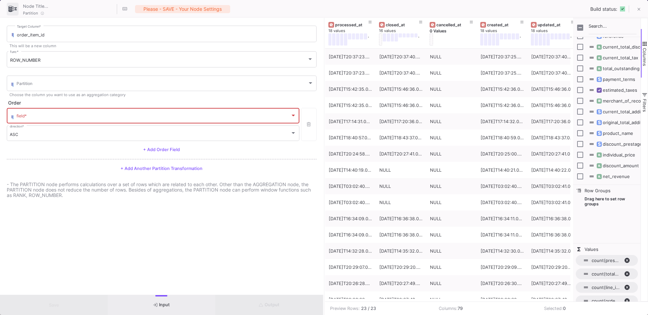
click at [643, 55] on span "Columns" at bounding box center [644, 57] width 5 height 18
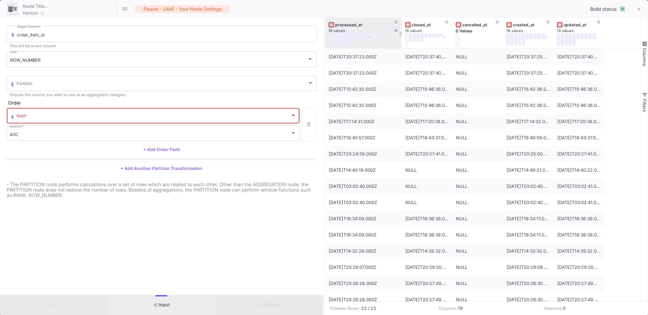
drag, startPoint x: 374, startPoint y: 41, endPoint x: 401, endPoint y: 46, distance: 27.1
click at [401, 46] on div at bounding box center [401, 33] width 3 height 30
click at [643, 57] on span "Columns" at bounding box center [644, 57] width 5 height 18
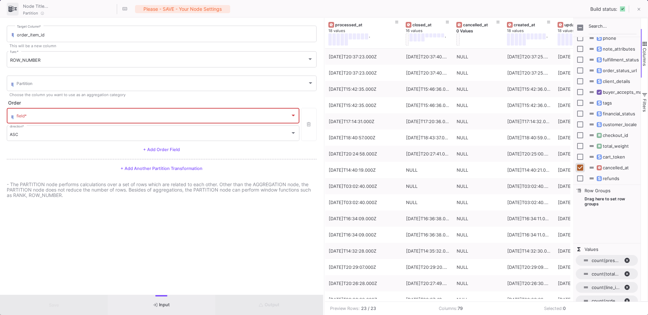
click at [581, 169] on input "Press SPACE to toggle visibility (visible)" at bounding box center [580, 168] width 6 height 6
checkbox input "false"
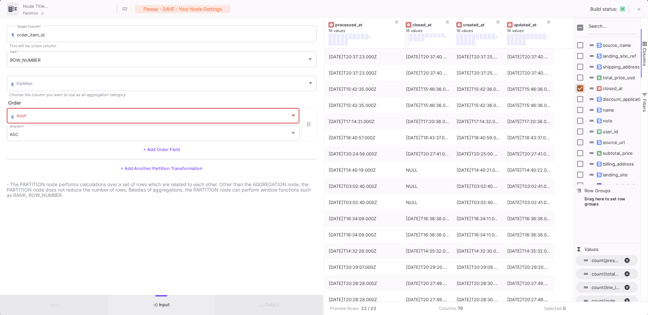
click at [581, 90] on input "Press SPACE to toggle visibility (visible)" at bounding box center [580, 88] width 6 height 6
checkbox input "false"
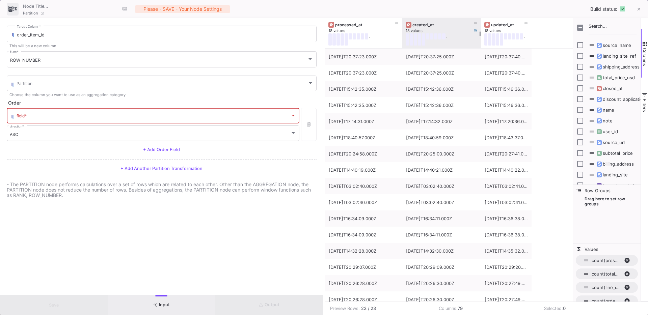
drag, startPoint x: 451, startPoint y: 45, endPoint x: 479, endPoint y: 48, distance: 28.1
click at [479, 48] on div at bounding box center [480, 33] width 3 height 30
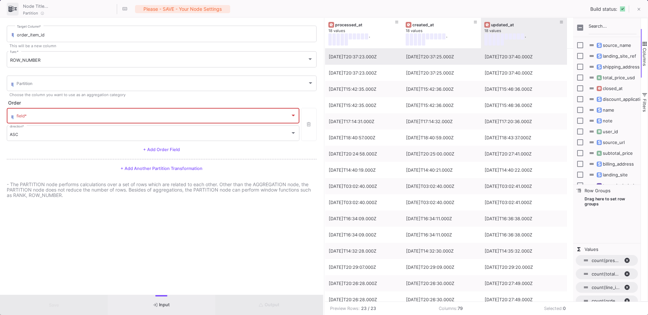
drag, startPoint x: 530, startPoint y: 44, endPoint x: 565, endPoint y: 50, distance: 36.0
click at [565, 50] on div "processed_at 18 values . created_at 18 values . updated_at 18 values . 2025-09-…" at bounding box center [449, 160] width 248 height 284
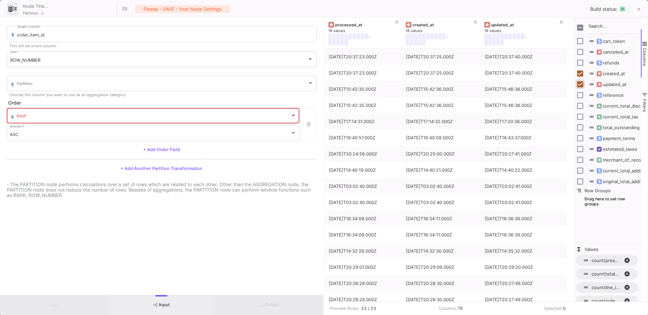
click at [579, 86] on input "Press SPACE to toggle visibility (visible)" at bounding box center [580, 84] width 6 height 6
checkbox input "false"
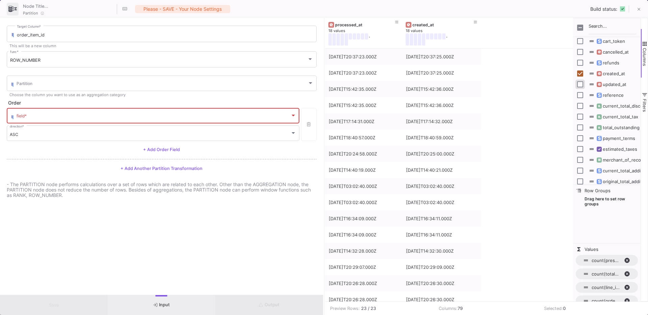
scroll to position [640, 0]
click at [581, 86] on input "Press SPACE to toggle visibility (visible)" at bounding box center [580, 85] width 6 height 6
checkbox input "false"
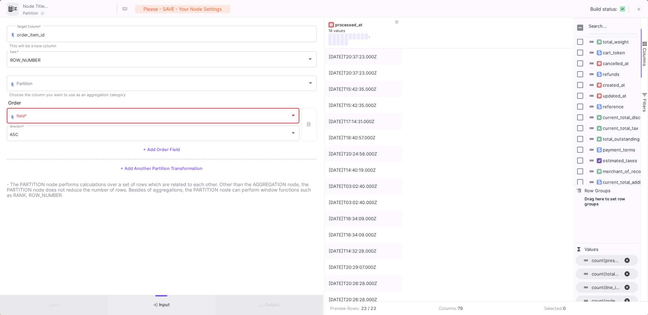
click at [119, 114] on span at bounding box center [154, 116] width 274 height 5
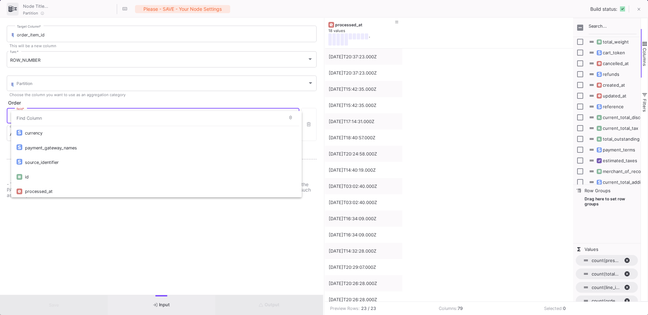
scroll to position [190, 0]
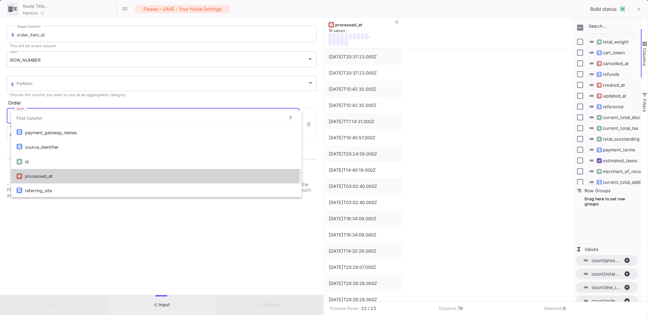
click at [65, 170] on div "processed_at" at bounding box center [160, 176] width 271 height 15
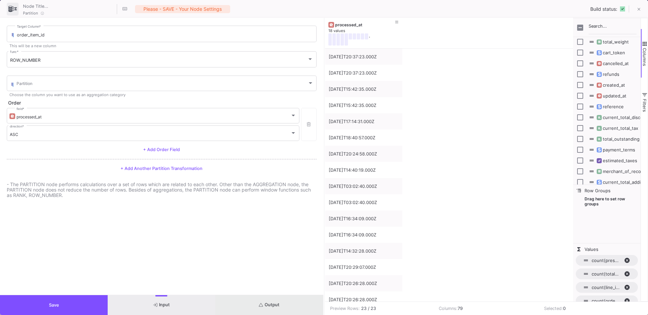
click at [256, 307] on button "Output" at bounding box center [269, 305] width 108 height 20
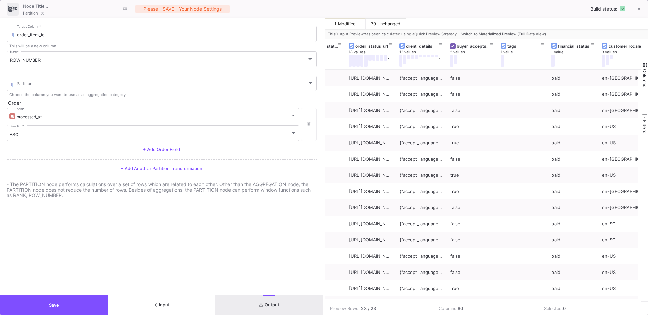
scroll to position [0, 2336]
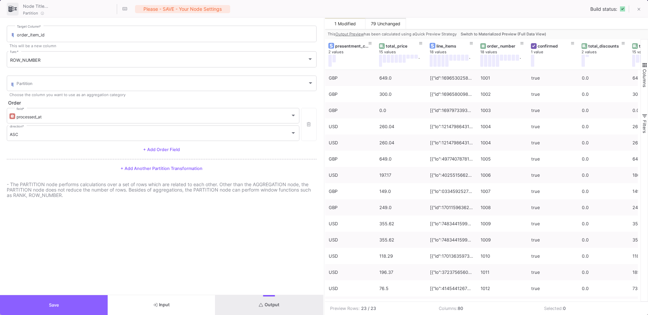
click at [57, 301] on button "Save" at bounding box center [54, 305] width 108 height 20
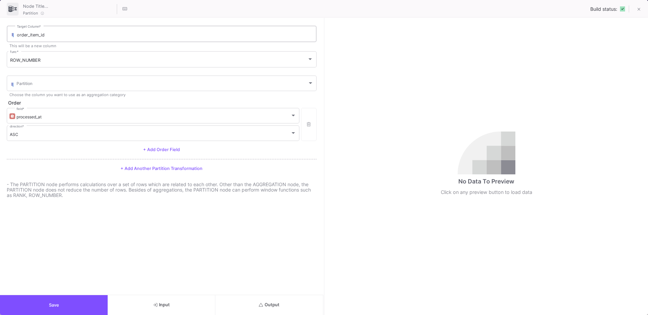
click at [55, 36] on input "order_item_id" at bounding box center [165, 34] width 296 height 5
type input "order_item_id_prestage"
click at [63, 306] on button "Save" at bounding box center [54, 305] width 108 height 20
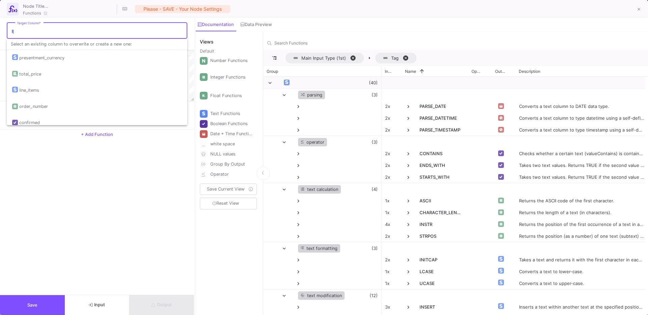
click at [60, 31] on input "Target Column *" at bounding box center [100, 31] width 167 height 5
type input "order_item_id"
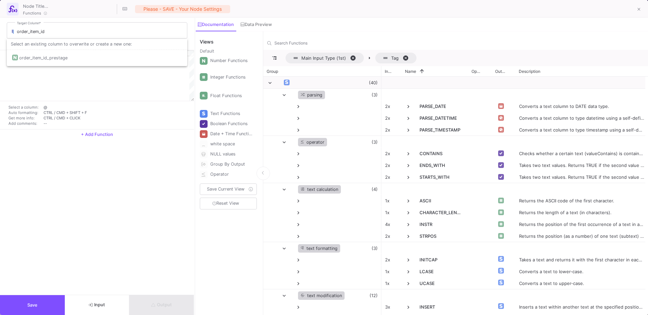
click at [64, 82] on div at bounding box center [105, 75] width 178 height 51
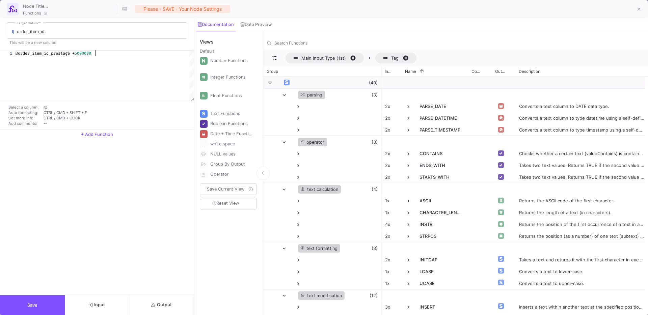
click at [83, 56] on div "1 @order_item_id_prestage + 5000000 @order_item_id_prestage + 5000000" at bounding box center [97, 75] width 194 height 51
click at [101, 56] on div "@order_item_id_prestage + 5000000" at bounding box center [105, 53] width 178 height 6
type textarea "@order_item_id_prestage + 50000000"
click at [39, 306] on button "Save" at bounding box center [32, 305] width 65 height 20
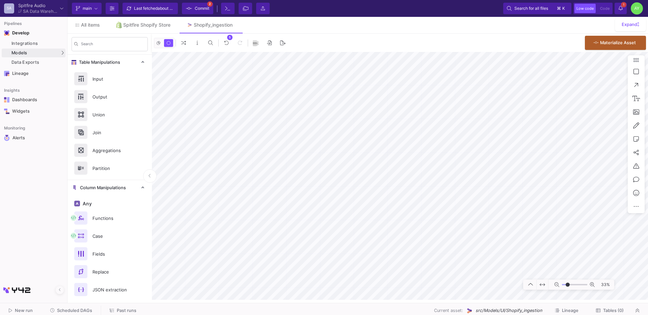
type input "-16"
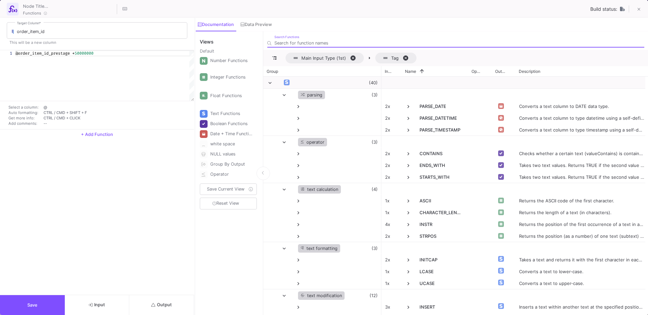
click at [151, 303] on icon "submit" at bounding box center [153, 305] width 4 height 4
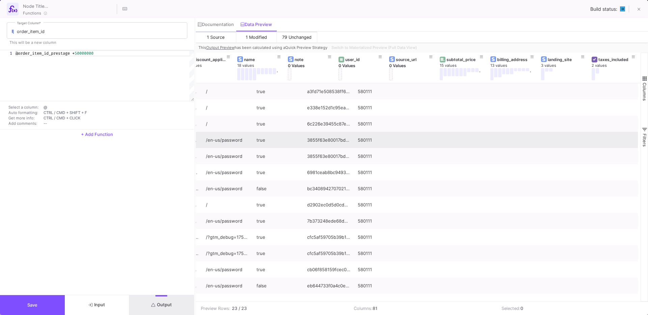
scroll to position [0, 1442]
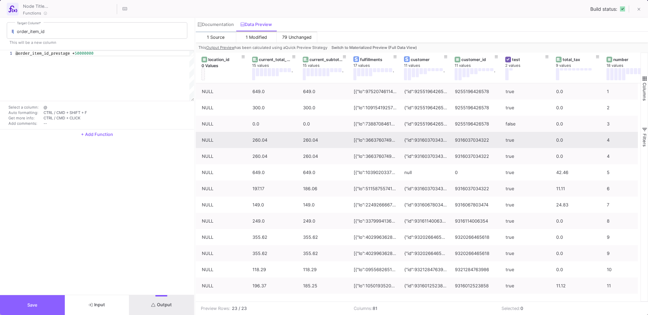
click at [31, 305] on span "Save" at bounding box center [32, 305] width 10 height 5
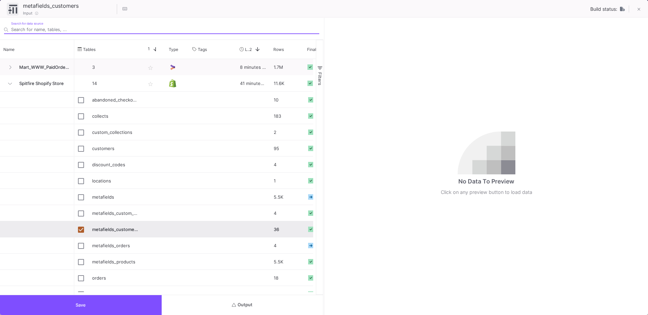
click at [207, 306] on button "Output" at bounding box center [243, 305] width 162 height 20
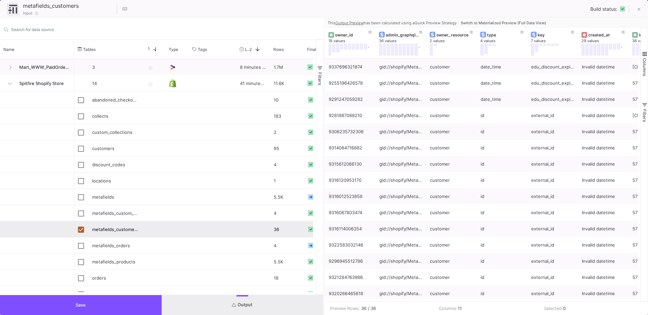
click at [502, 21] on span "Switch to Materialized Preview (Full Data View)" at bounding box center [502, 23] width 85 height 5
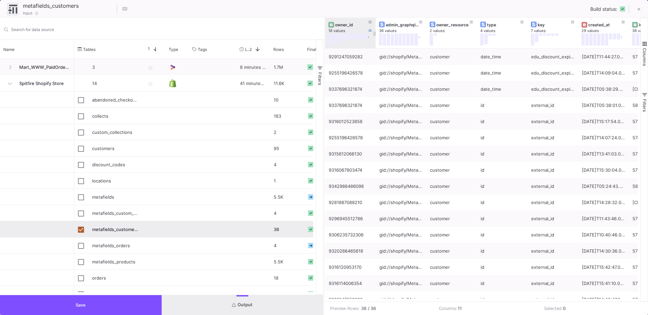
click at [344, 23] on div "owner_id" at bounding box center [351, 24] width 33 height 5
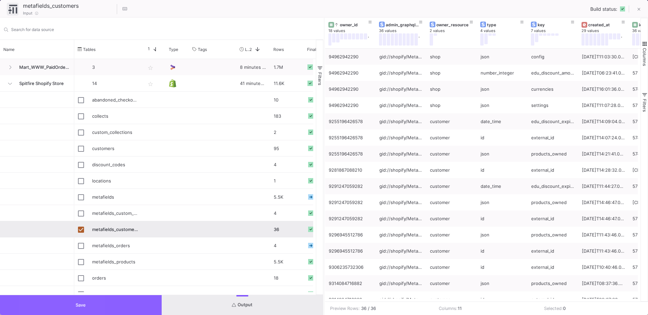
click at [48, 305] on button "Save" at bounding box center [81, 305] width 162 height 20
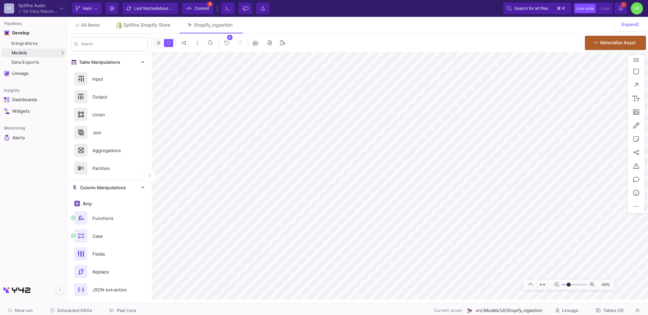
scroll to position [320, 0]
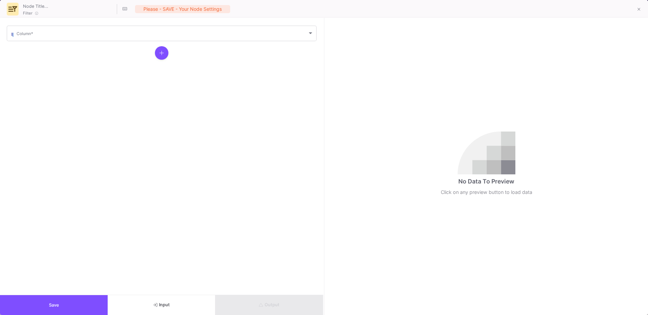
click at [152, 295] on button "Input" at bounding box center [162, 305] width 108 height 20
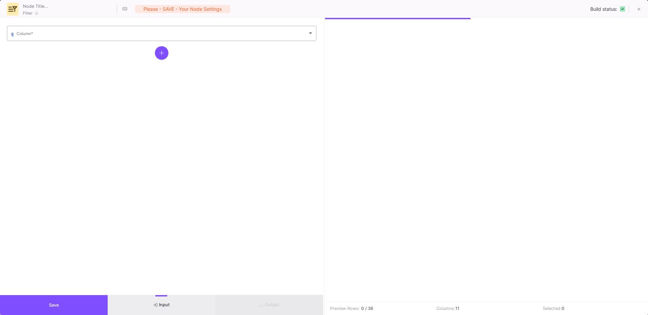
click at [60, 29] on div "Column *" at bounding box center [165, 33] width 297 height 17
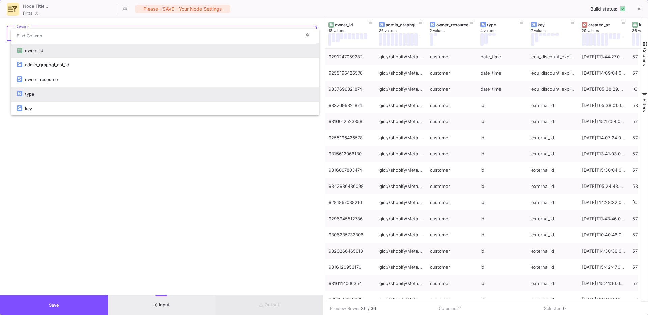
click at [44, 92] on div "type" at bounding box center [169, 94] width 288 height 15
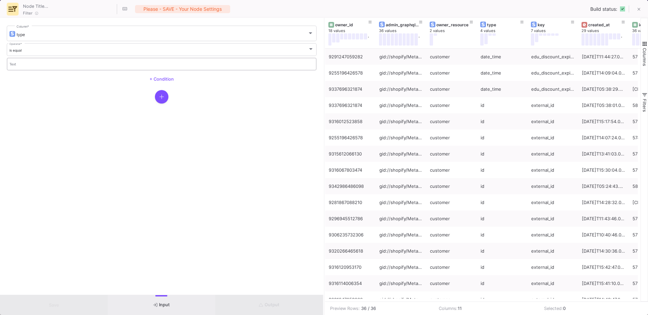
click at [25, 62] on div "Text" at bounding box center [161, 64] width 305 height 14
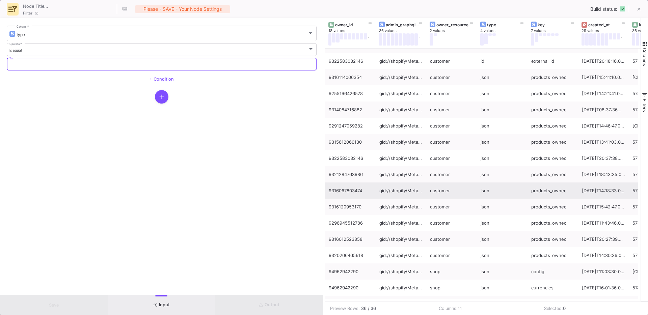
scroll to position [0, 0]
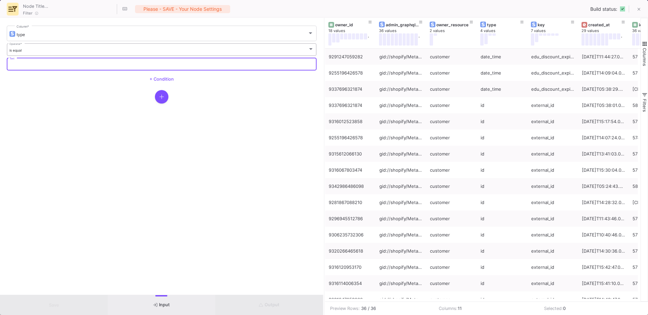
click at [42, 49] on div "is equal" at bounding box center [158, 50] width 299 height 4
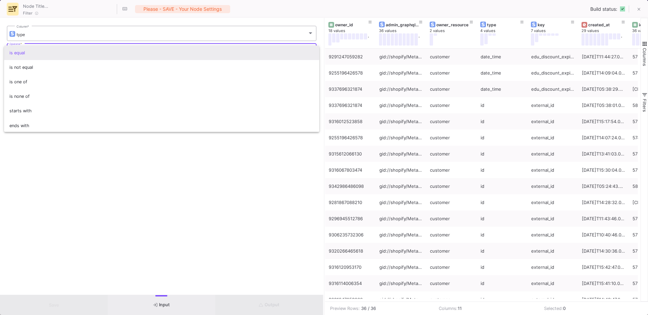
click at [54, 27] on div at bounding box center [324, 157] width 648 height 315
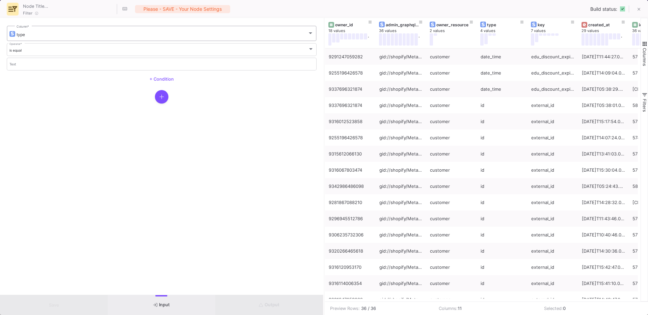
click at [53, 28] on div "type Column *" at bounding box center [165, 33] width 297 height 17
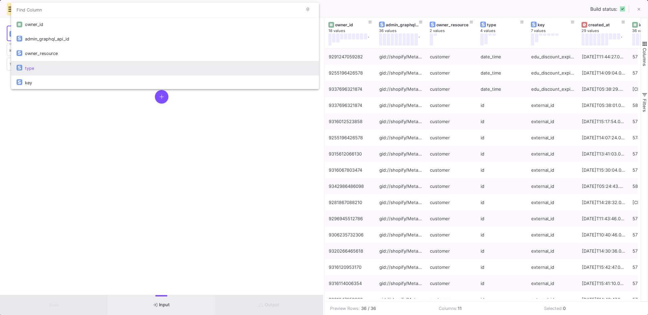
scroll to position [23, 0]
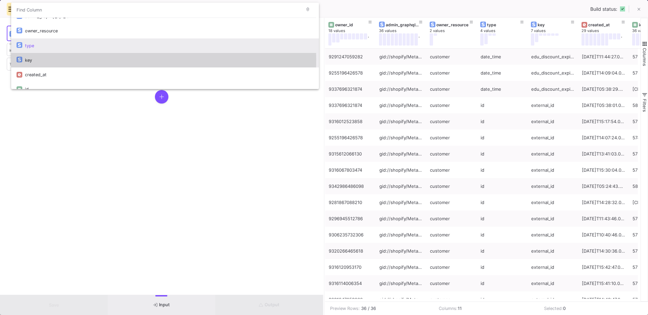
click at [36, 59] on div "key" at bounding box center [169, 60] width 288 height 15
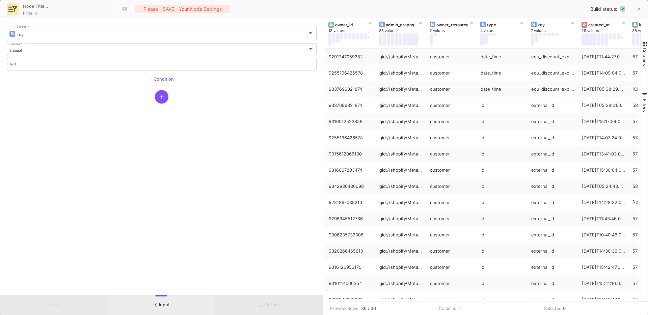
click at [22, 63] on input "Text" at bounding box center [161, 65] width 305 height 4
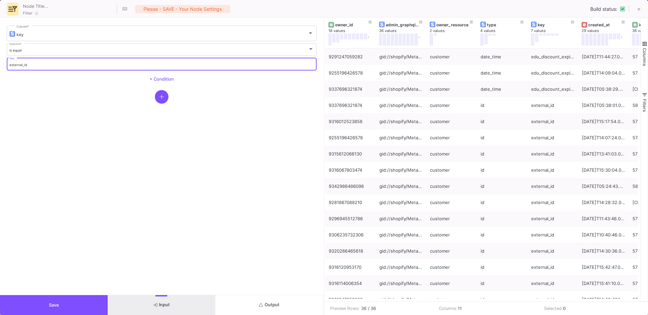
type input "external_id"
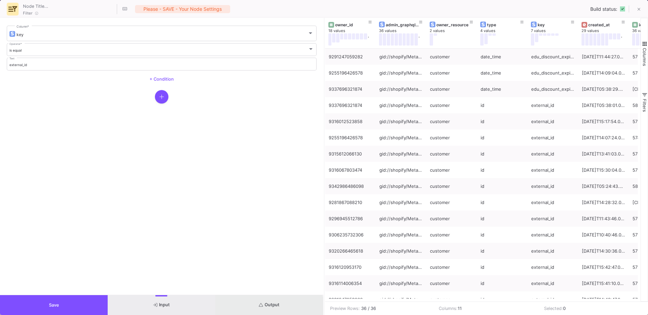
click at [261, 306] on icon "submit" at bounding box center [261, 305] width 4 height 4
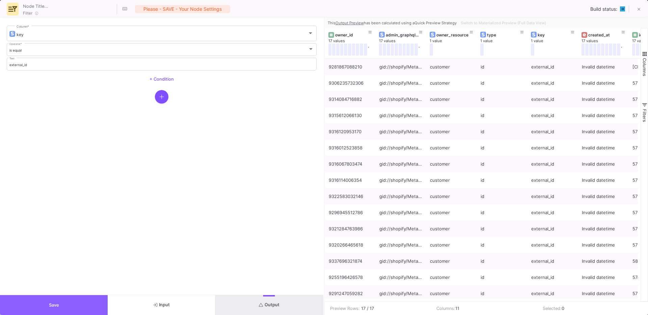
click at [70, 301] on button "Save" at bounding box center [54, 305] width 108 height 20
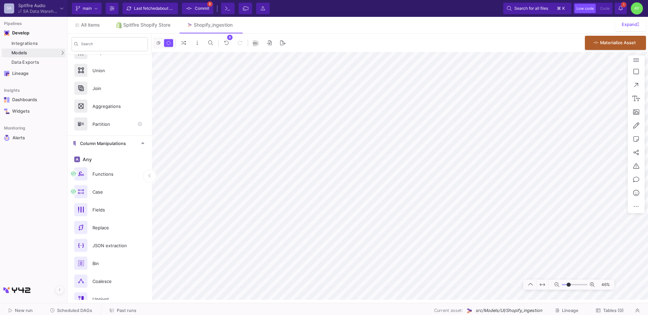
scroll to position [0, 0]
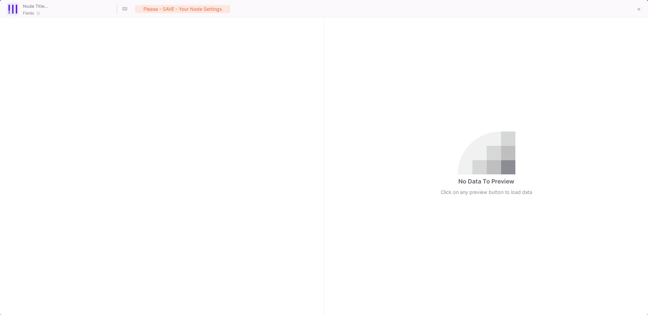
checkbox input "true"
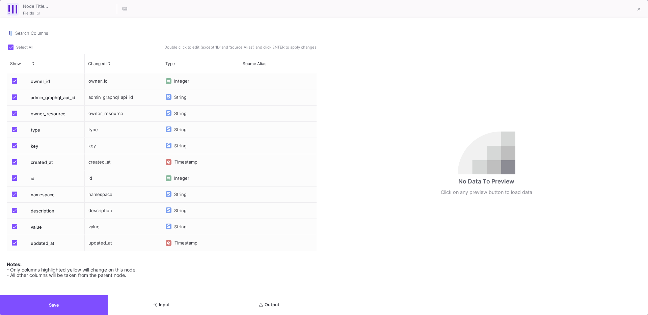
click at [258, 308] on button "Output" at bounding box center [269, 305] width 108 height 20
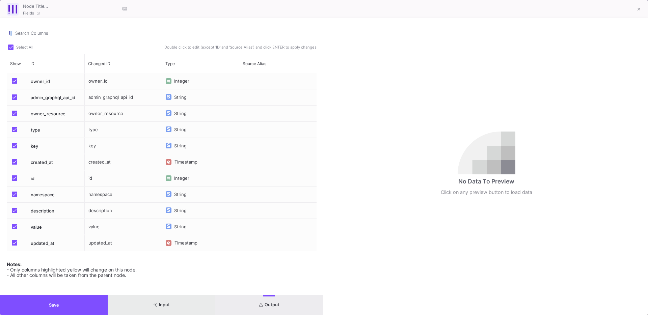
click at [188, 296] on button "Input" at bounding box center [162, 305] width 108 height 20
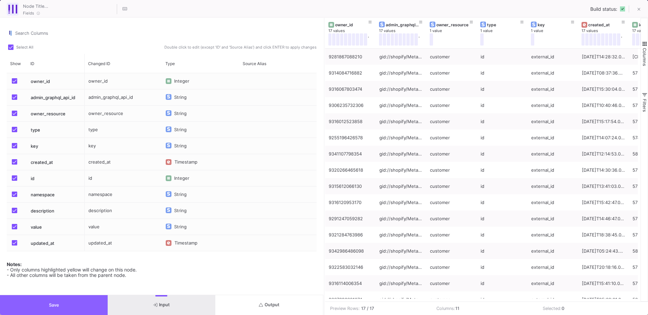
click at [55, 303] on span "Save" at bounding box center [54, 305] width 10 height 5
click at [635, 10] on button at bounding box center [638, 9] width 13 height 13
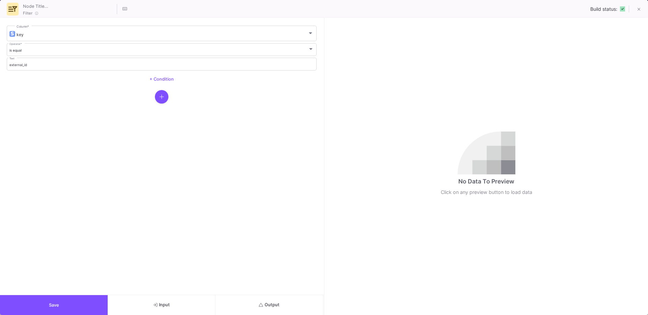
click at [141, 299] on button "Input" at bounding box center [162, 305] width 108 height 20
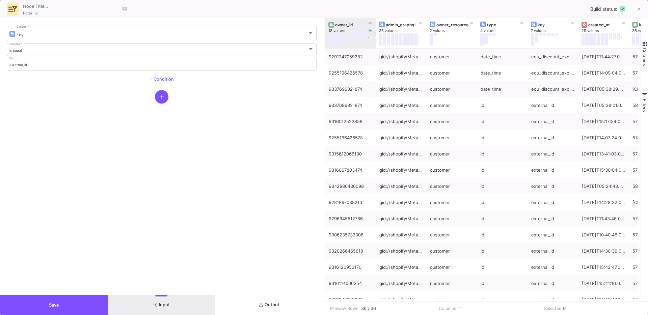
click at [336, 24] on div "owner_id" at bounding box center [351, 24] width 33 height 5
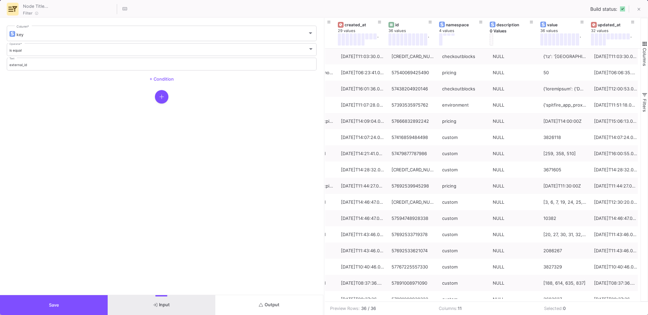
click at [88, 307] on button "Save" at bounding box center [54, 305] width 108 height 20
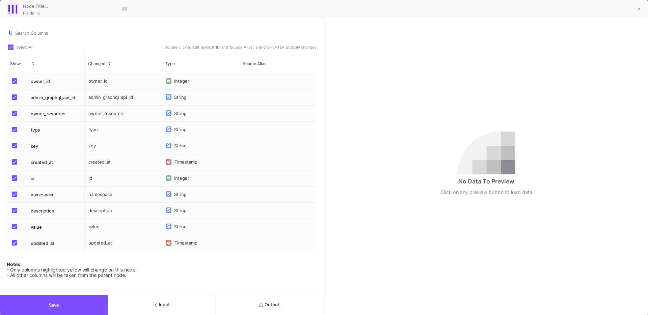
click at [12, 48] on span at bounding box center [10, 47] width 5 height 5
click at [11, 50] on input "Select All" at bounding box center [10, 50] width 0 height 0
checkbox input "false"
click at [14, 80] on span "Press SPACE to select this row." at bounding box center [14, 80] width 5 height 5
click at [14, 84] on input "Press SPACE to select this row." at bounding box center [14, 84] width 0 height 0
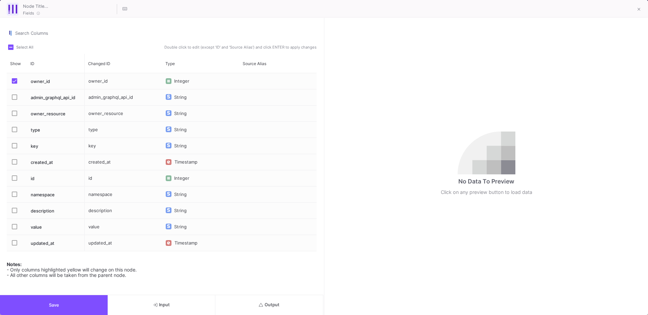
click at [17, 214] on label "Press SPACE to select this row." at bounding box center [16, 211] width 9 height 7
click at [15, 214] on input "Press SPACE to select this row." at bounding box center [14, 213] width 0 height 0
click at [189, 306] on button "Input" at bounding box center [162, 305] width 108 height 20
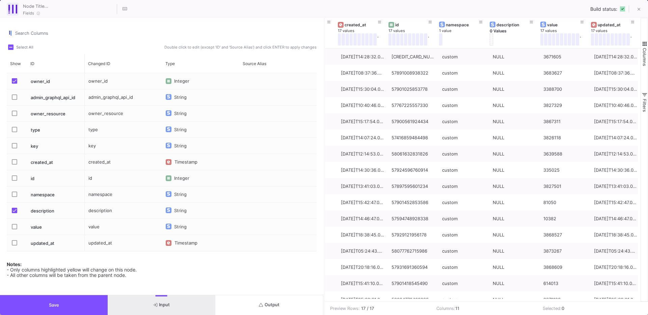
click at [9, 228] on div "Press SPACE to select this row." at bounding box center [17, 227] width 20 height 16
click at [13, 217] on mat-checkbox "Press SPACE to select this row." at bounding box center [16, 211] width 9 height 16
click at [13, 212] on span "Press SPACE to select this row." at bounding box center [14, 210] width 5 height 5
click at [14, 213] on input "Press SPACE to select this row." at bounding box center [14, 213] width 0 height 0
click at [169, 227] on img "Press SPACE to select this row." at bounding box center [168, 226] width 3 height 4
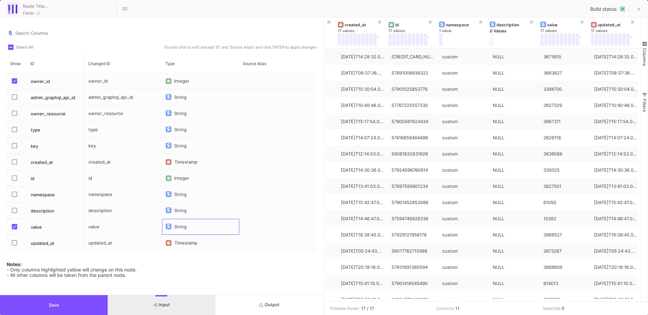
click at [169, 227] on img "Press SPACE to select this row." at bounding box center [168, 226] width 3 height 4
click at [170, 226] on div "Press SPACE to select this row." at bounding box center [169, 227] width 6 height 6
click at [184, 236] on span "Numeric" at bounding box center [187, 237] width 18 height 5
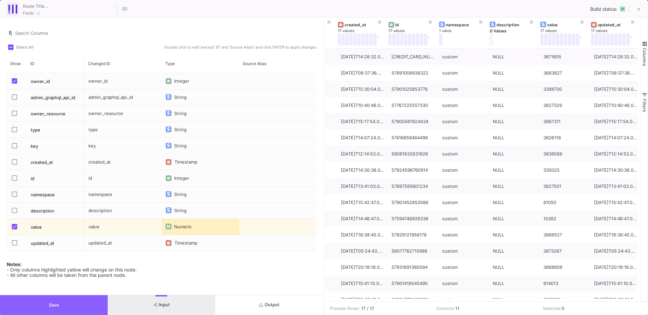
click at [80, 304] on button "Save" at bounding box center [54, 305] width 108 height 20
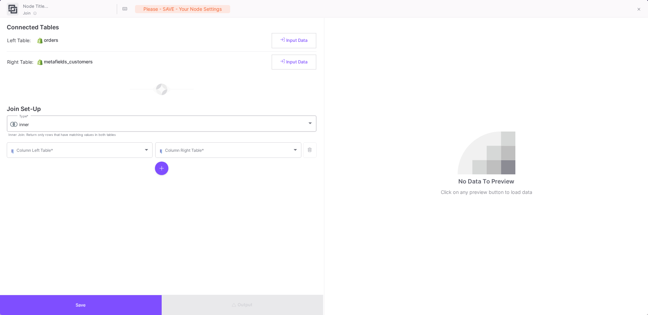
click at [35, 126] on div "inner" at bounding box center [163, 124] width 288 height 5
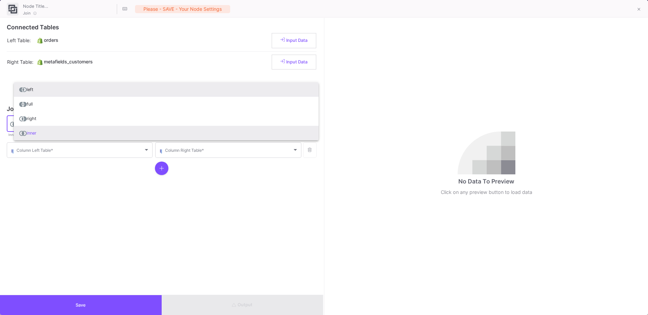
click at [36, 95] on span "left" at bounding box center [166, 89] width 294 height 15
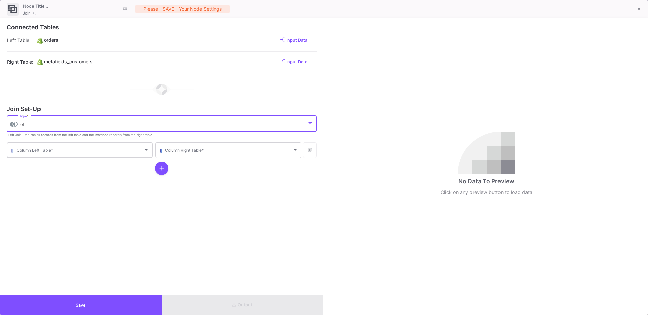
click at [29, 156] on div "Column Left Table *" at bounding box center [83, 149] width 133 height 17
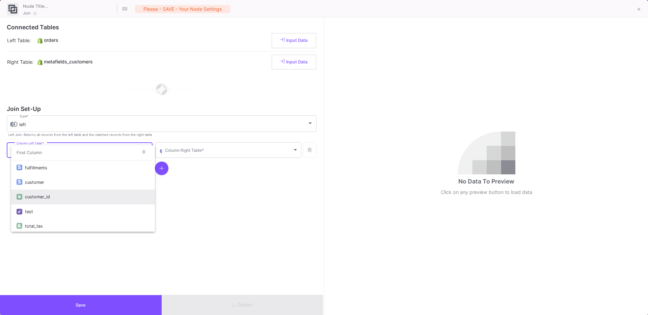
click at [36, 196] on div "customer_id" at bounding box center [87, 197] width 124 height 15
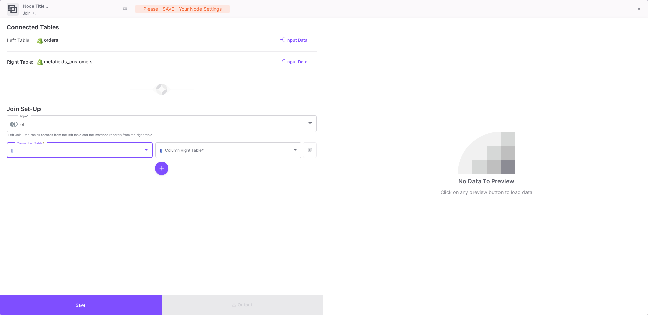
scroll to position [304, 0]
click at [192, 153] on span at bounding box center [228, 151] width 127 height 5
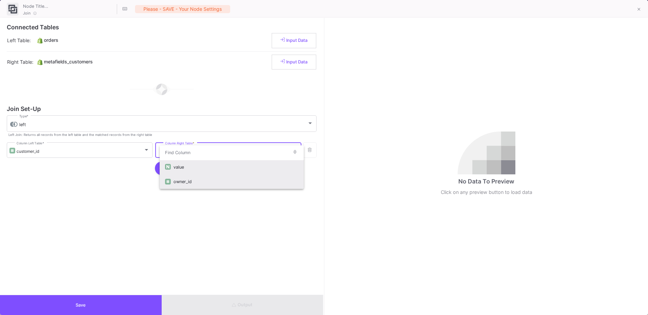
click at [185, 181] on div "owner_id" at bounding box center [235, 181] width 124 height 15
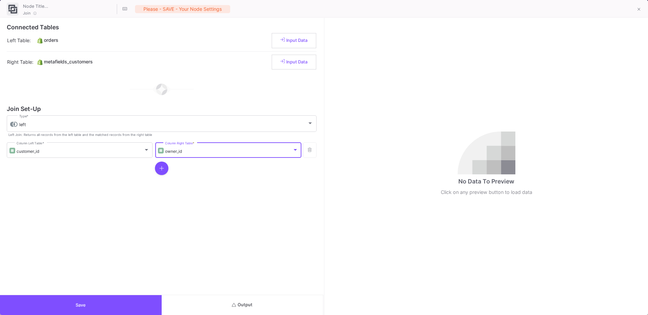
click at [244, 268] on div "Connected Tables Left Table: orders Input Data Right Table: metafields_customer…" at bounding box center [161, 156] width 323 height 277
click at [209, 296] on button "Output" at bounding box center [243, 305] width 162 height 20
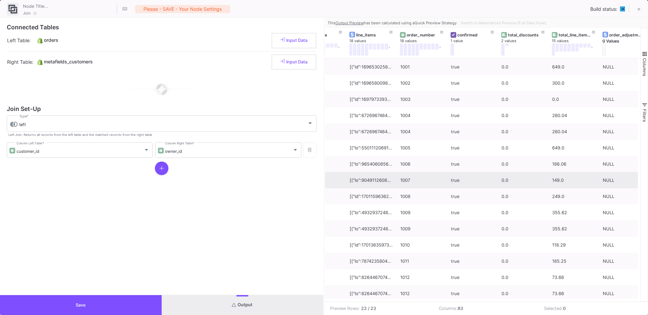
scroll to position [0, 0]
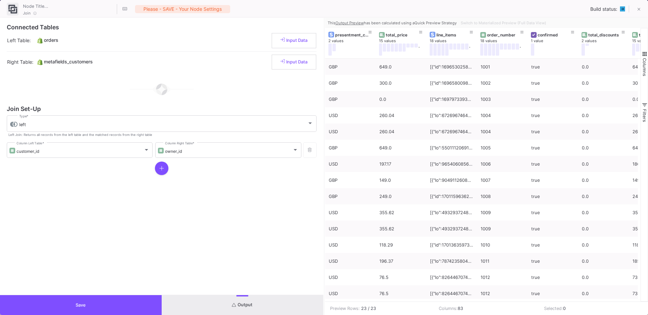
click at [93, 300] on button "Save" at bounding box center [81, 305] width 162 height 20
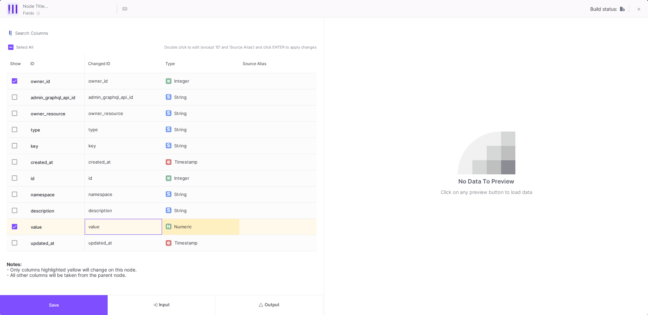
click at [93, 225] on div "value" at bounding box center [123, 227] width 77 height 16
type input "person_id"
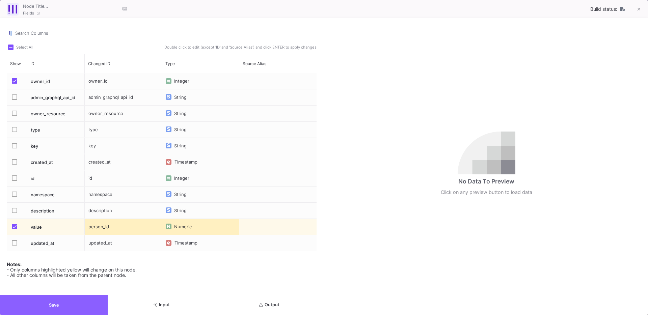
click at [74, 306] on button "Save" at bounding box center [54, 305] width 108 height 20
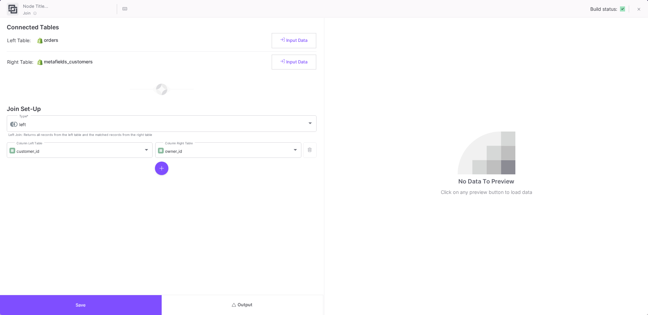
click at [266, 302] on button "Output" at bounding box center [243, 305] width 162 height 20
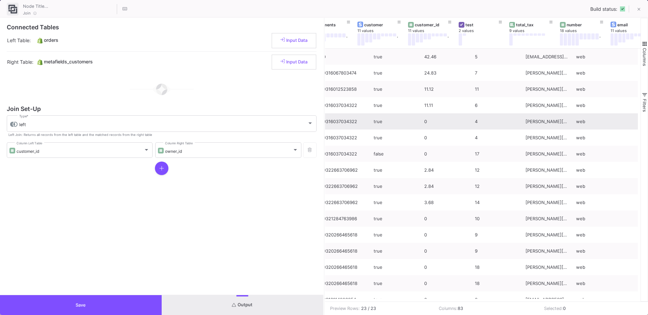
scroll to position [0, 1728]
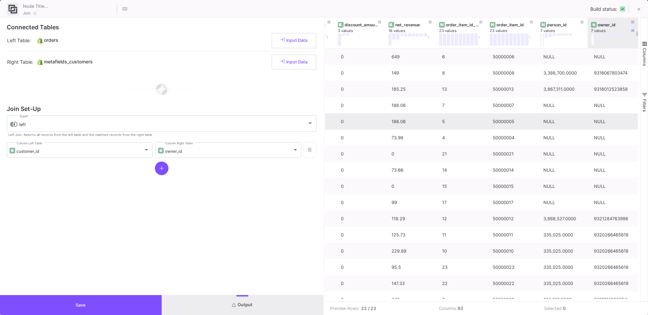
click at [591, 41] on button at bounding box center [592, 39] width 3 height 12
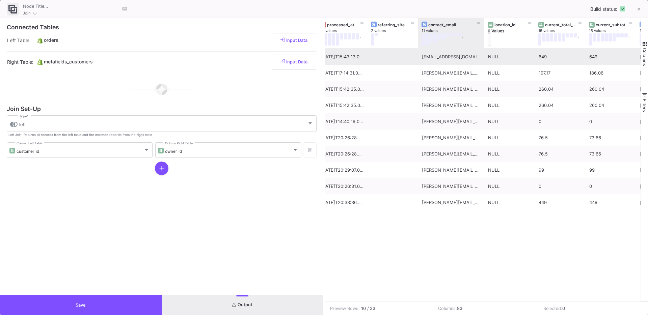
drag, startPoint x: 467, startPoint y: 44, endPoint x: 482, endPoint y: 54, distance: 17.7
click at [482, 54] on div "owner_id 7 values source_identifier 0 Values id 18 values . processed_at 18 val…" at bounding box center [483, 160] width 316 height 284
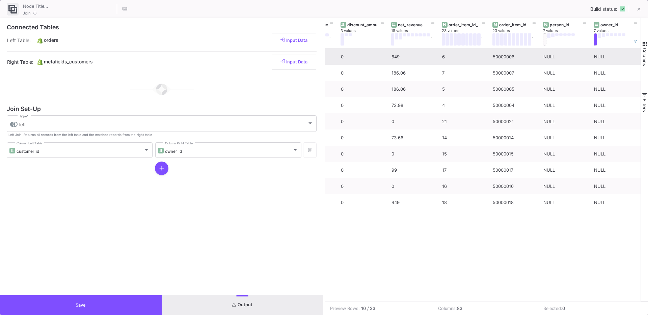
click at [70, 304] on button "Save" at bounding box center [81, 305] width 162 height 20
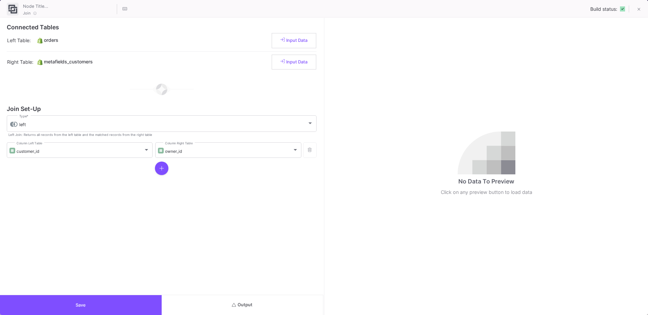
click at [288, 305] on button "Output" at bounding box center [243, 305] width 162 height 20
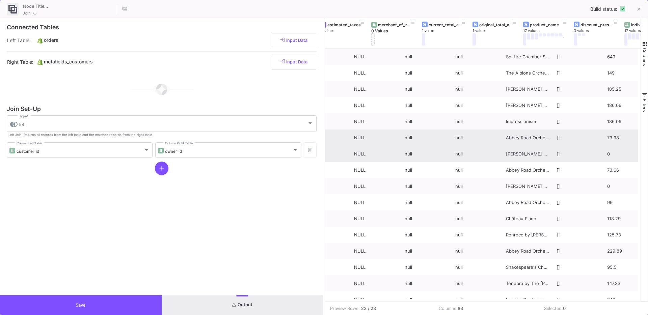
scroll to position [0, 3576]
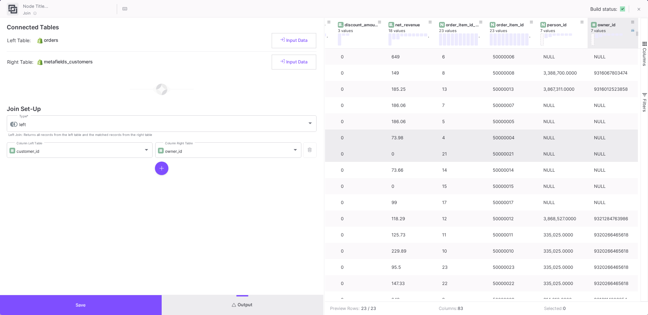
click at [596, 36] on button at bounding box center [596, 35] width 3 height 5
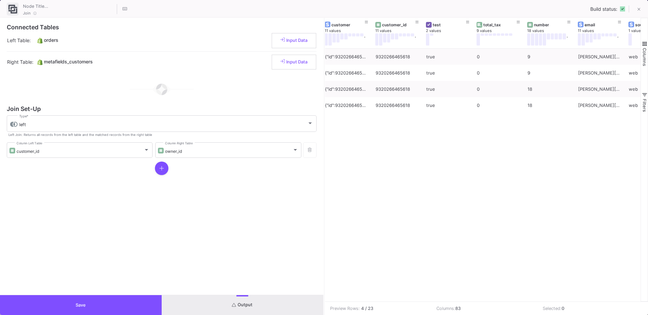
click at [643, 60] on span "Columns" at bounding box center [644, 57] width 5 height 18
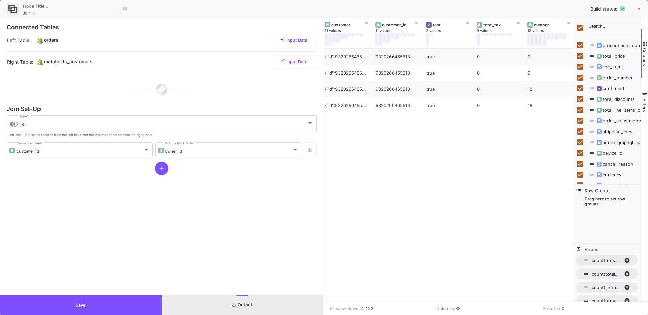
click at [642, 50] on span "Columns" at bounding box center [644, 57] width 5 height 18
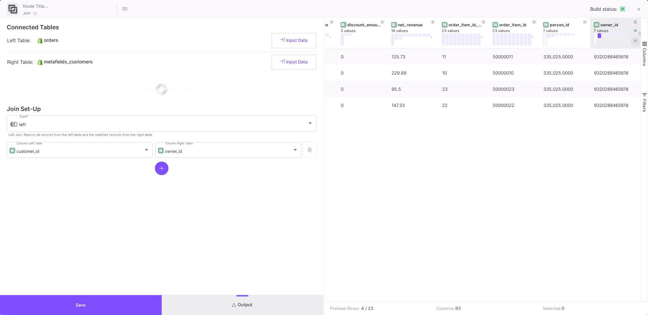
click at [635, 42] on icon at bounding box center [634, 41] width 3 height 3
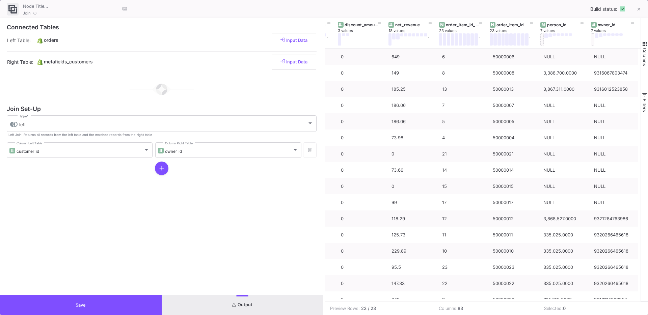
click at [116, 309] on button "Save" at bounding box center [81, 305] width 162 height 20
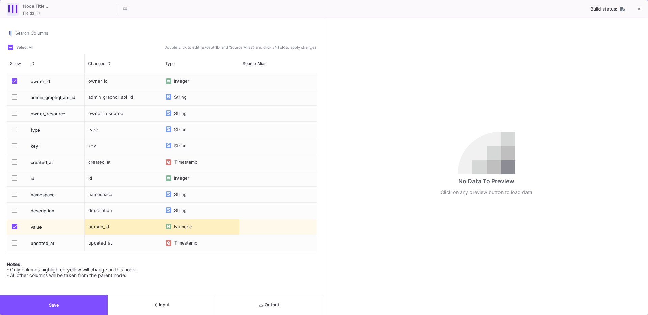
click at [254, 296] on button "Output" at bounding box center [269, 305] width 108 height 20
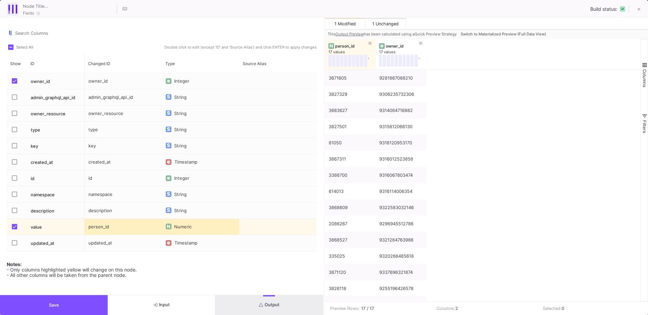
click at [495, 30] on button "Switch to Materialized Preview (Full Data View)" at bounding box center [503, 34] width 88 height 10
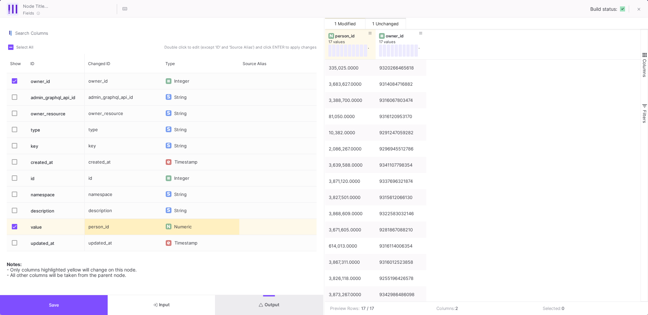
click at [173, 225] on div "Numeric" at bounding box center [180, 227] width 29 height 16
click at [221, 214] on span "Cell Editor" at bounding box center [213, 213] width 28 height 6
click at [178, 209] on div "Numeric" at bounding box center [184, 213] width 29 height 16
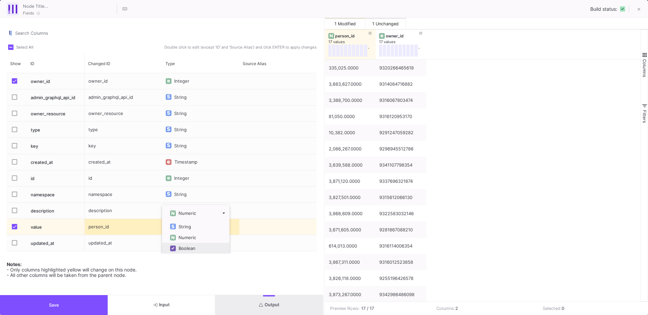
click at [163, 272] on div "Notes: - Only columns highlighted yellow will change on this node. - All other …" at bounding box center [162, 268] width 310 height 20
click at [89, 299] on button "Save" at bounding box center [54, 305] width 108 height 20
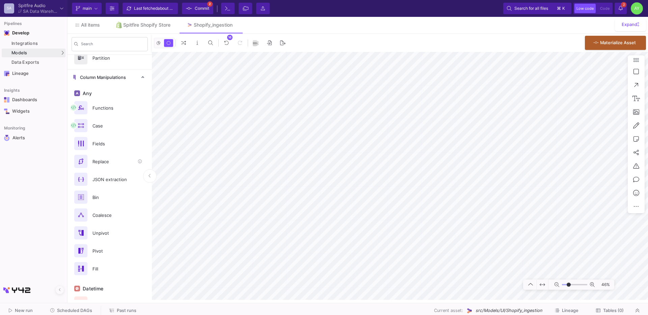
scroll to position [112, 0]
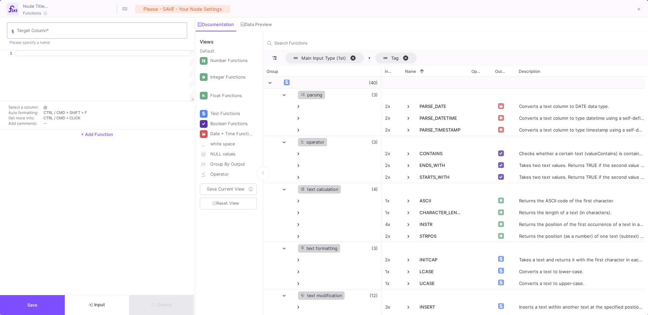
click at [34, 28] on div "Target Column *" at bounding box center [100, 30] width 167 height 18
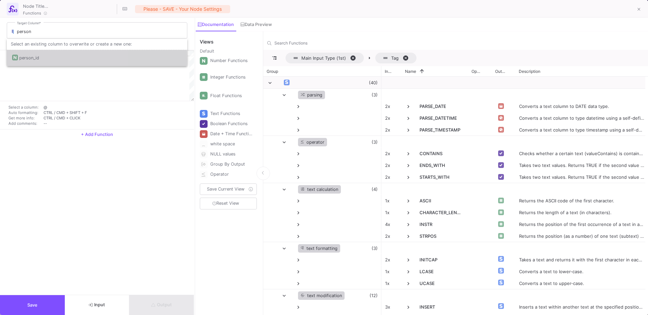
click at [29, 60] on div "person_id" at bounding box center [29, 58] width 20 height 16
type input "person_id"
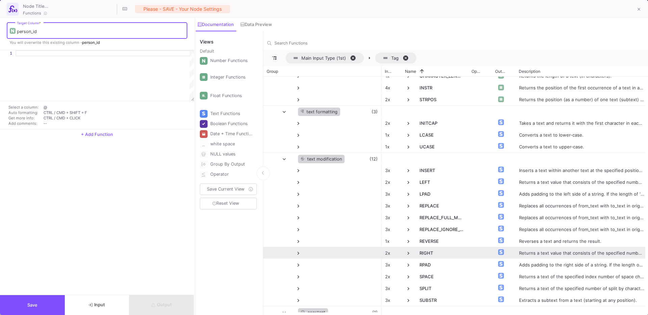
scroll to position [160, 0]
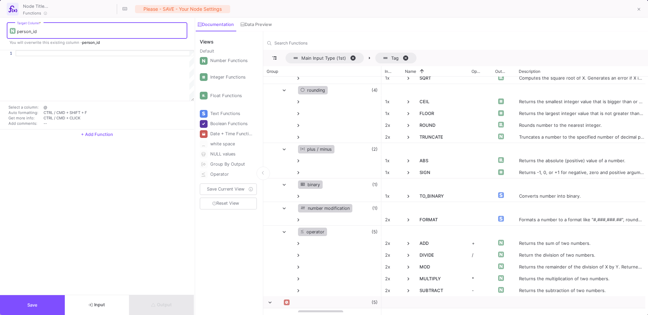
click at [57, 59] on div at bounding box center [105, 75] width 178 height 51
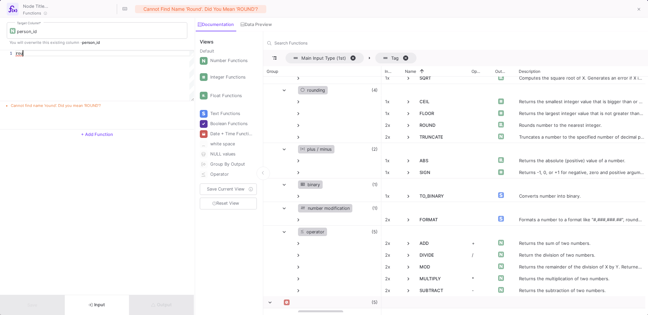
type textarea "r"
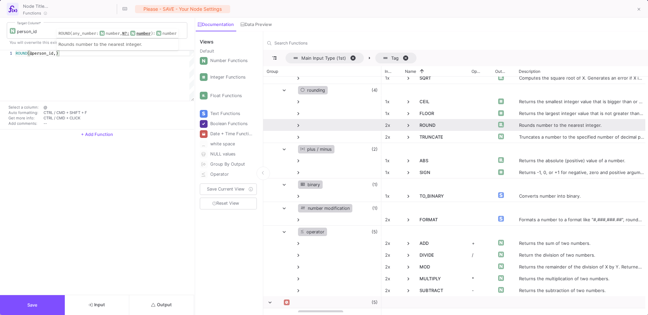
type textarea "ROUND(@person_id,)"
click at [407, 127] on span at bounding box center [408, 125] width 6 height 6
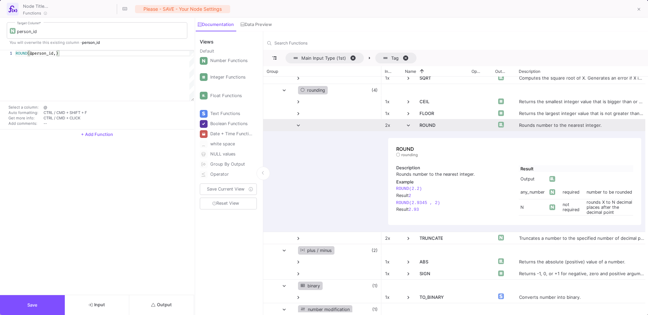
click at [407, 127] on span at bounding box center [408, 125] width 6 height 6
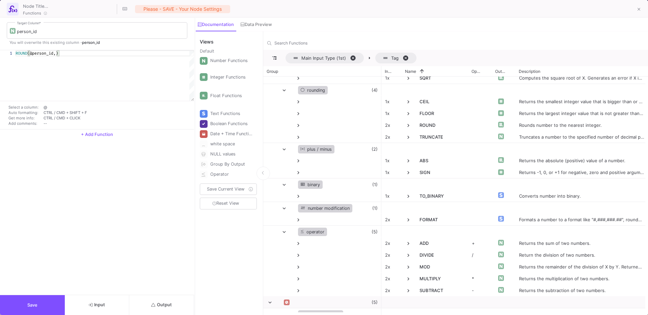
click at [156, 298] on button "Output" at bounding box center [161, 305] width 65 height 20
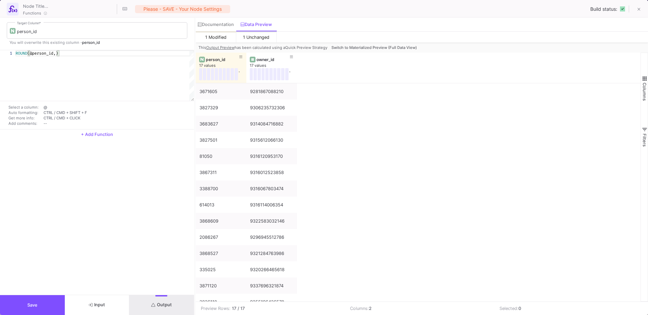
click at [362, 50] on span "Switch to Materialized Preview (Full Data View)" at bounding box center [373, 47] width 85 height 5
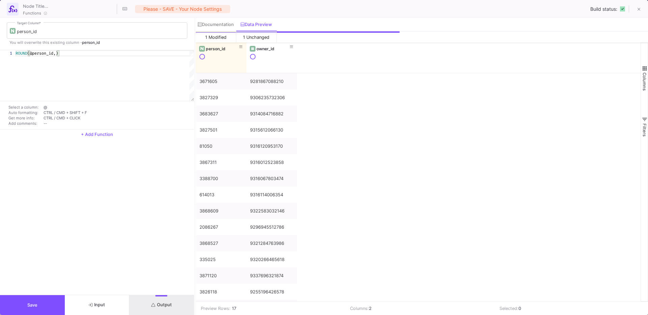
click at [362, 50] on div "person_id owner_id" at bounding box center [418, 58] width 445 height 30
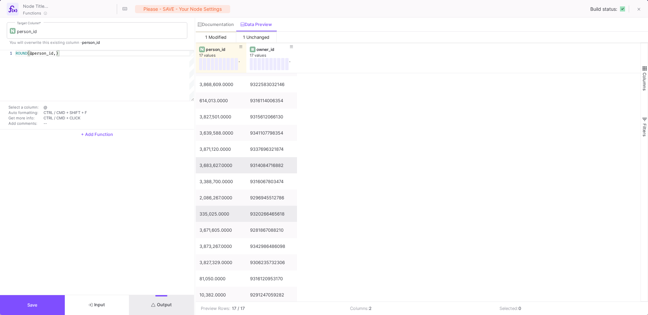
scroll to position [0, 0]
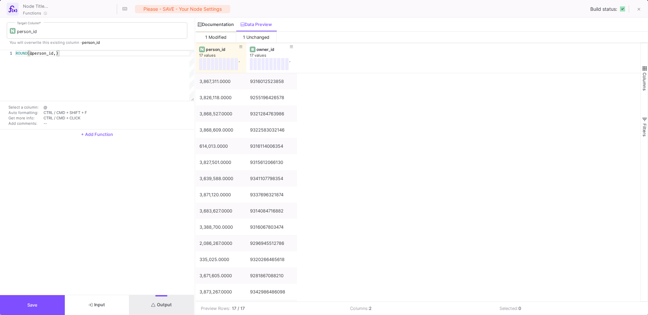
click at [207, 30] on div "Documentation" at bounding box center [216, 24] width 40 height 13
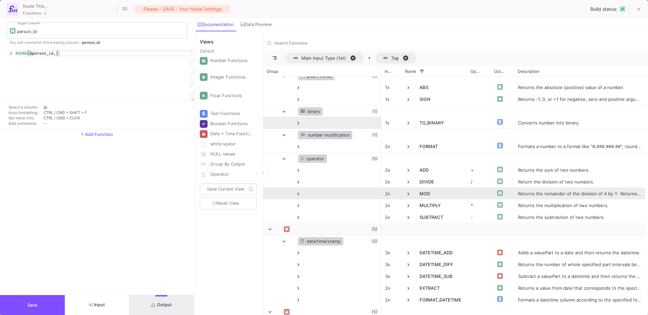
scroll to position [899, 0]
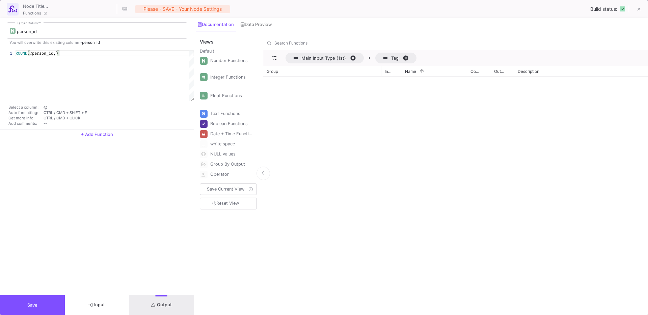
scroll to position [1411, 0]
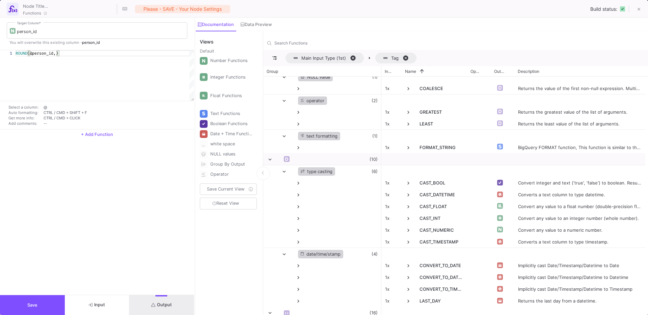
click at [40, 61] on div "ROUND (@person_id, )" at bounding box center [105, 75] width 178 height 51
click at [40, 61] on div "ROUND (@person_id,)" at bounding box center [105, 75] width 178 height 51
click at [70, 61] on div "ROUND (@person_id,)" at bounding box center [105, 75] width 178 height 51
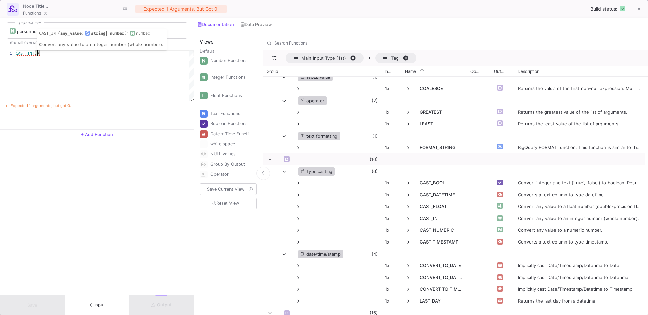
scroll to position [0, 24]
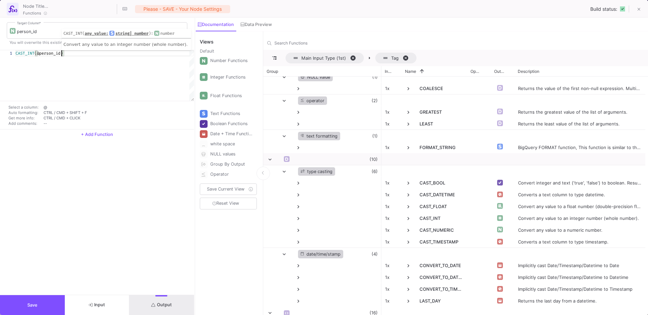
type textarea "CAST_INT(@person_id)"
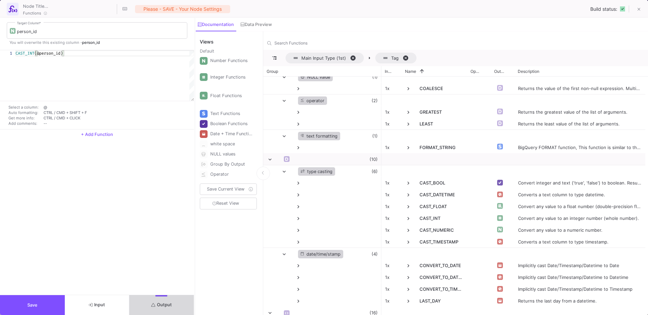
click at [162, 295] on div "submit" at bounding box center [161, 295] width 12 height 1
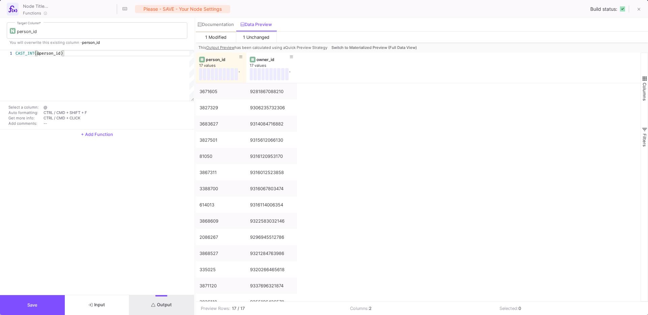
click at [356, 50] on button "Switch to Materialized Preview (Full Data View)" at bounding box center [374, 48] width 88 height 10
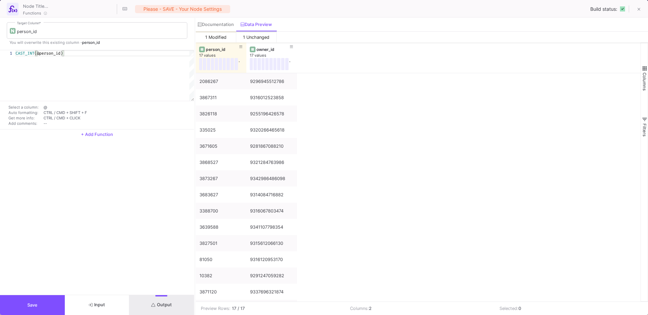
click at [37, 307] on button "Save" at bounding box center [32, 305] width 65 height 20
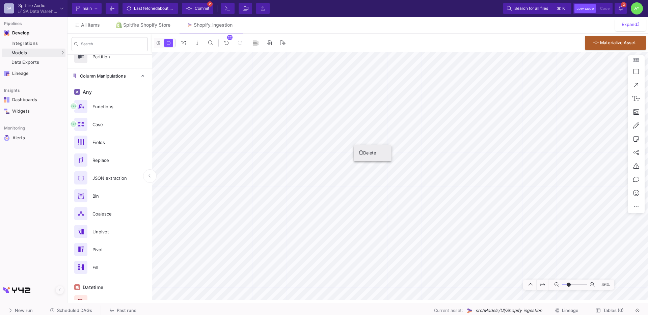
click at [364, 151] on button "Delete" at bounding box center [372, 153] width 38 height 16
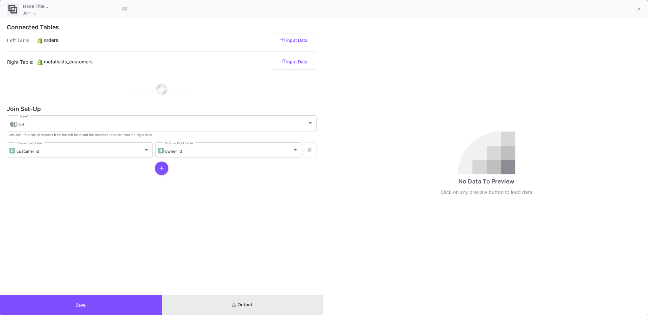
click at [244, 304] on span "Output" at bounding box center [242, 304] width 21 height 5
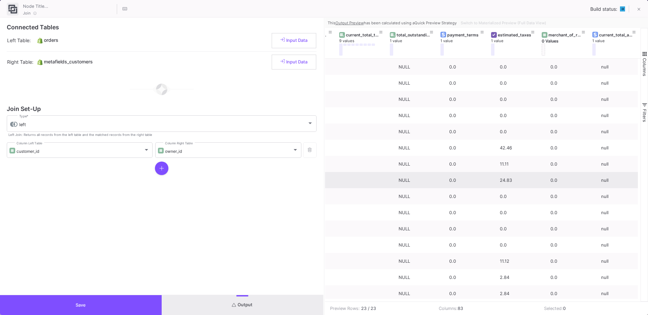
scroll to position [0, 3886]
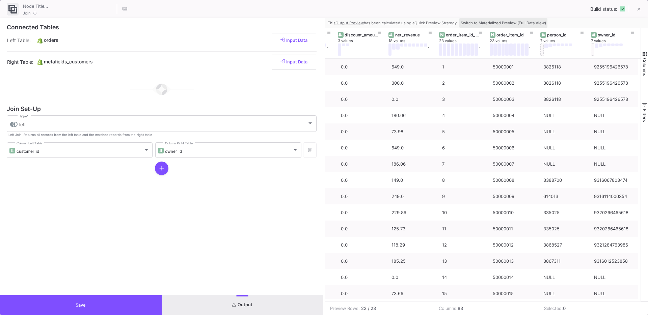
click at [515, 23] on span "Switch to Materialized Preview (Full Data View)" at bounding box center [502, 23] width 85 height 5
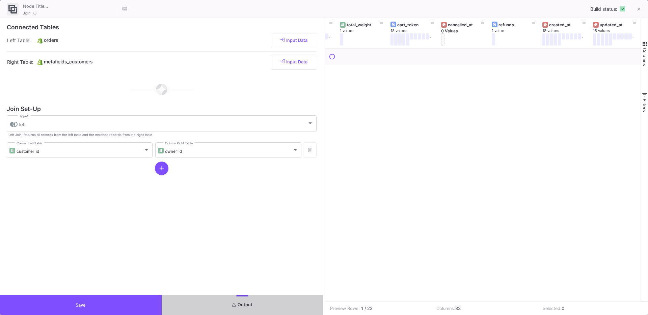
scroll to position [0, 3368]
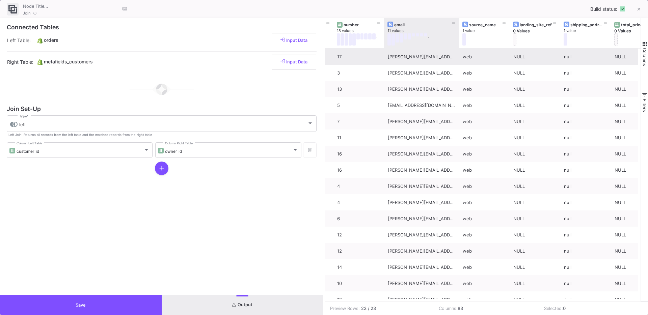
drag, startPoint x: 434, startPoint y: 39, endPoint x: 436, endPoint y: 56, distance: 17.4
click at [436, 56] on div "number 18 values . total_tax 9 values test 2 values email 11 values . source_na…" at bounding box center [483, 160] width 316 height 284
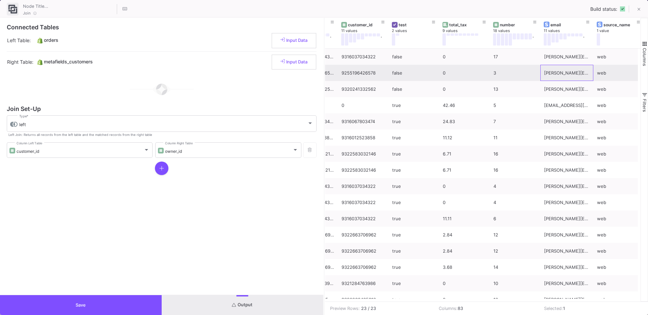
click at [565, 75] on div "[PERSON_NAME][EMAIL_ADDRESS][PERSON_NAME][DOMAIN_NAME]" at bounding box center [567, 73] width 46 height 16
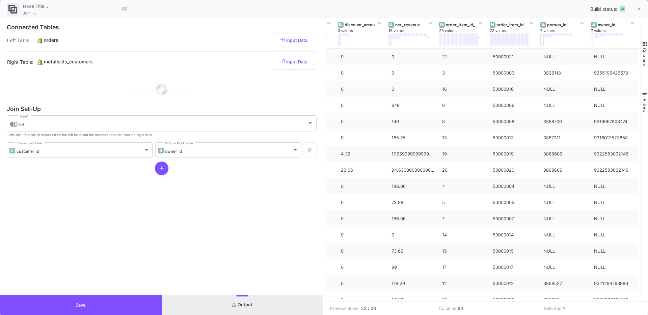
click at [104, 300] on button "Save" at bounding box center [81, 305] width 162 height 20
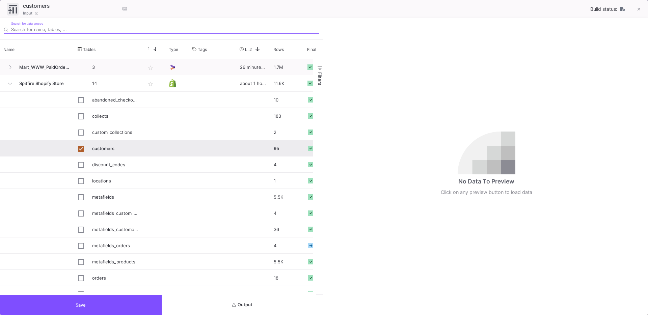
click at [250, 304] on span "Output" at bounding box center [242, 304] width 21 height 5
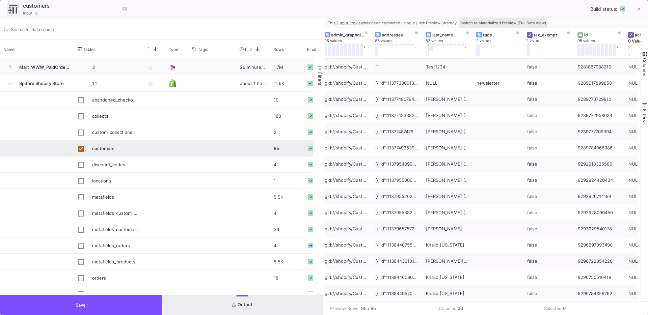
click at [515, 22] on span "Switch to Materialized Preview (Full Data View)" at bounding box center [502, 23] width 85 height 5
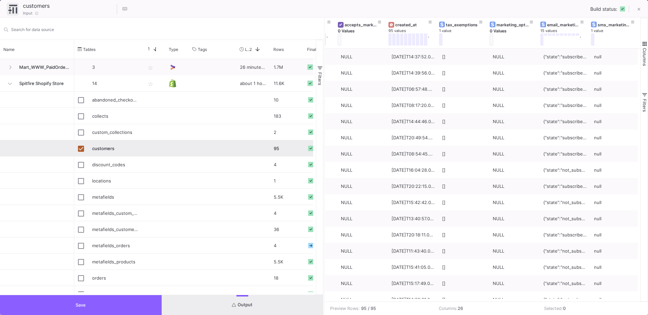
click at [90, 303] on button "Save" at bounding box center [81, 305] width 162 height 20
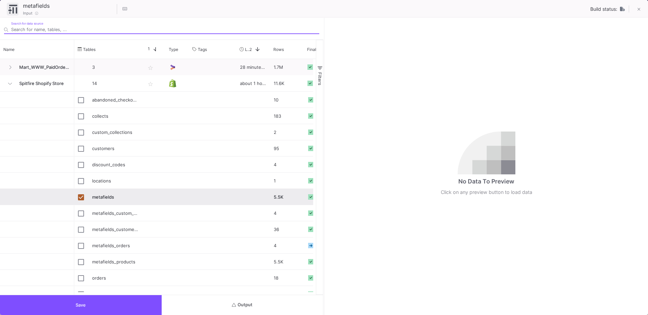
click at [236, 299] on button "Output" at bounding box center [243, 305] width 162 height 20
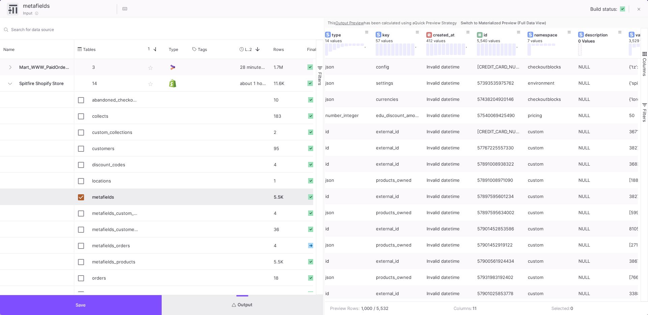
click at [510, 23] on span "Switch to Materialized Preview (Full Data View)" at bounding box center [502, 23] width 85 height 5
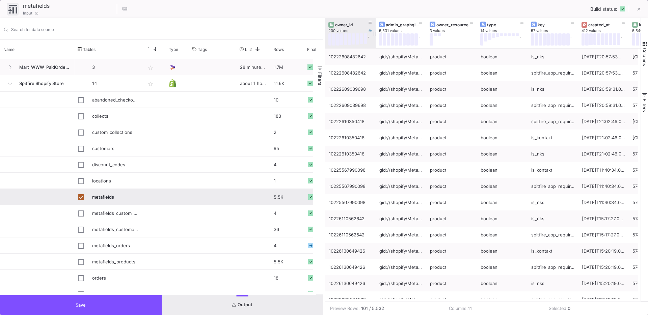
click at [343, 24] on div "owner_id" at bounding box center [351, 24] width 33 height 5
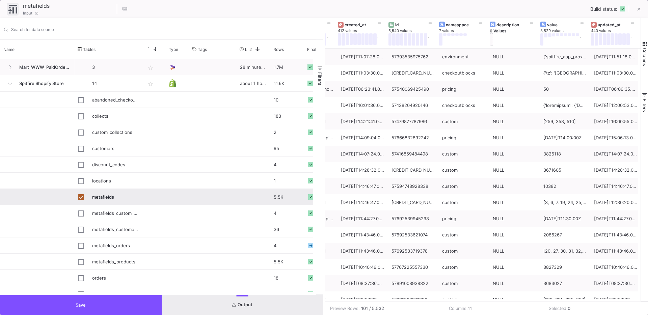
click at [45, 305] on button "Save" at bounding box center [81, 305] width 162 height 20
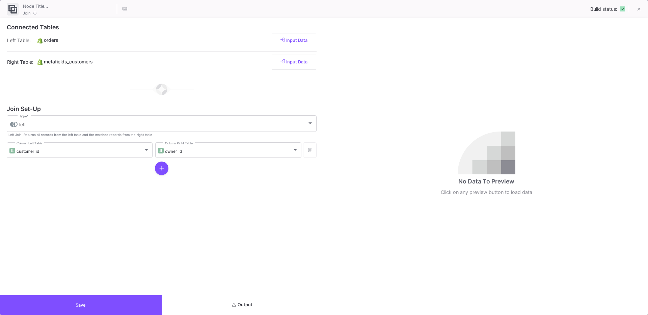
click at [221, 304] on button "Output" at bounding box center [243, 305] width 162 height 20
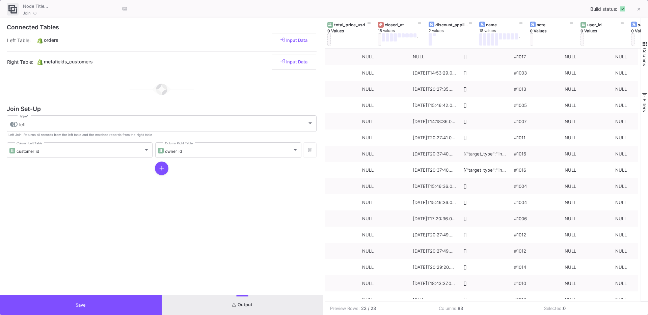
scroll to position [0, 1407]
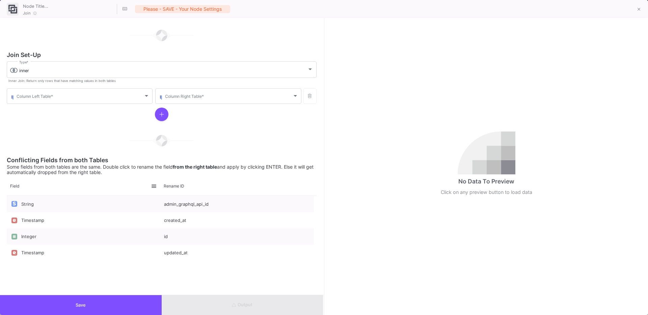
scroll to position [47, 0]
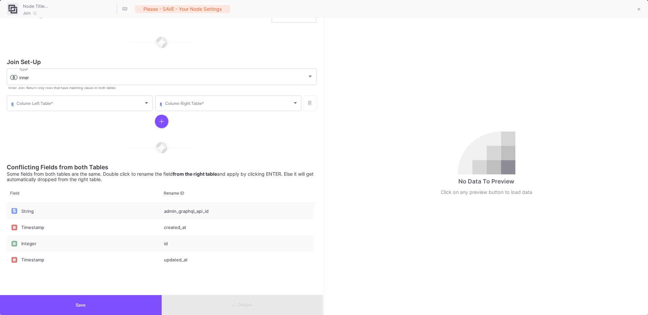
click at [49, 113] on div at bounding box center [162, 121] width 310 height 19
click at [55, 110] on div "Column Left Table *" at bounding box center [83, 102] width 133 height 17
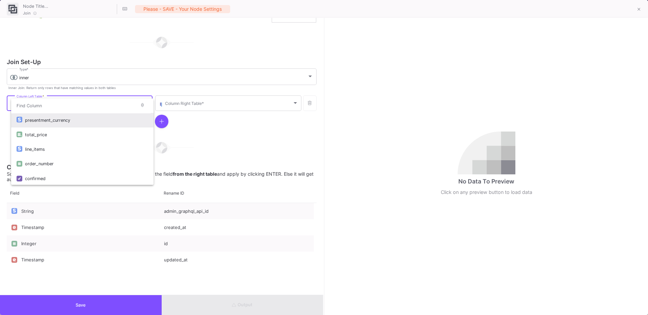
click at [35, 77] on div at bounding box center [324, 157] width 648 height 315
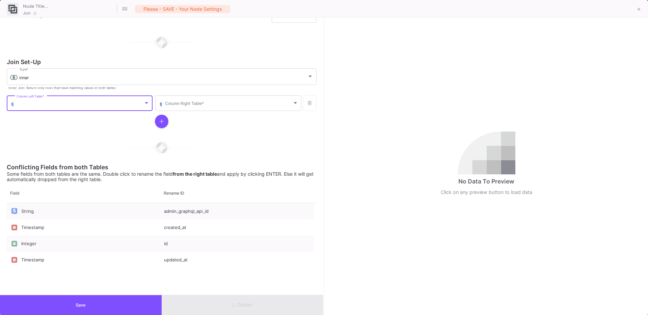
click at [35, 77] on div "inner" at bounding box center [163, 77] width 288 height 5
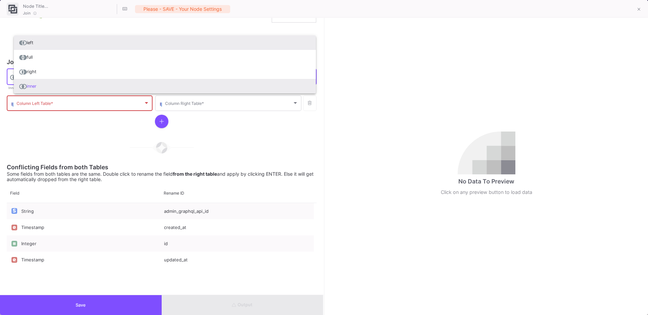
click at [45, 47] on span "left" at bounding box center [164, 42] width 291 height 15
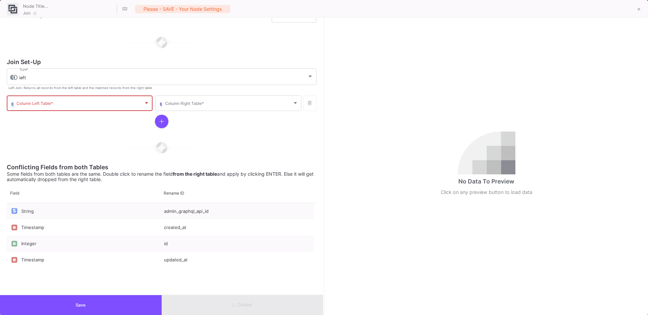
click at [34, 101] on div "Column Left Table *" at bounding box center [83, 102] width 133 height 17
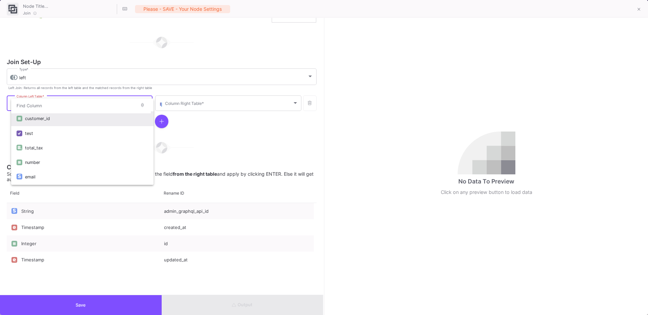
click at [59, 124] on div "customer_id" at bounding box center [86, 118] width 123 height 15
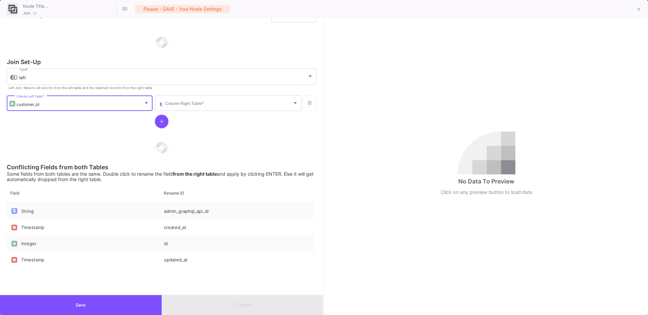
scroll to position [304, 0]
click at [174, 109] on div "Column Right Table *" at bounding box center [231, 102] width 133 height 17
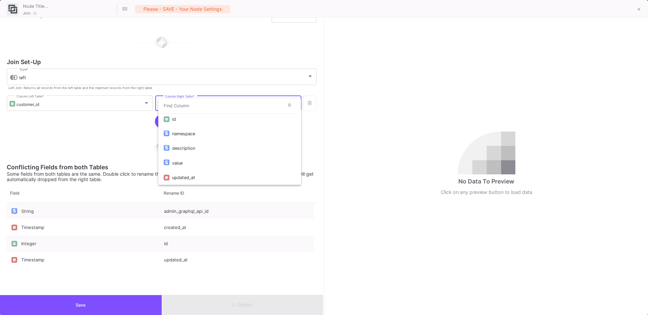
scroll to position [0, 0]
click at [193, 119] on div "owner_id" at bounding box center [233, 120] width 123 height 15
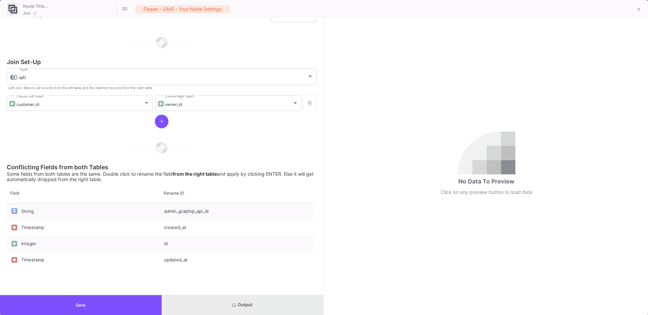
click at [203, 307] on button "Output" at bounding box center [243, 305] width 162 height 20
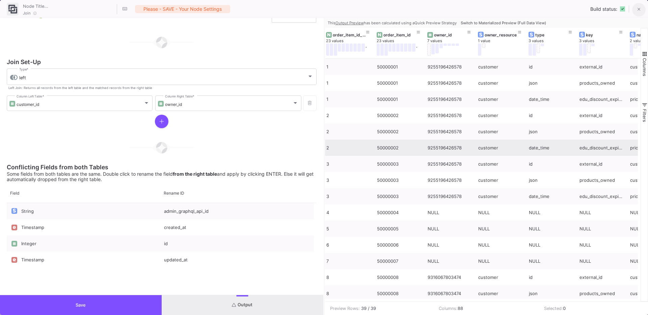
click at [641, 8] on button at bounding box center [638, 9] width 13 height 13
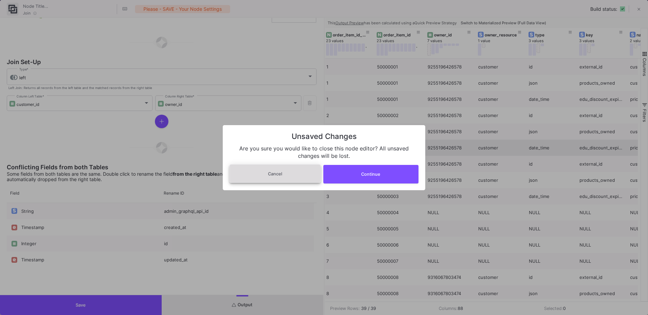
click at [282, 169] on button "Cancel" at bounding box center [274, 173] width 91 height 19
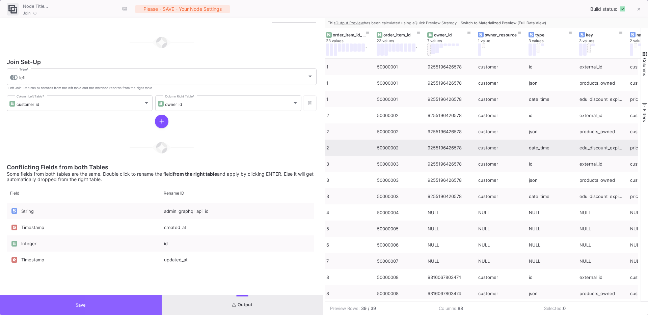
click at [114, 300] on button "Save" at bounding box center [81, 305] width 162 height 20
click at [114, 300] on as-split-area "SA Spitfire Audio SA Data Warehouse Current branch main Branch Options Last fet…" at bounding box center [324, 151] width 648 height 303
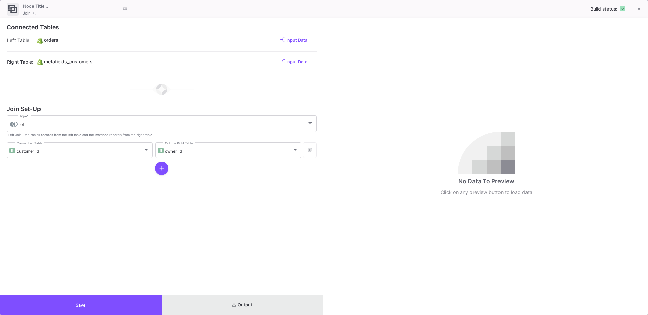
click at [260, 304] on button "Output" at bounding box center [243, 305] width 162 height 20
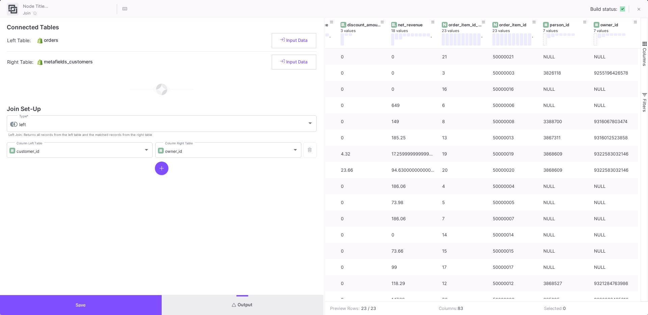
click at [132, 309] on button "Save" at bounding box center [81, 305] width 162 height 20
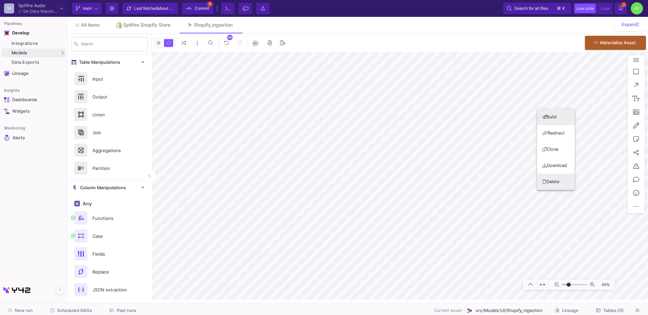
click at [548, 177] on button "Delete" at bounding box center [556, 182] width 38 height 16
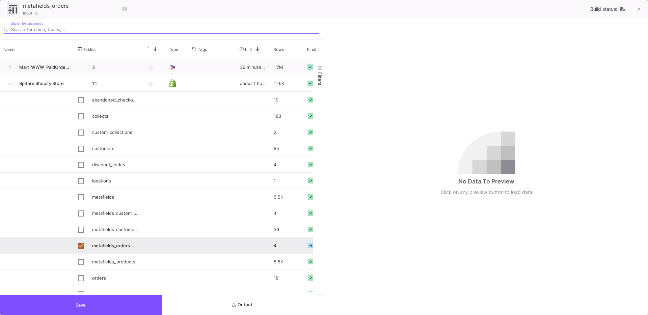
click at [262, 307] on button "Output" at bounding box center [243, 305] width 162 height 20
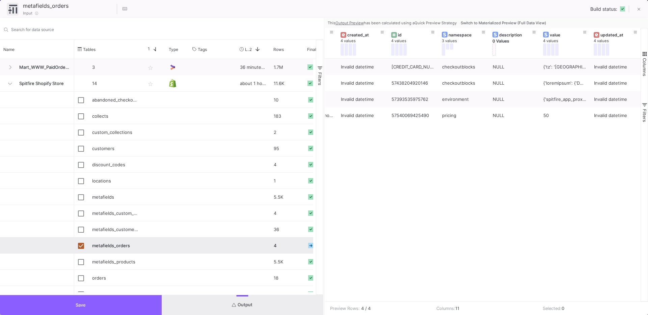
click at [92, 300] on button "Save" at bounding box center [81, 305] width 162 height 20
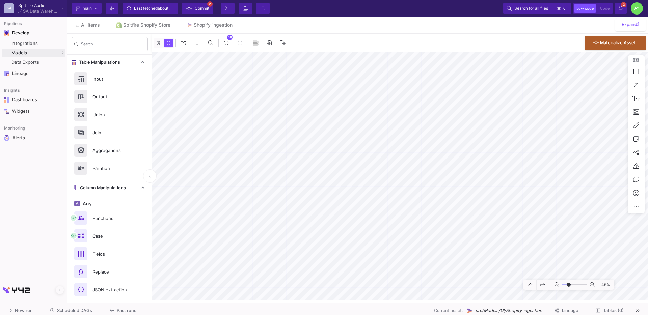
click at [627, 8] on y42-notifications "2 2 Notifications" at bounding box center [620, 8] width 16 height 11
click at [624, 8] on button "2 2 Notifications" at bounding box center [620, 8] width 12 height 11
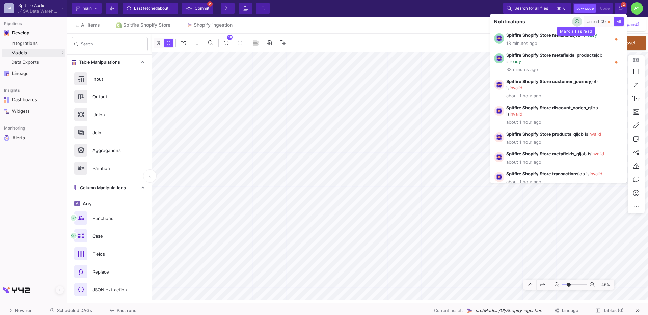
click at [577, 21] on icon "button" at bounding box center [577, 21] width 4 height 4
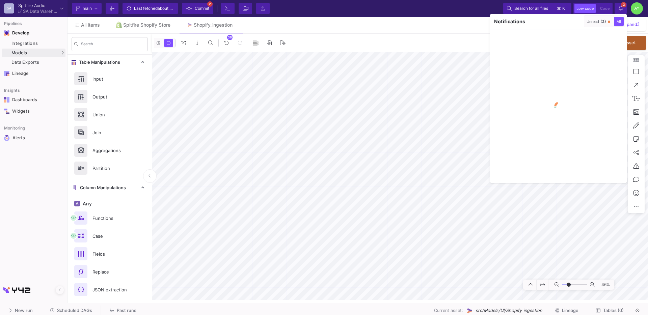
click at [374, 95] on div at bounding box center [324, 157] width 648 height 315
